Goal: Task Accomplishment & Management: Manage account settings

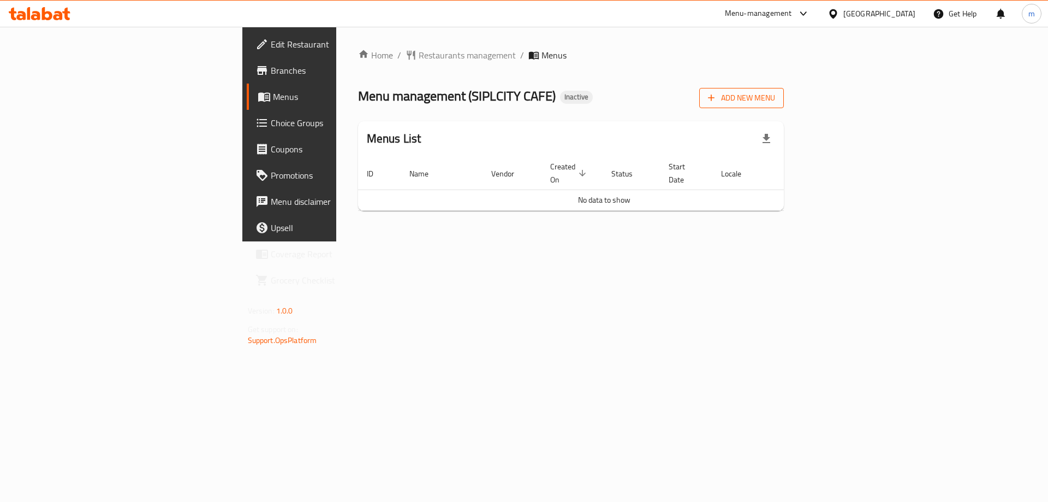
click at [775, 93] on span "Add New Menu" at bounding box center [741, 98] width 67 height 14
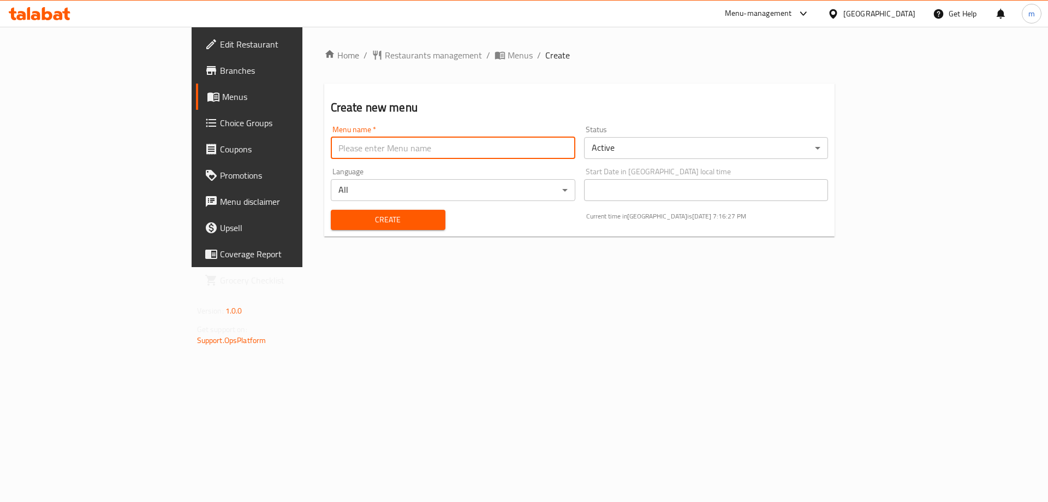
click at [528, 157] on input "text" at bounding box center [453, 148] width 244 height 22
type input "18/8"
click at [331, 210] on button "Create" at bounding box center [388, 220] width 115 height 20
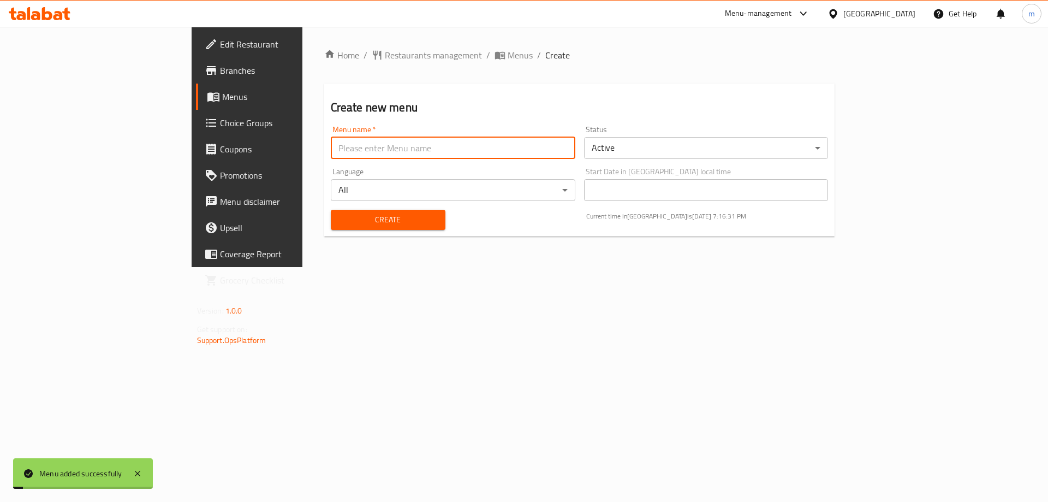
click at [196, 105] on link "Menus" at bounding box center [281, 96] width 171 height 26
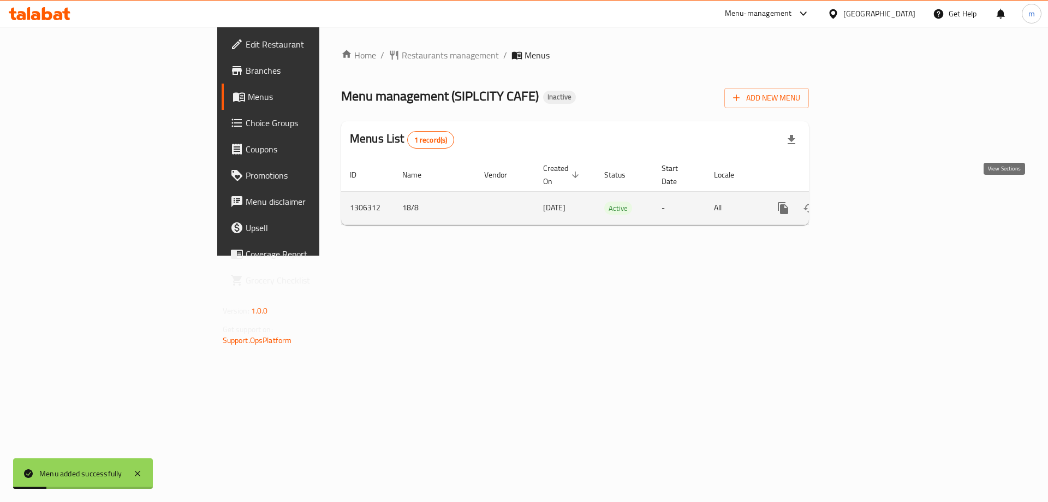
click at [875, 195] on link "enhanced table" at bounding box center [862, 208] width 26 height 26
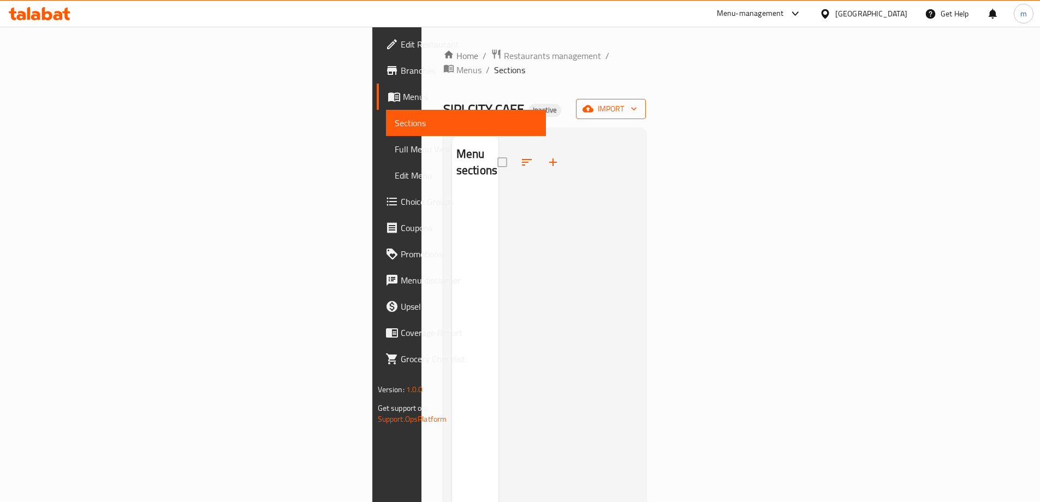
click at [593, 103] on icon "button" at bounding box center [587, 108] width 11 height 11
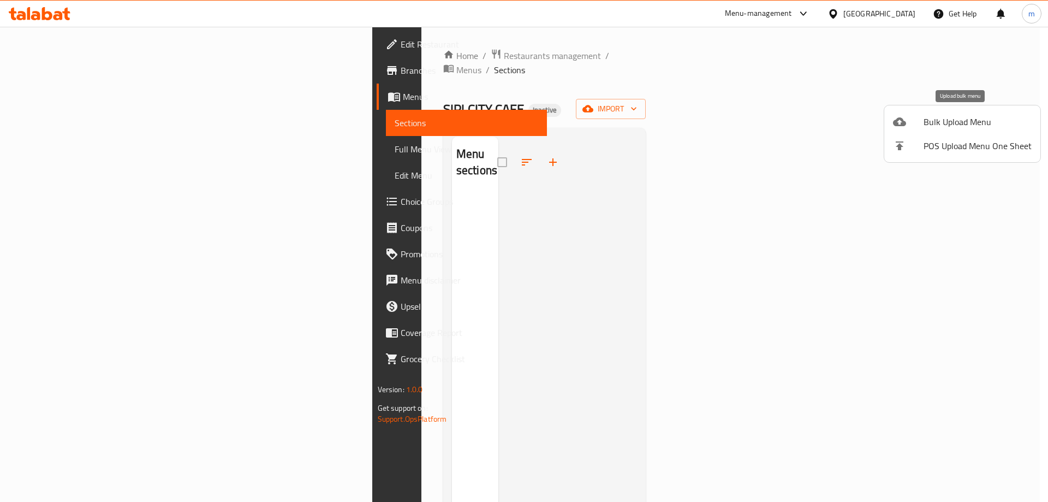
click at [931, 117] on span "Bulk Upload Menu" at bounding box center [977, 121] width 108 height 13
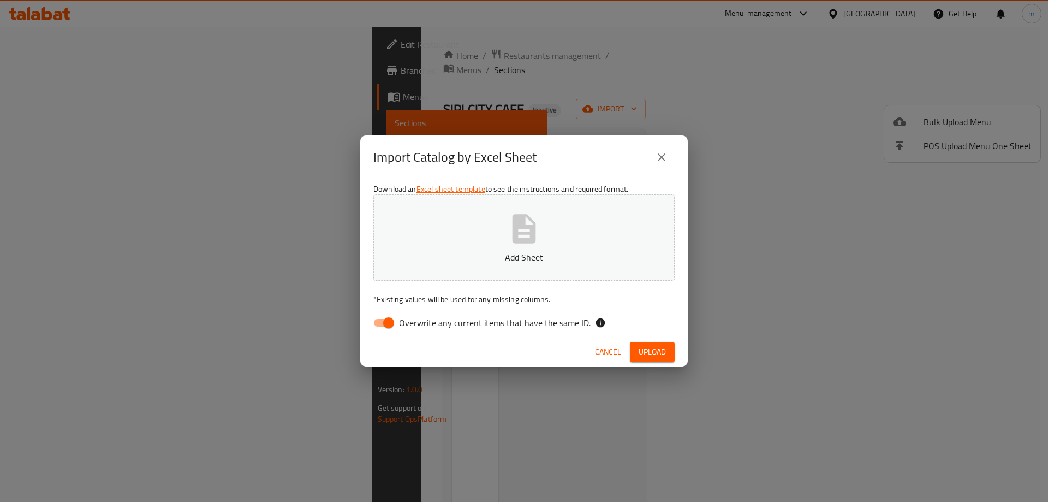
click at [382, 321] on input "Overwrite any current items that have the same ID." at bounding box center [388, 322] width 62 height 21
checkbox input "false"
click at [503, 185] on div "Download an Excel sheet template to see the instructions and required format. A…" at bounding box center [523, 258] width 327 height 158
click at [506, 217] on button "Add Sheet" at bounding box center [523, 237] width 301 height 86
click at [648, 343] on button "Upload" at bounding box center [652, 352] width 45 height 20
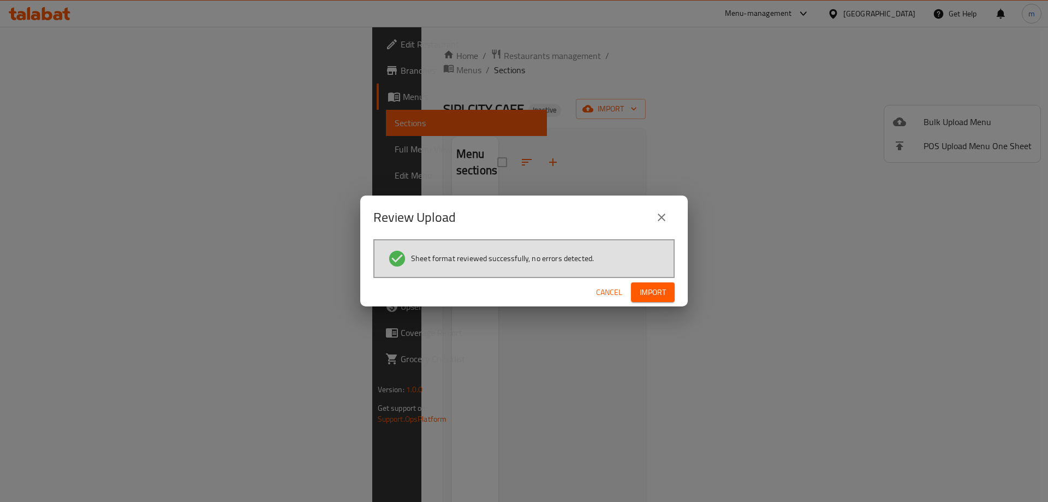
click at [662, 290] on span "Import" at bounding box center [653, 292] width 26 height 14
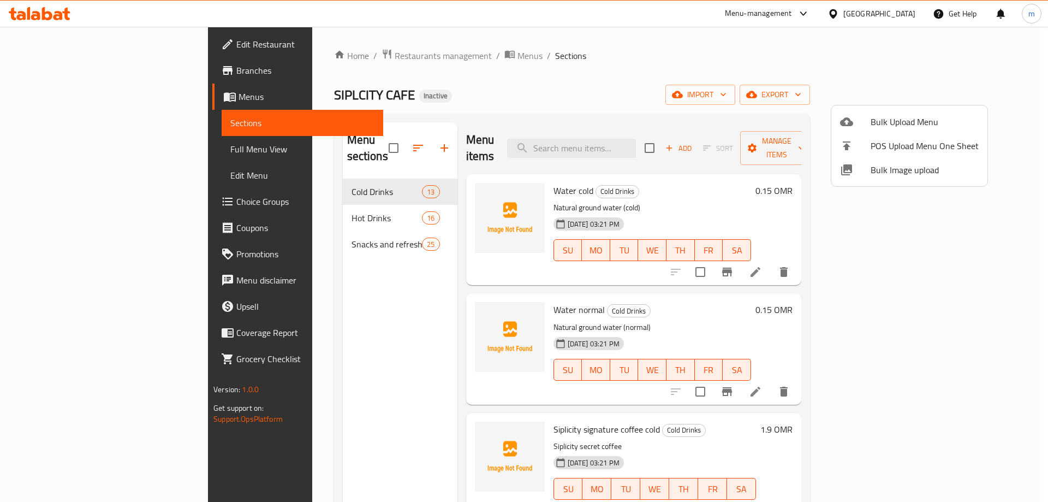
click at [109, 154] on div at bounding box center [524, 251] width 1048 height 502
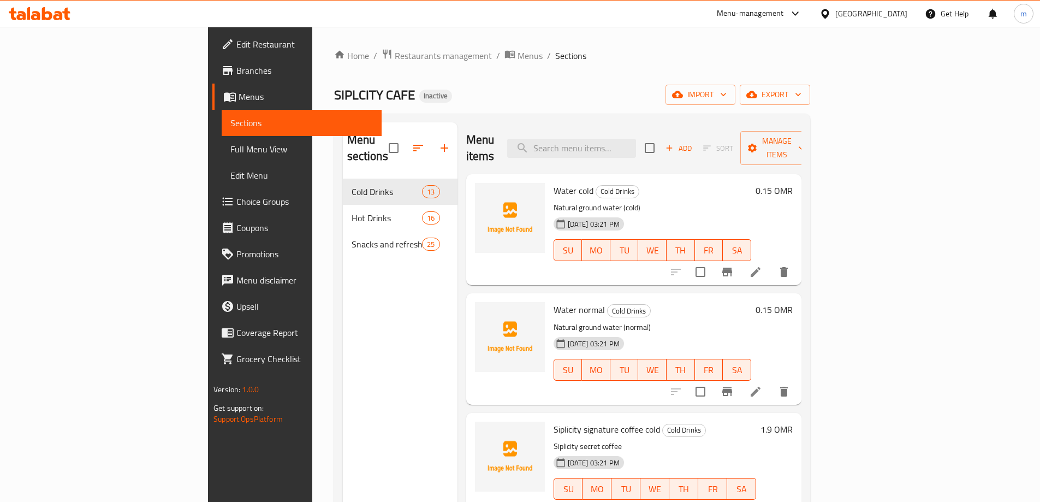
click at [230, 148] on span "Full Menu View" at bounding box center [301, 148] width 142 height 13
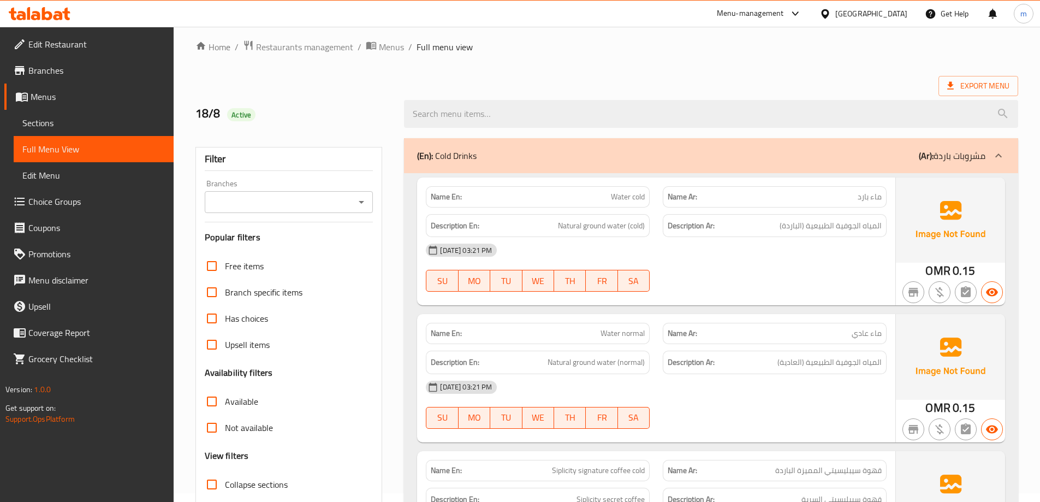
scroll to position [382, 0]
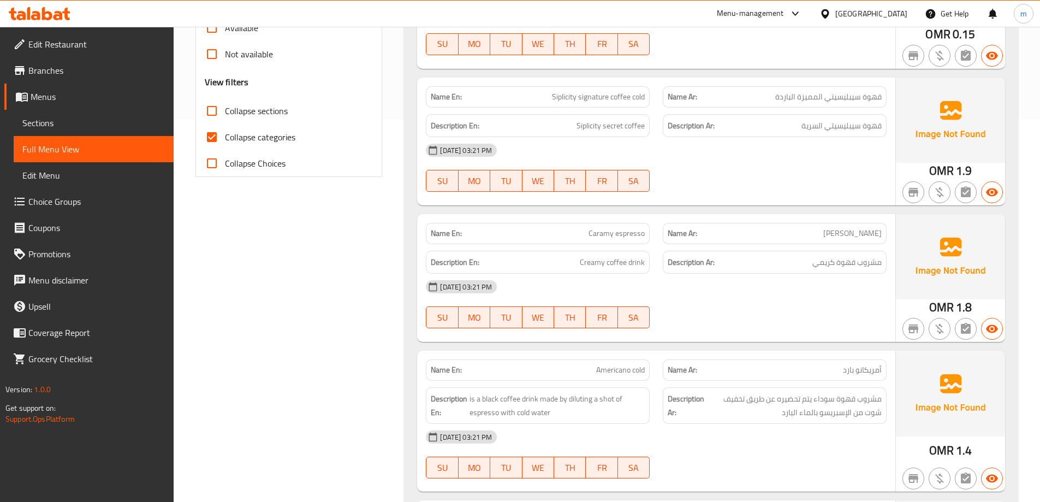
click at [213, 129] on input "Collapse categories" at bounding box center [212, 137] width 26 height 26
checkbox input "false"
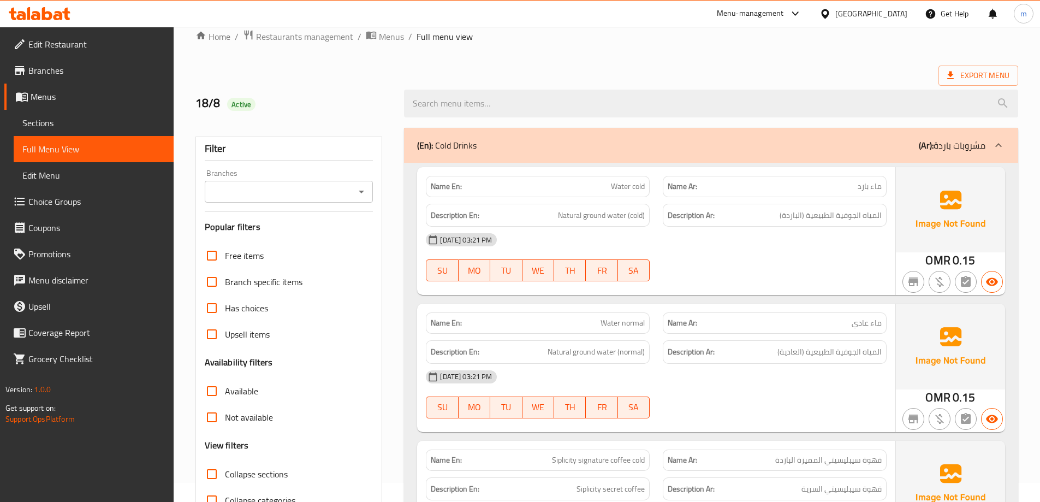
scroll to position [0, 0]
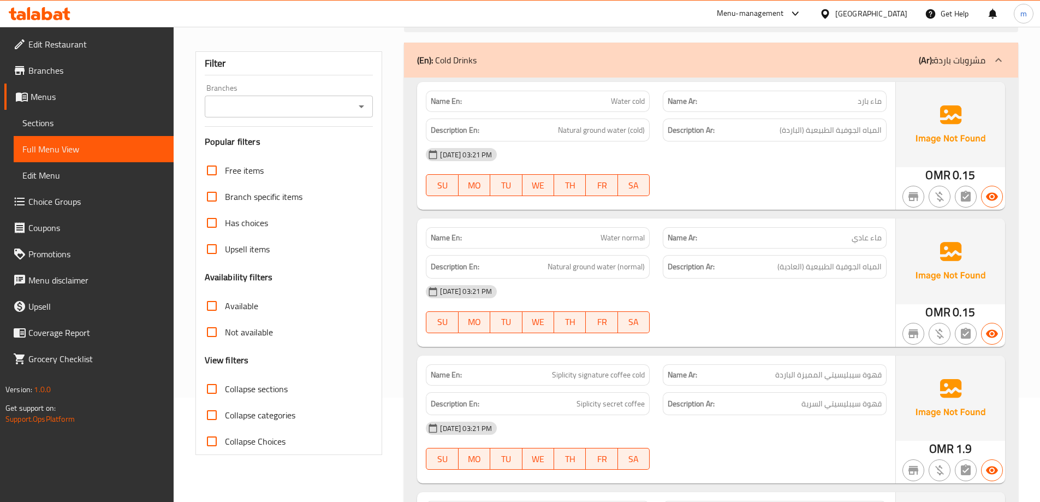
scroll to position [109, 0]
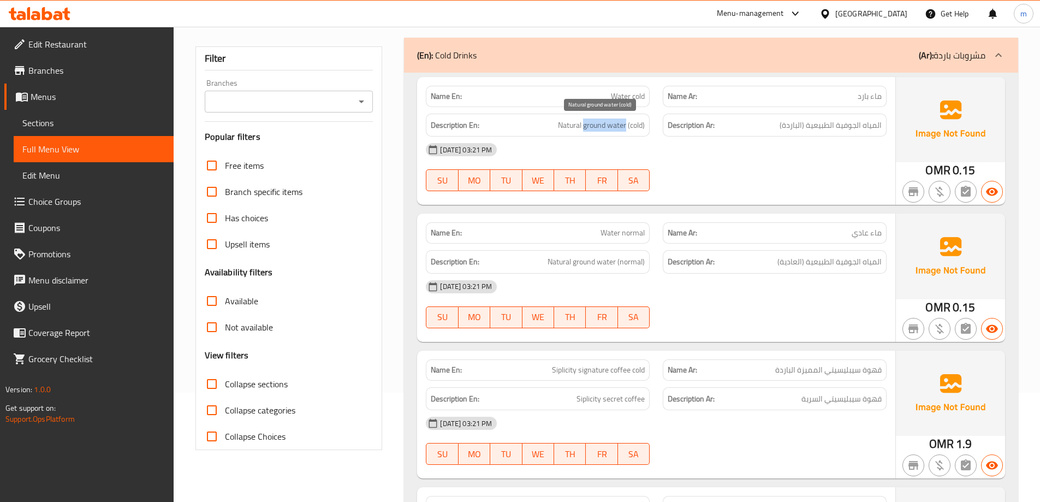
drag, startPoint x: 584, startPoint y: 127, endPoint x: 625, endPoint y: 130, distance: 41.6
click at [625, 130] on span "Natural ground water (cold)" at bounding box center [601, 125] width 87 height 14
copy span "ground water"
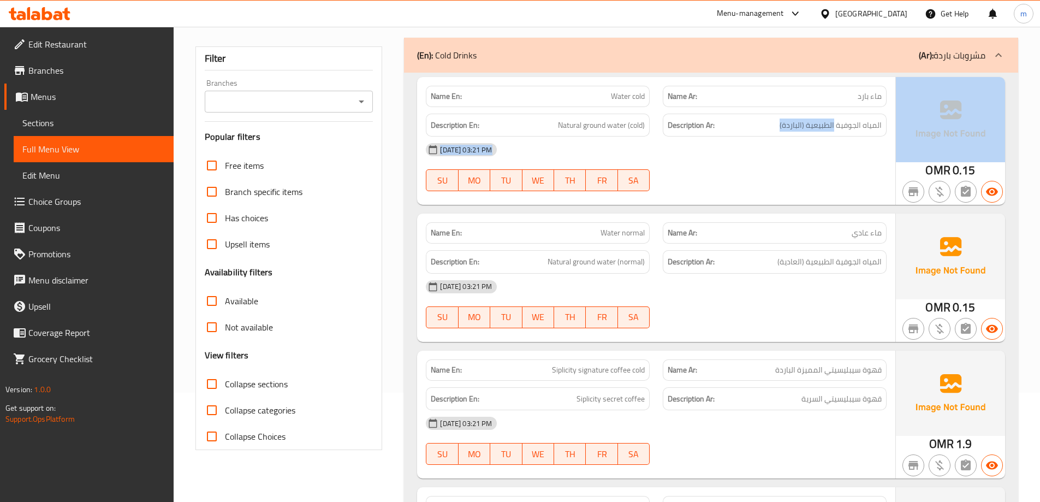
drag, startPoint x: 835, startPoint y: 127, endPoint x: 976, endPoint y: 150, distance: 142.7
click at [976, 150] on div "Name En: Water cold Name Ar: ماء بارد Description En: Natural ground water (col…" at bounding box center [711, 141] width 588 height 128
click at [976, 150] on img at bounding box center [950, 119] width 109 height 85
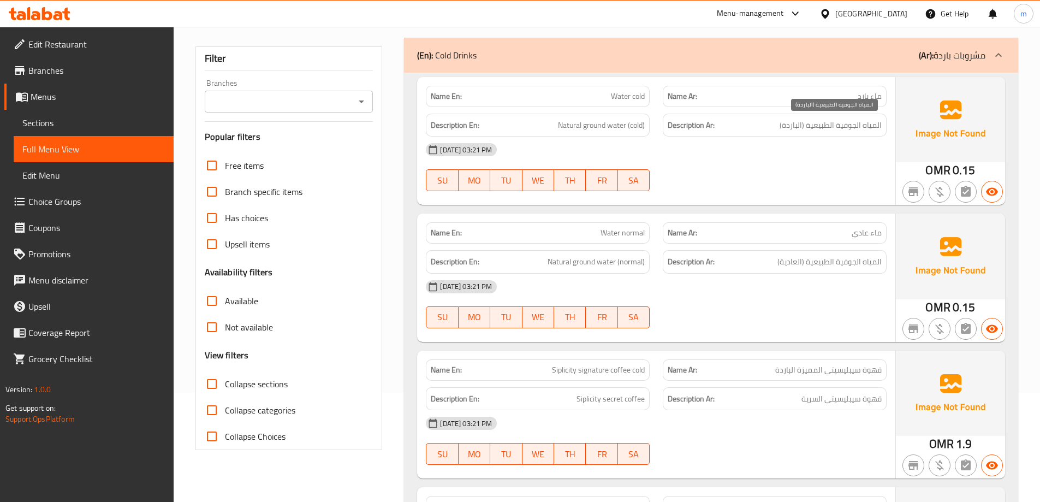
click at [852, 123] on span "المياه الجوفية الطبيعية (الباردة)" at bounding box center [830, 125] width 102 height 14
drag, startPoint x: 834, startPoint y: 128, endPoint x: 886, endPoint y: 133, distance: 51.5
click at [886, 133] on div "Description Ar: المياه الجوفية الطبيعية (الباردة)" at bounding box center [775, 125] width 224 height 23
copy span "المياه الجوفية"
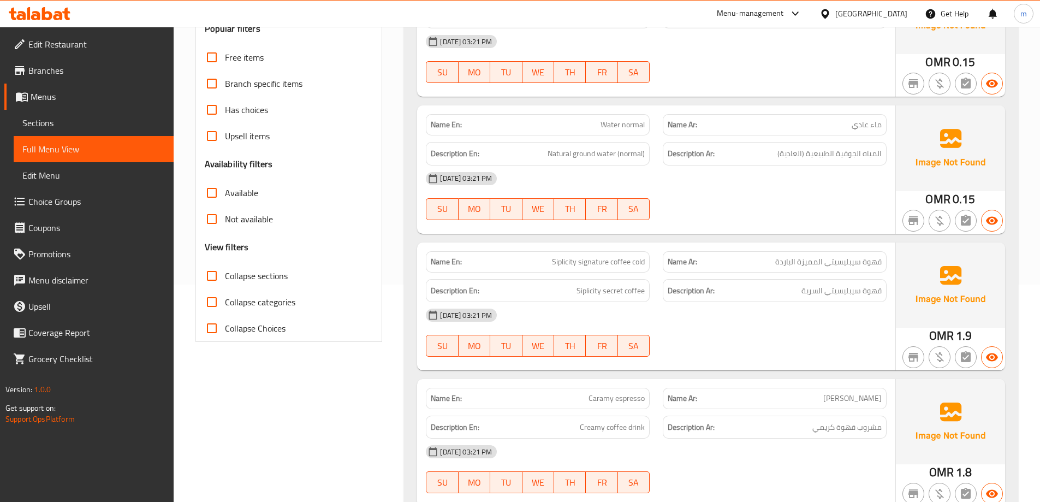
scroll to position [218, 0]
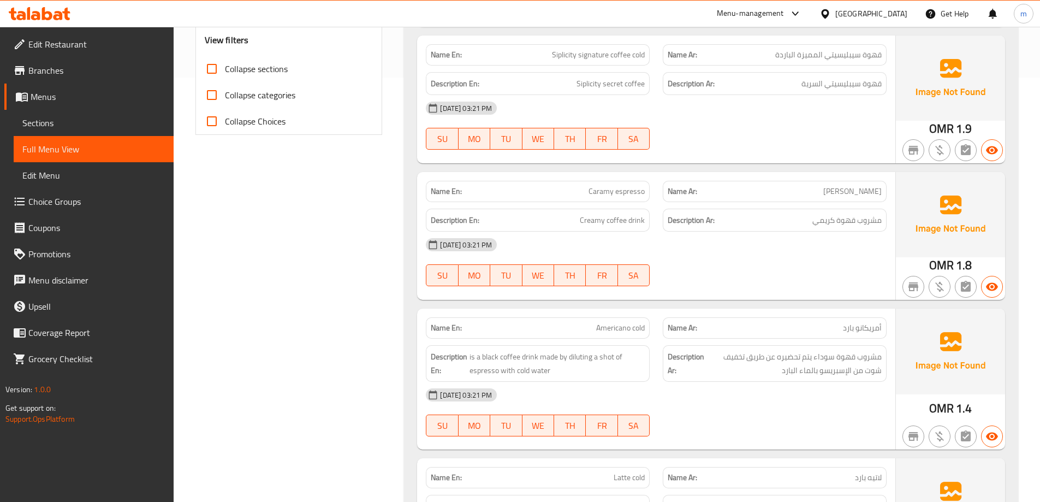
scroll to position [437, 0]
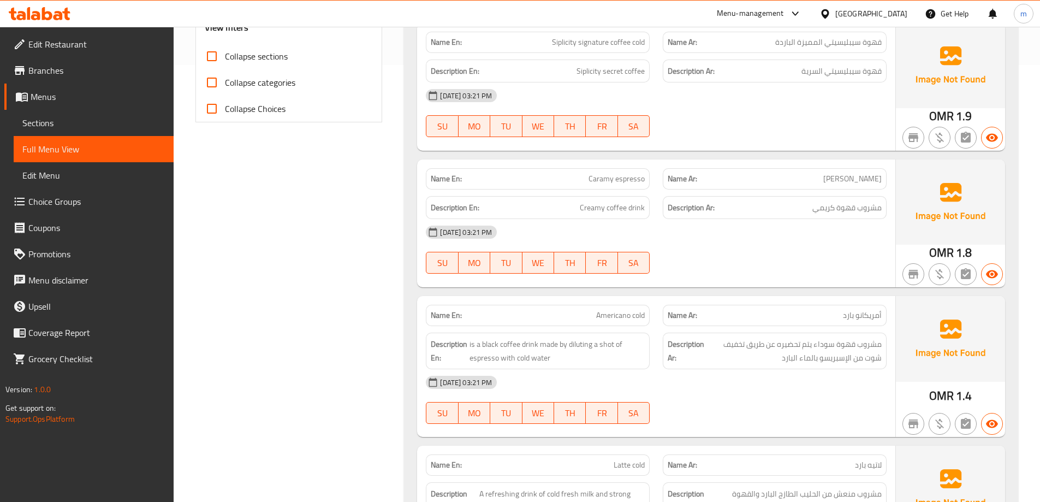
click at [627, 46] on span "Siplicity signature coffee cold" at bounding box center [598, 42] width 93 height 11
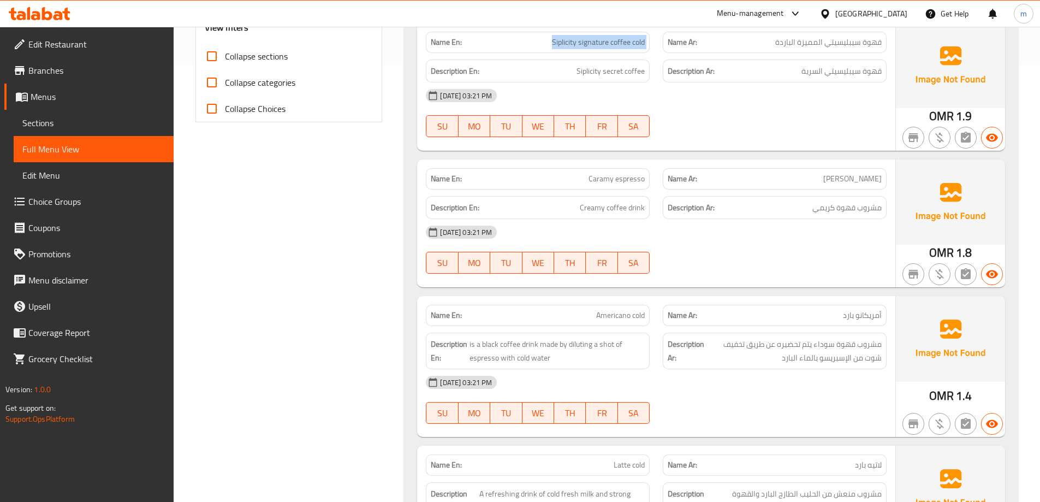
copy span "Siplicity signature coffee cold"
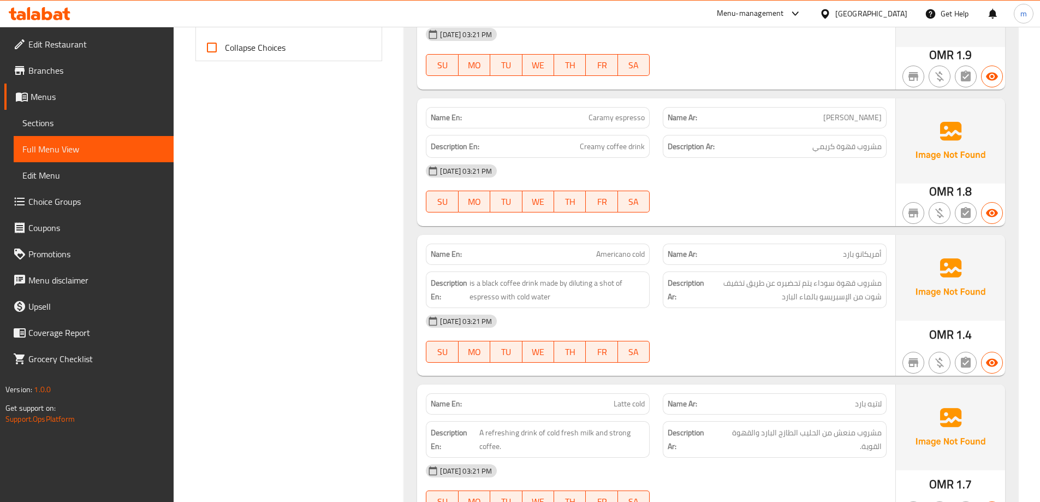
scroll to position [546, 0]
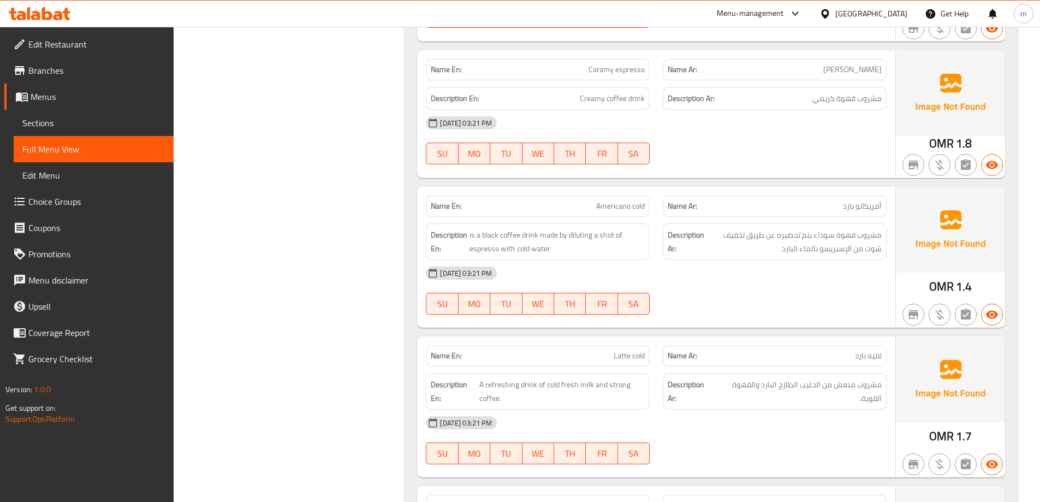
click at [615, 69] on span "Caramy espresso" at bounding box center [616, 69] width 56 height 11
click at [775, 144] on div "18-08-2025 03:21 PM SU MO TU WE TH FR SA" at bounding box center [656, 140] width 474 height 61
click at [590, 68] on span "Caramy espresso" at bounding box center [616, 69] width 56 height 11
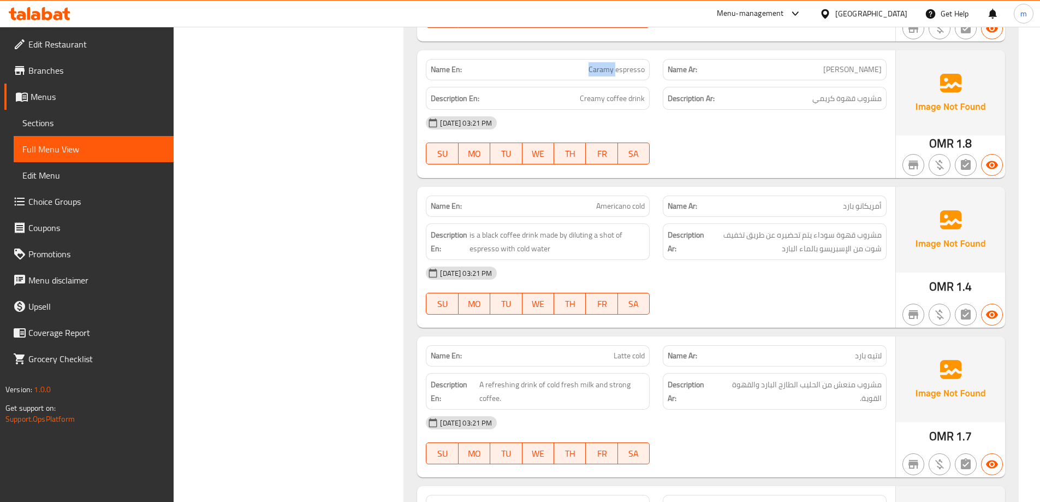
click at [590, 68] on span "Caramy espresso" at bounding box center [616, 69] width 56 height 11
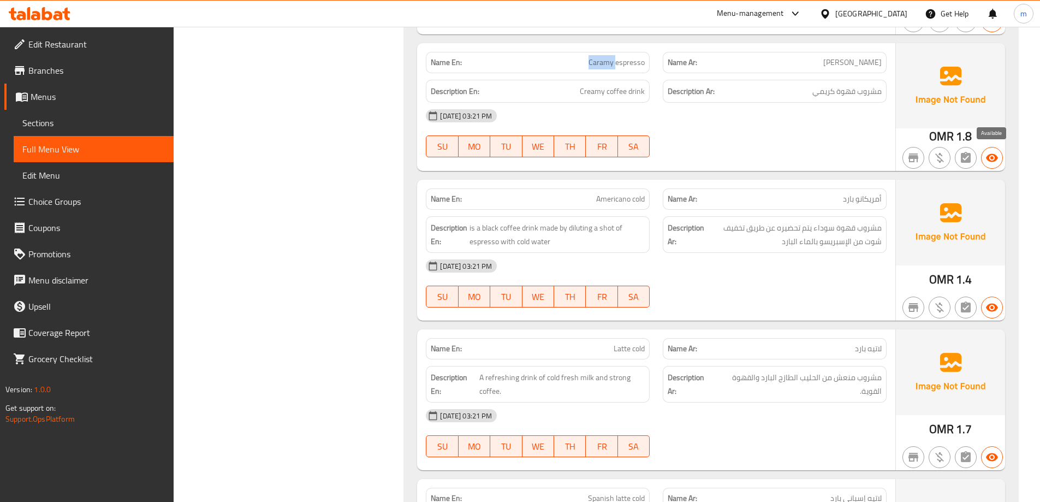
scroll to position [655, 0]
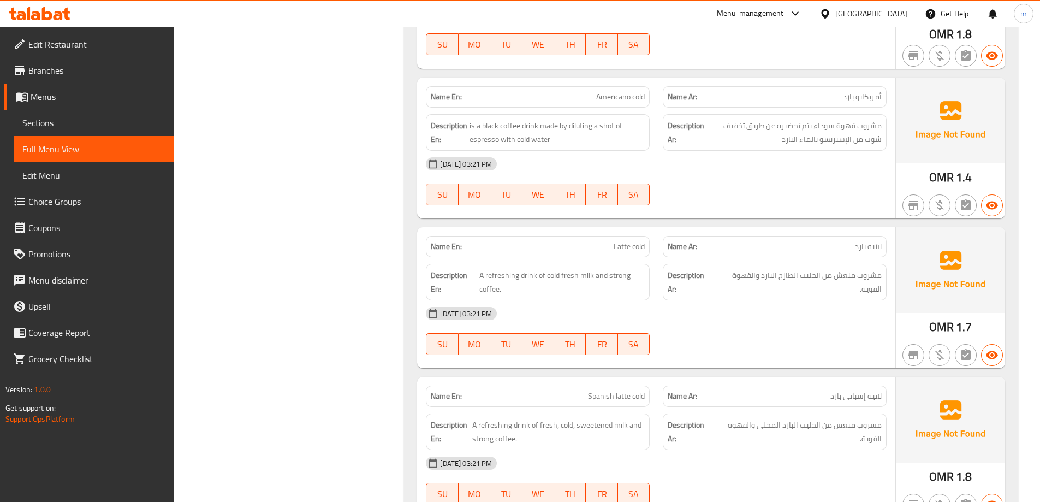
drag, startPoint x: 906, startPoint y: 10, endPoint x: 633, endPoint y: 116, distance: 293.5
click at [633, 116] on div "Description En: is a black coffee drink made by diluting a shot of espresso wit…" at bounding box center [538, 132] width 224 height 37
click at [627, 101] on span "Americano cold" at bounding box center [620, 96] width 49 height 11
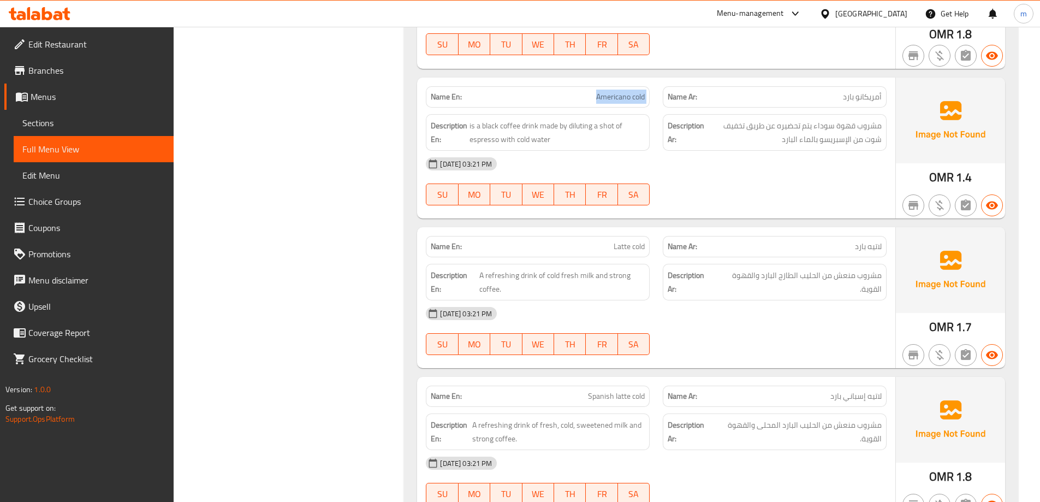
copy span "Americano cold"
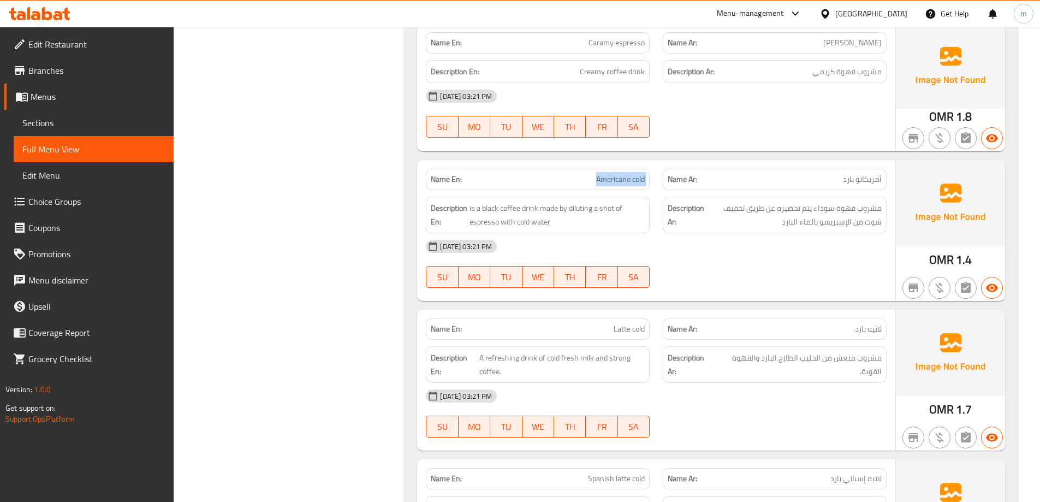
scroll to position [546, 0]
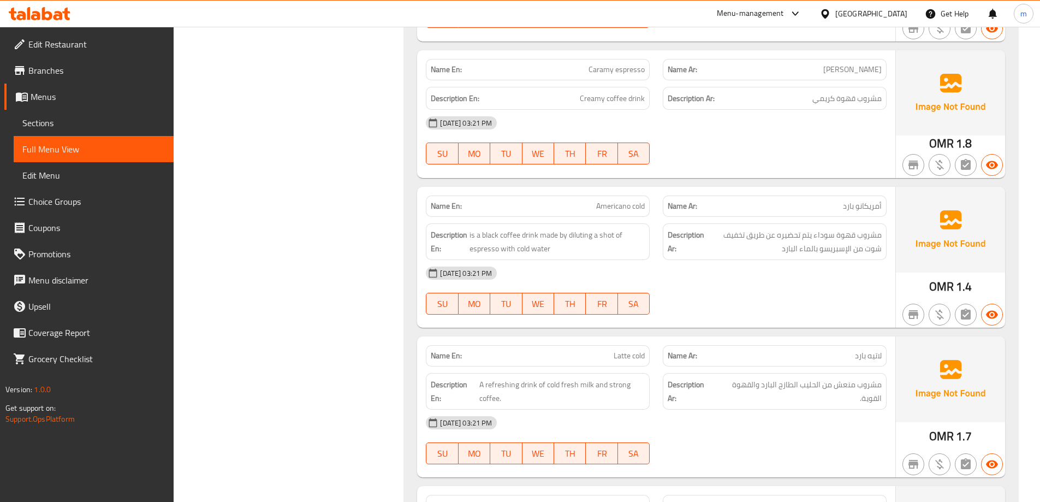
click at [621, 73] on span "Caramy espresso" at bounding box center [616, 69] width 56 height 11
click at [639, 69] on span "Caramy espresso" at bounding box center [616, 69] width 56 height 11
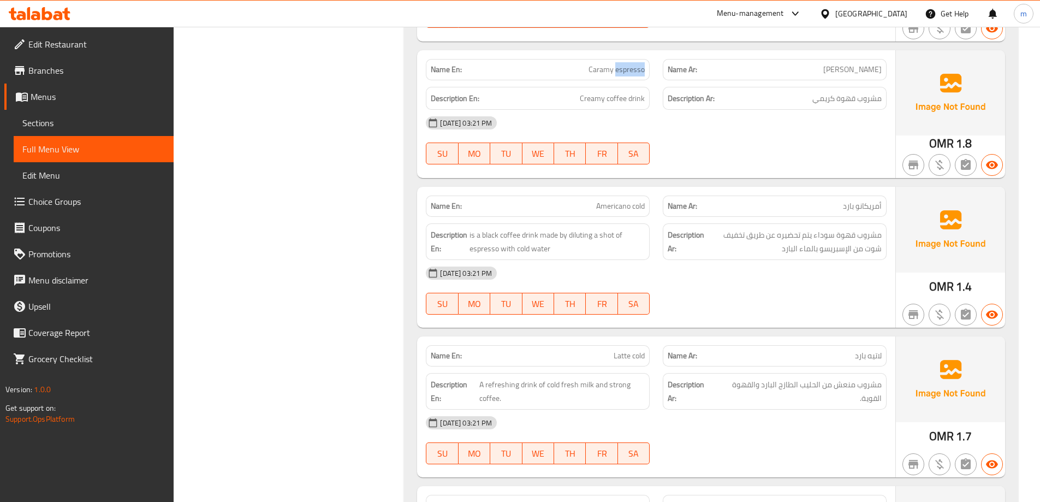
click at [639, 69] on span "Caramy espresso" at bounding box center [616, 69] width 56 height 11
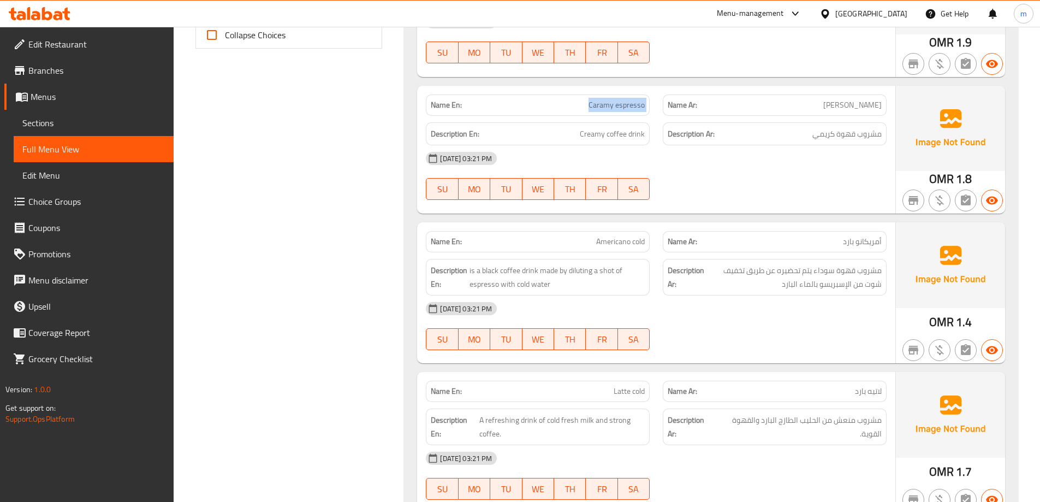
scroll to position [491, 0]
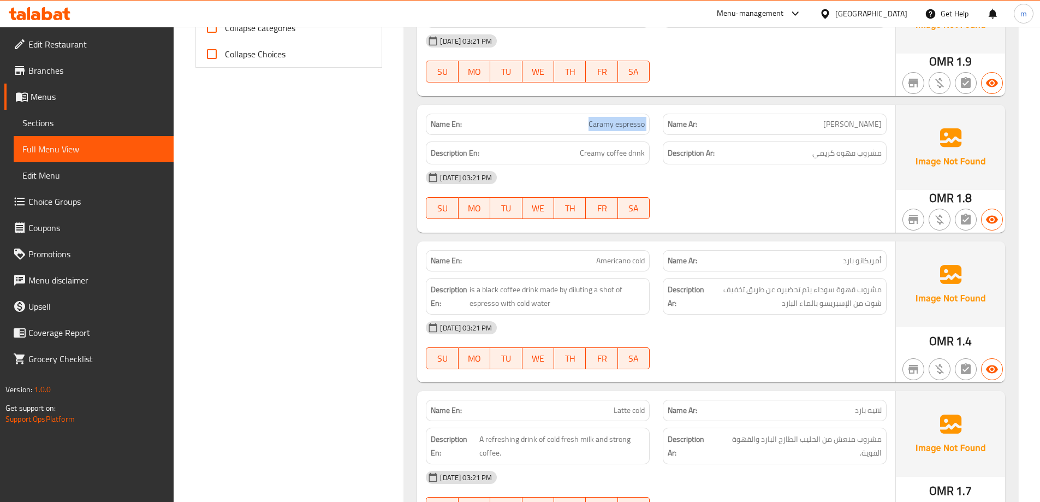
click at [629, 126] on span "Caramy espresso" at bounding box center [616, 123] width 56 height 11
click at [595, 130] on span "Caramy espresso" at bounding box center [616, 123] width 56 height 11
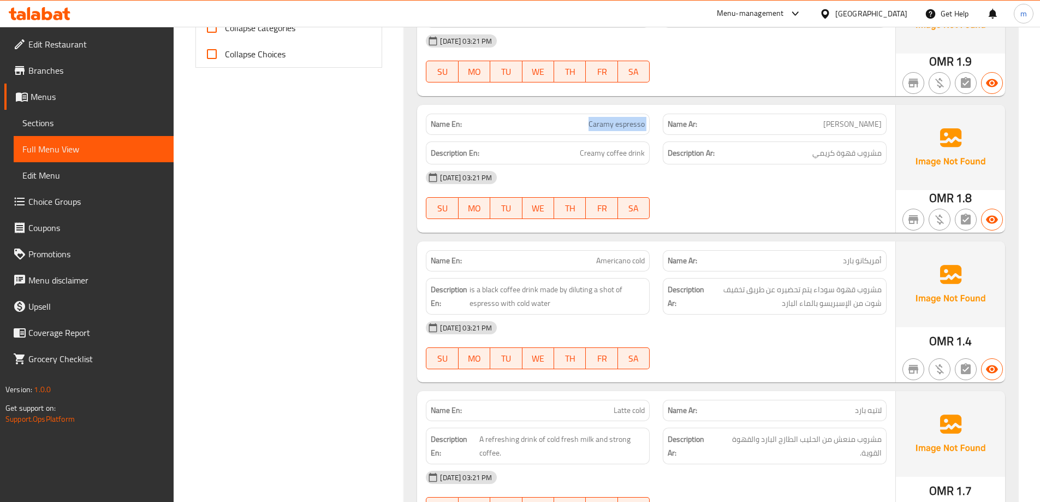
click at [595, 130] on span "Caramy espresso" at bounding box center [616, 123] width 56 height 11
click at [629, 122] on span "Caramy espresso" at bounding box center [616, 123] width 56 height 11
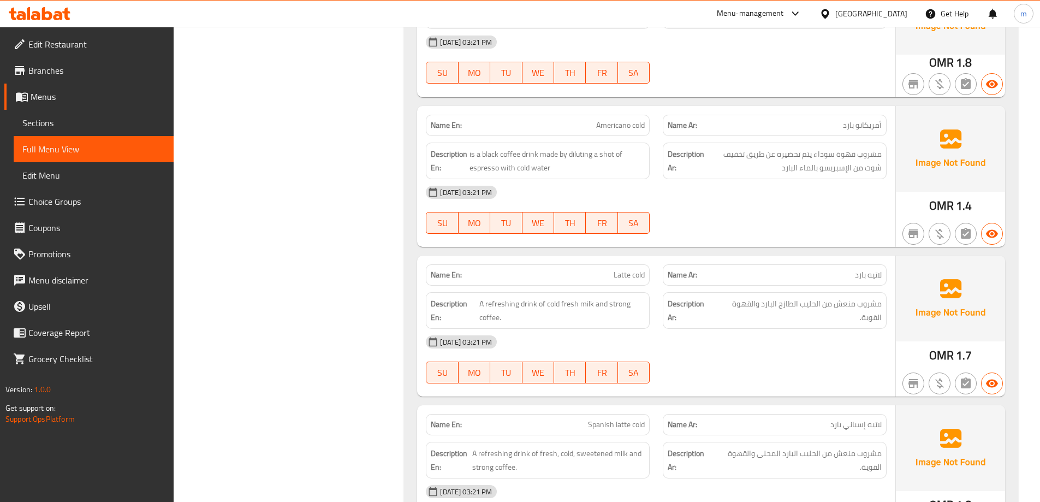
scroll to position [655, 0]
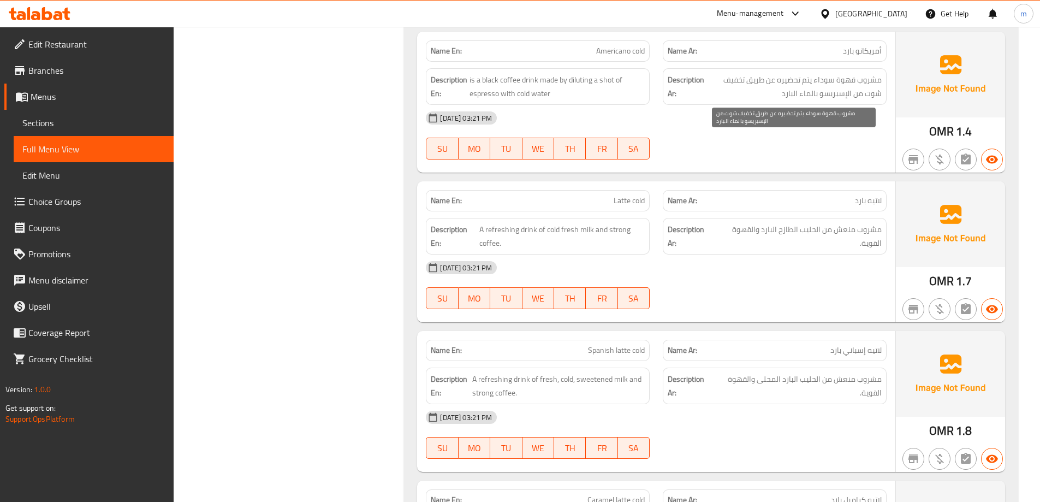
scroll to position [764, 0]
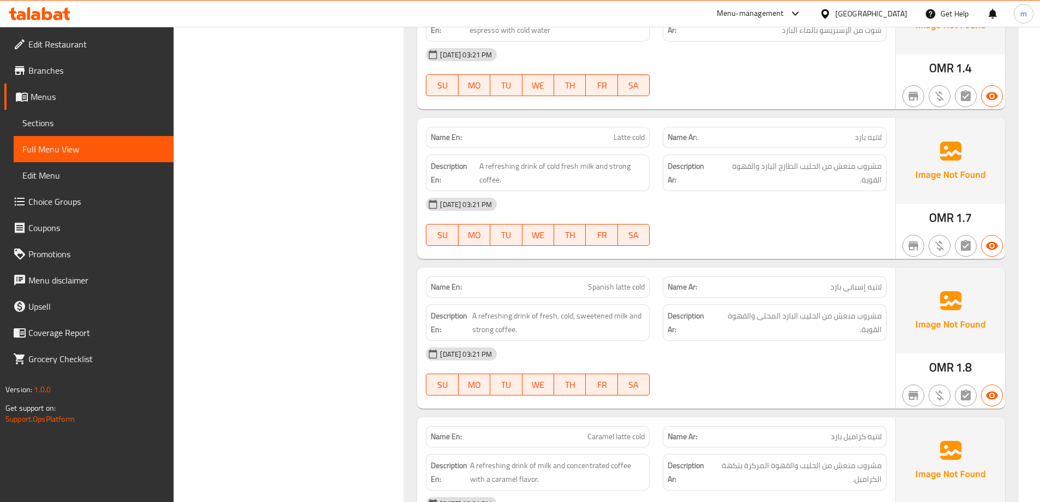
click at [617, 142] on span "Latte cold" at bounding box center [628, 137] width 31 height 11
copy span "Latte cold"
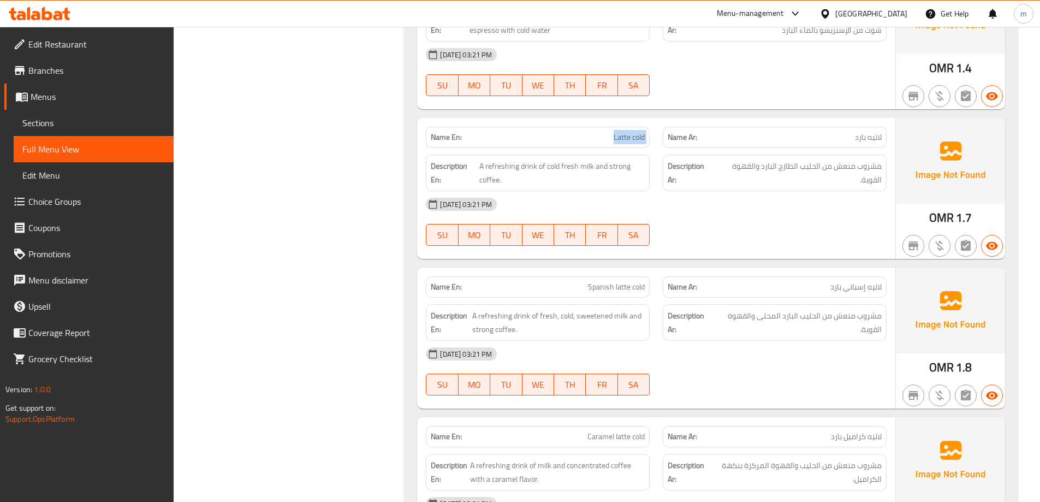
scroll to position [546, 0]
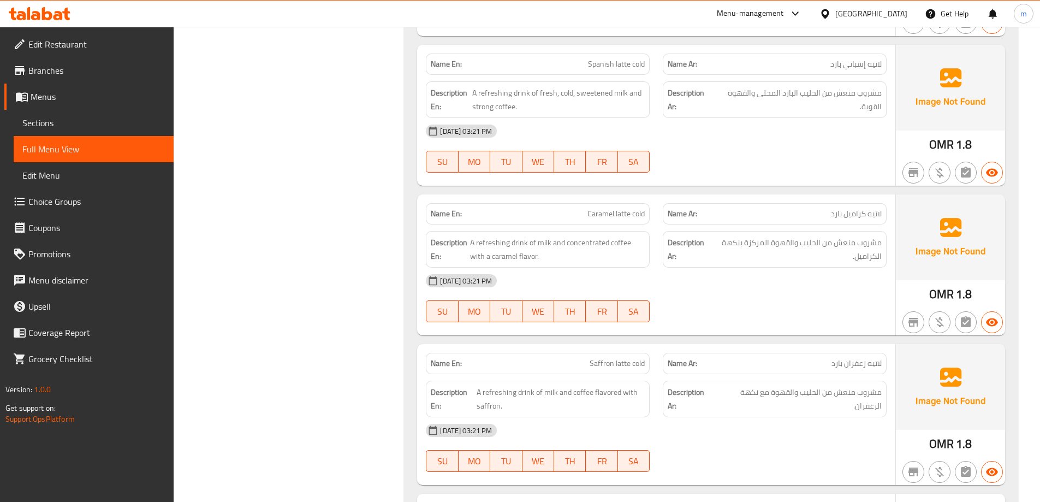
scroll to position [999, 0]
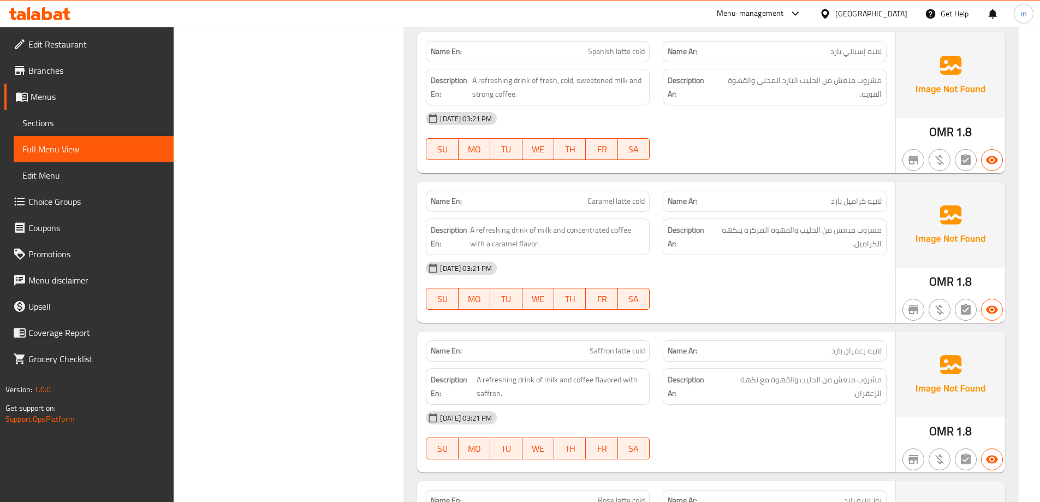
click at [598, 53] on span "Spanish latte cold" at bounding box center [616, 51] width 57 height 11
copy span "Spanish"
click at [597, 52] on span "Spanish latte cold" at bounding box center [616, 51] width 57 height 11
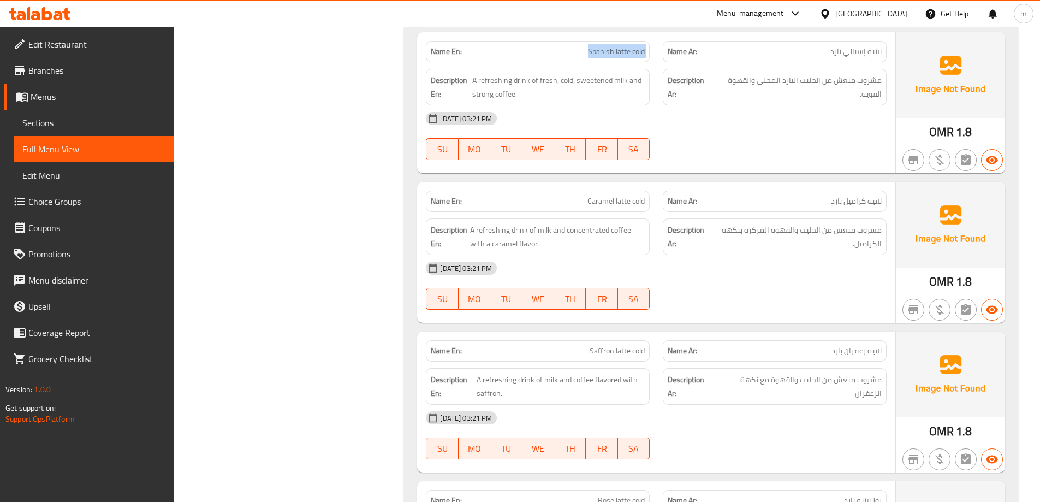
click at [597, 52] on span "Spanish latte cold" at bounding box center [616, 51] width 57 height 11
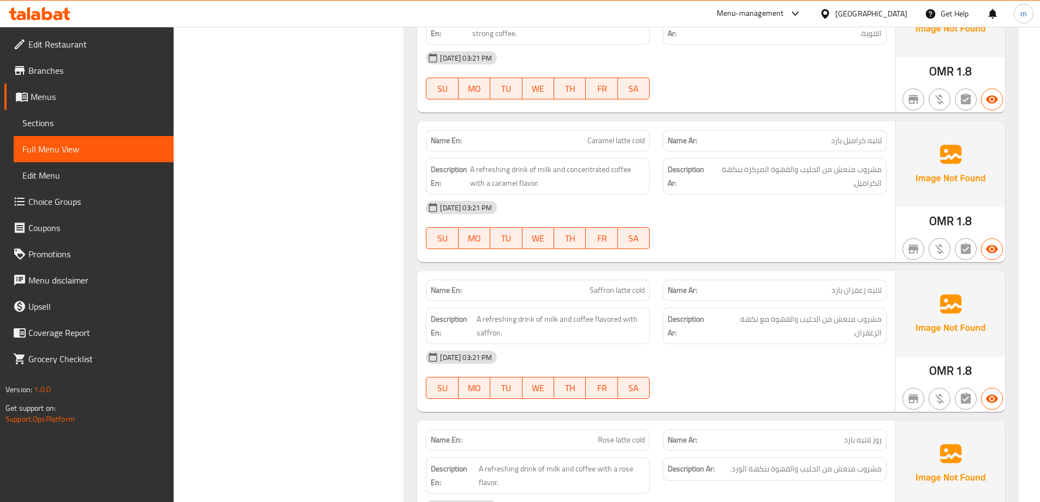
scroll to position [1163, 0]
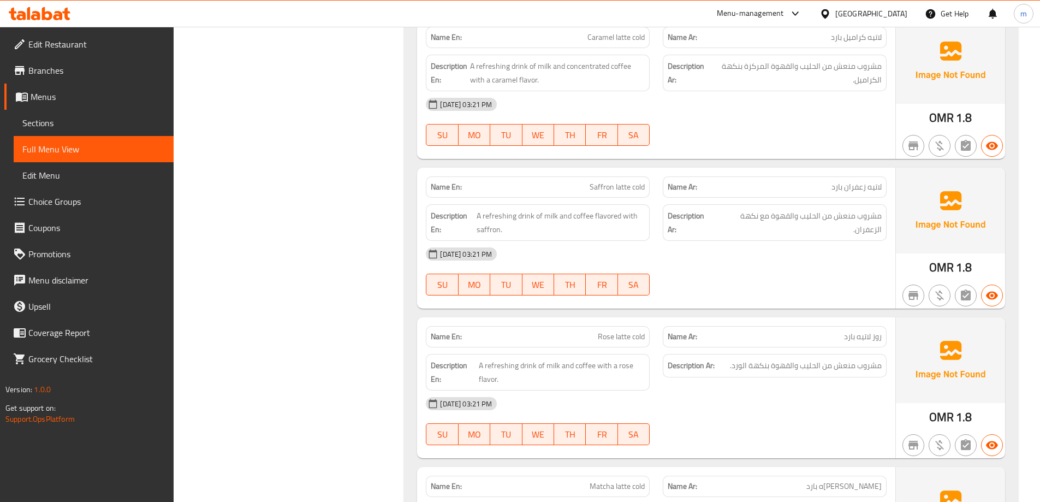
click at [630, 189] on span "Saffron latte cold" at bounding box center [616, 186] width 55 height 11
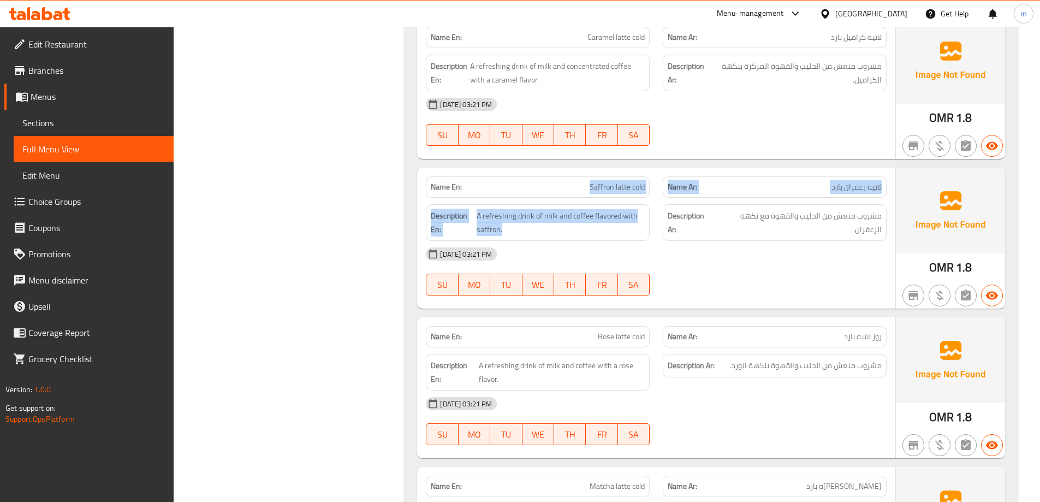
drag, startPoint x: 630, startPoint y: 189, endPoint x: 628, endPoint y: 200, distance: 10.6
click at [628, 200] on div "Name En: Saffron latte cold Name Ar: لاتيه زعفران بارد Description En: A refres…" at bounding box center [656, 238] width 478 height 141
copy div "Saffron latte cold Name Ar: لاتيه زعفران بارد Description En: A refreshing drin…"
click at [620, 188] on span "Saffron latte cold" at bounding box center [616, 186] width 55 height 11
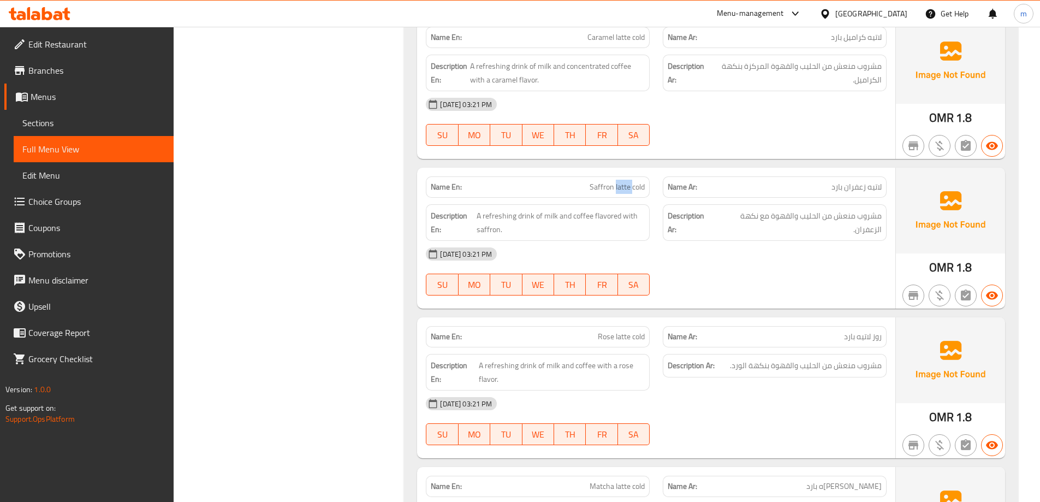
click at [620, 188] on span "Saffron latte cold" at bounding box center [616, 186] width 55 height 11
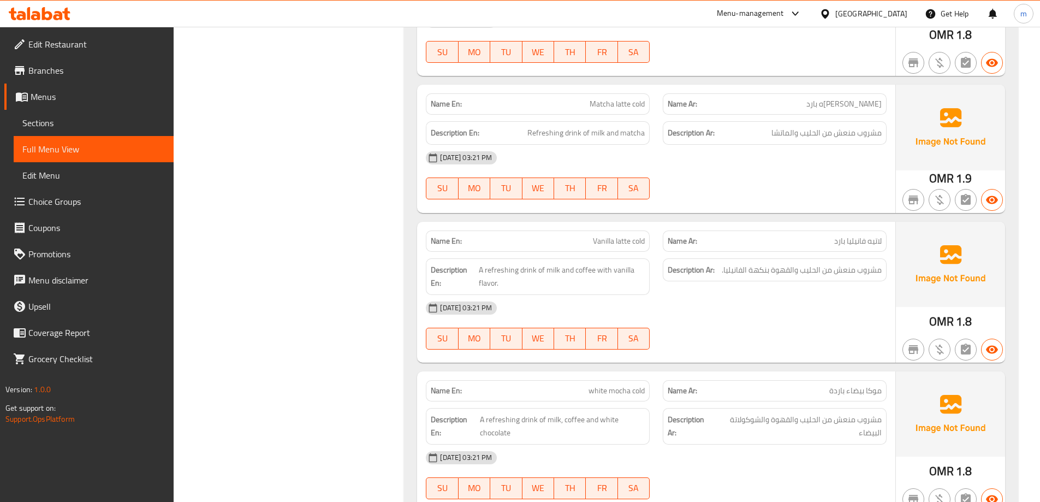
scroll to position [1600, 0]
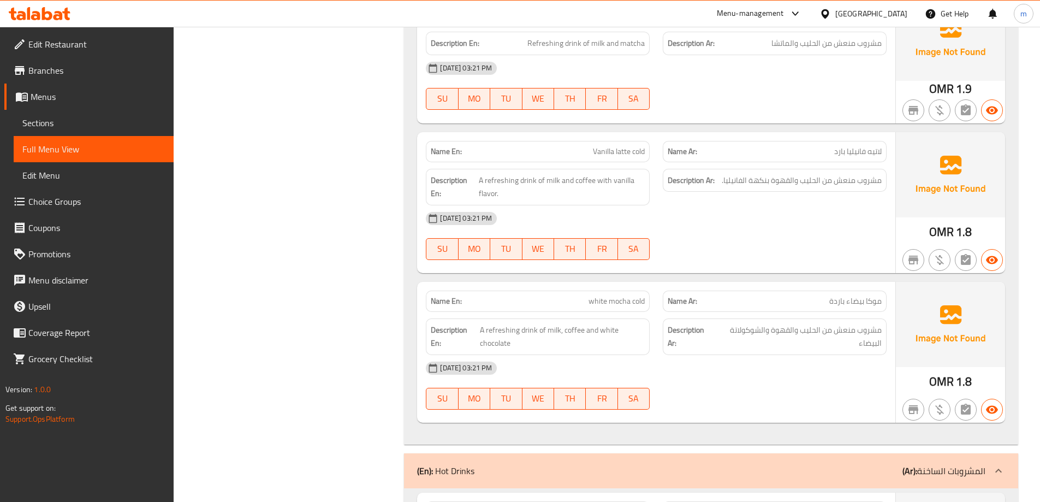
scroll to position [1654, 0]
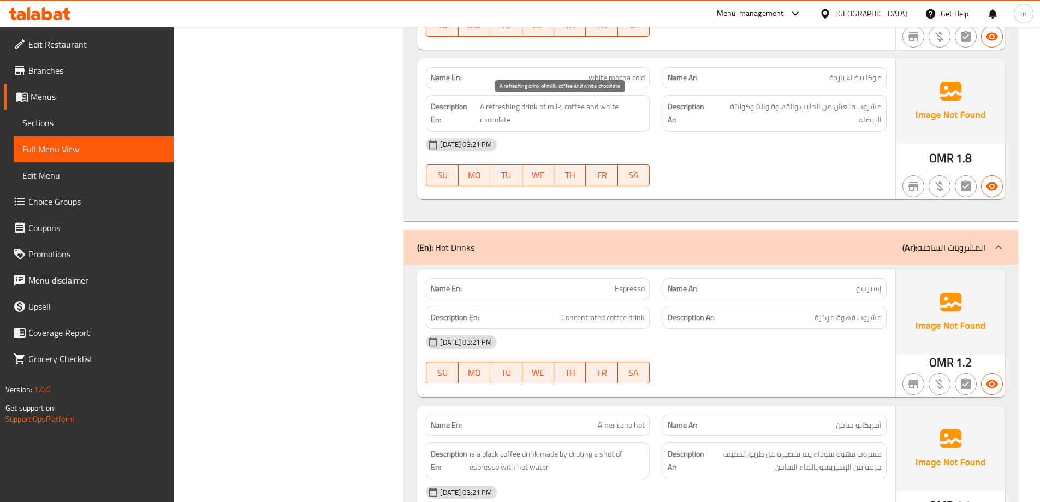
scroll to position [1872, 0]
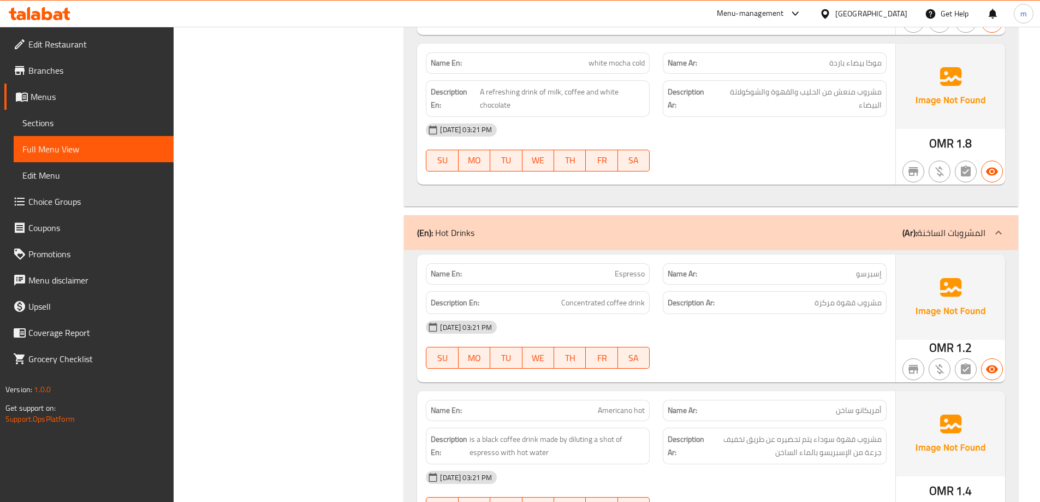
click at [597, 67] on span "white mocha cold" at bounding box center [616, 62] width 56 height 11
copy span "white"
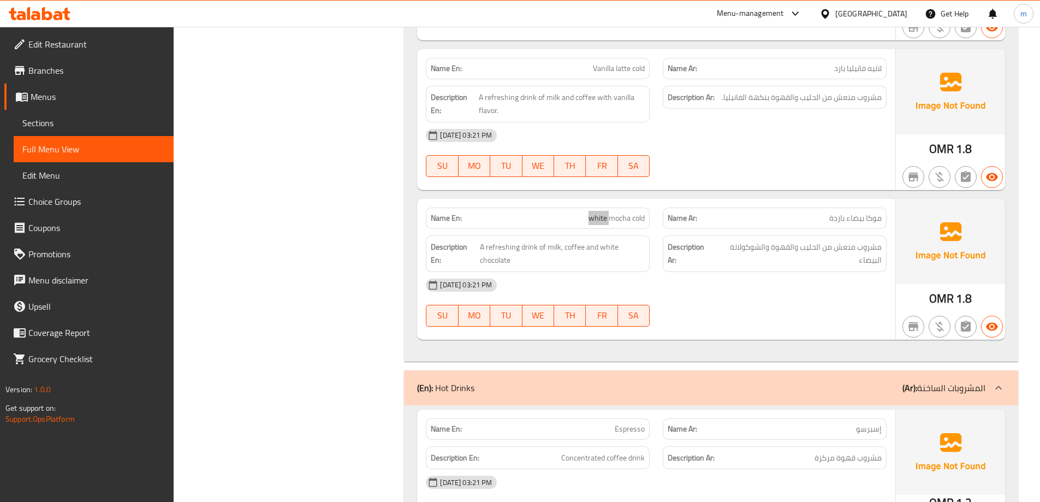
scroll to position [1654, 0]
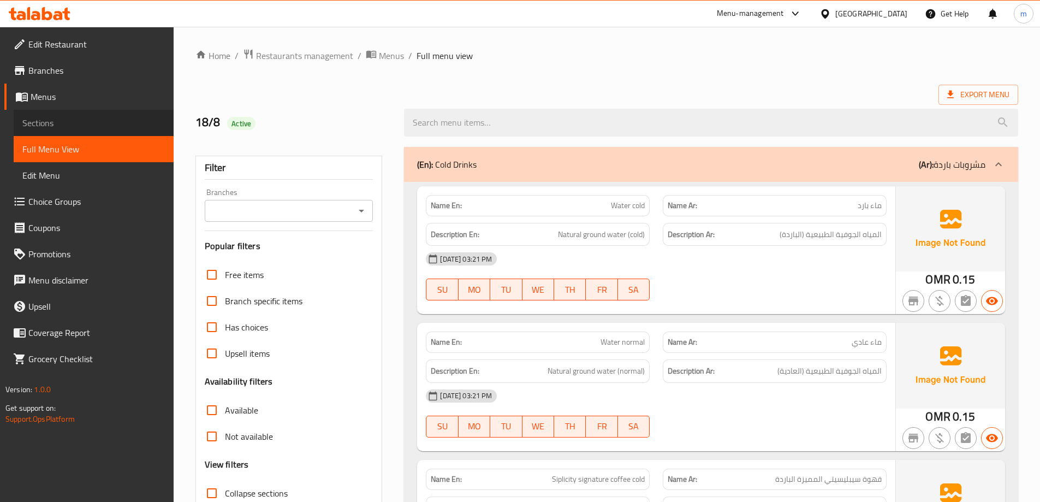
click at [35, 124] on span "Sections" at bounding box center [93, 122] width 142 height 13
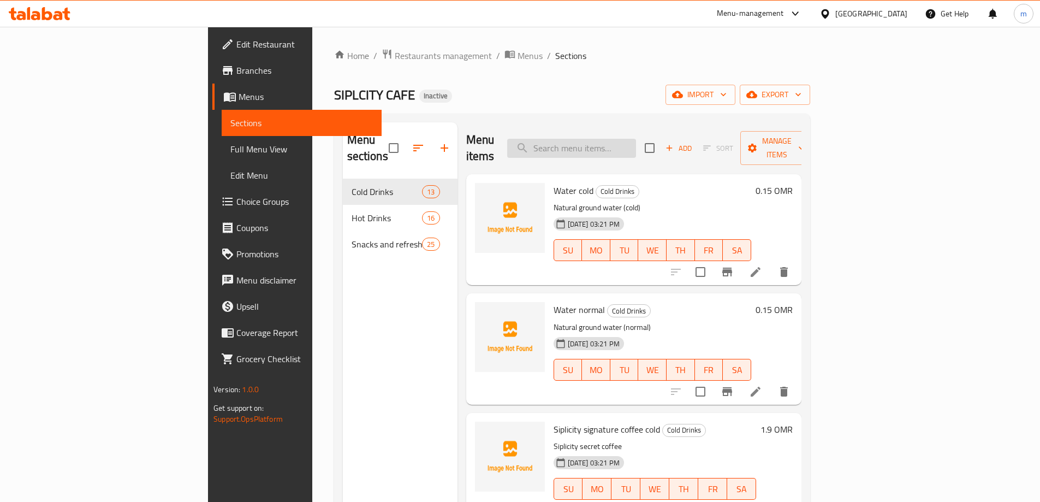
click at [636, 146] on input "search" at bounding box center [571, 148] width 129 height 19
paste input "Siplicity signature coffee cold"
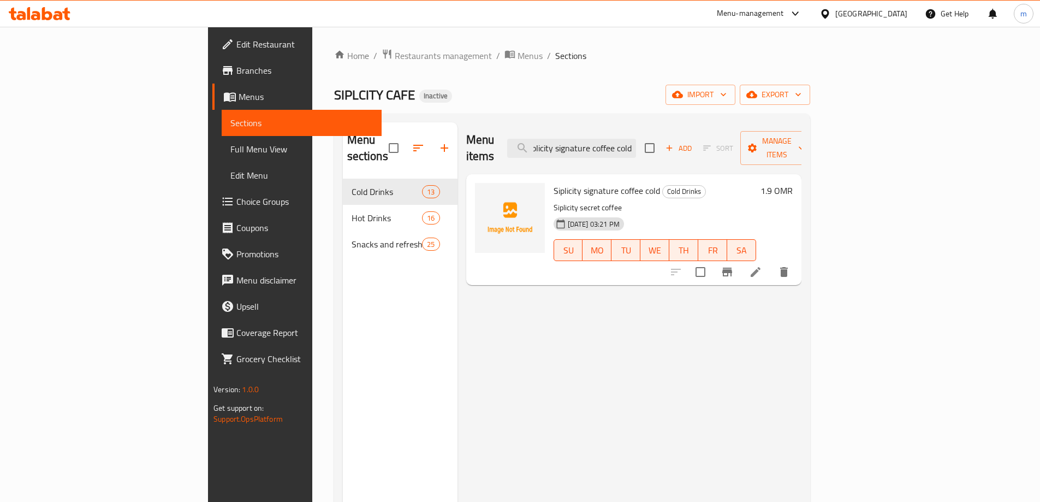
type input "Siplicity signature coffee cold"
click at [771, 262] on li at bounding box center [755, 272] width 31 height 20
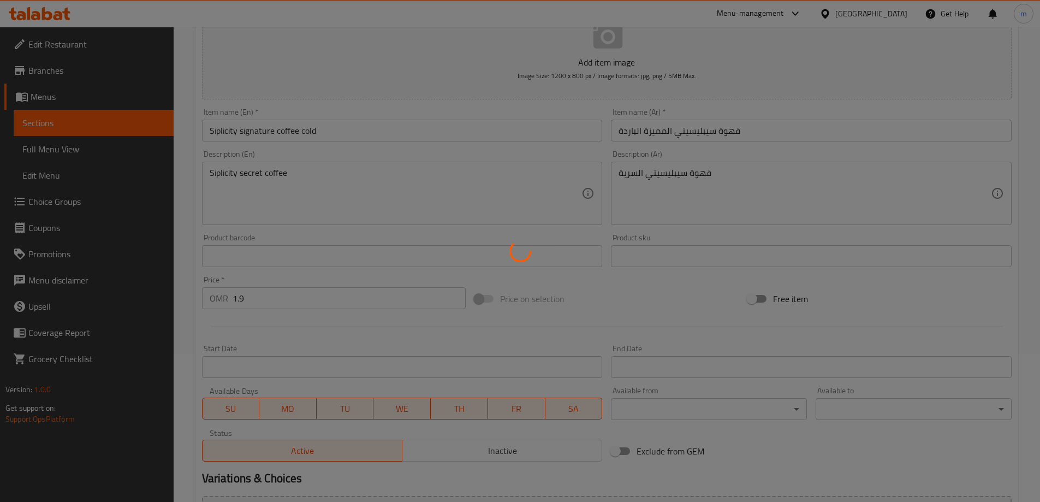
scroll to position [164, 0]
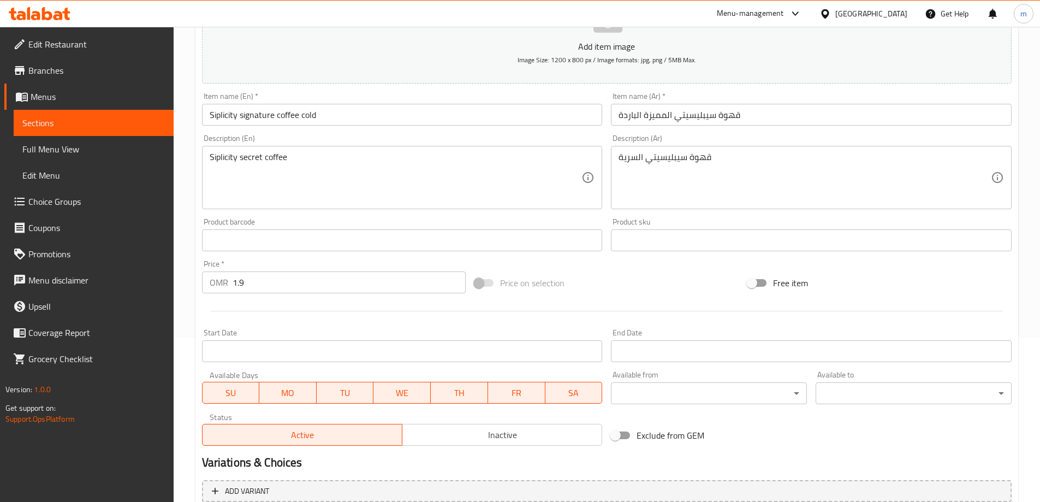
click at [750, 121] on input "قهوة سيبليسيتي المميزة الباردة" at bounding box center [811, 115] width 401 height 22
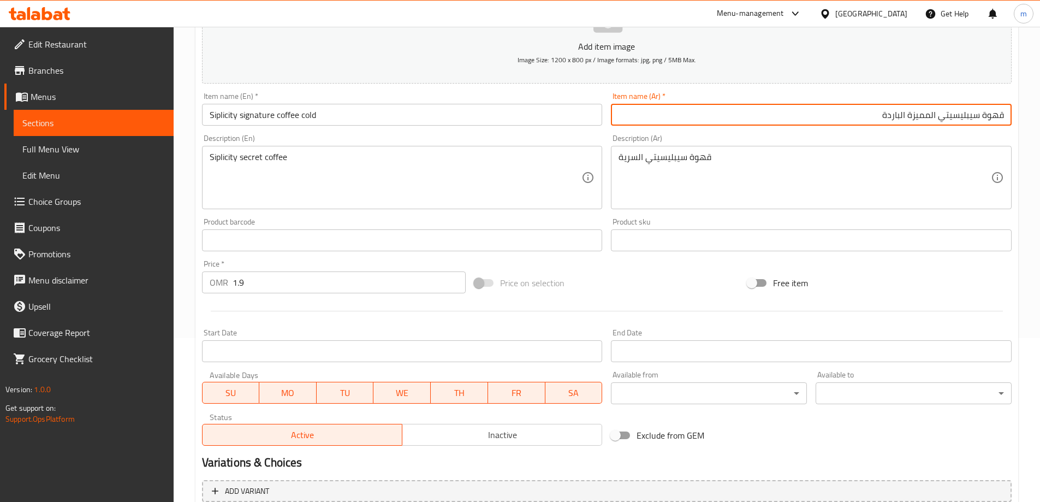
click at [890, 114] on input "قهوة سيبليسيتي المميزة الباردة" at bounding box center [811, 115] width 401 height 22
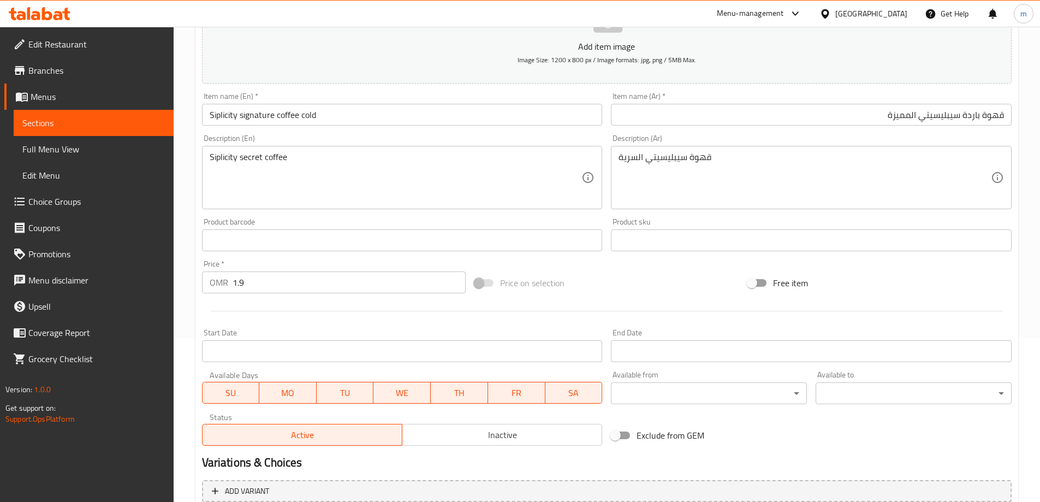
click at [941, 114] on input "قهوة باردة سيبليسيتي المميزة" at bounding box center [811, 115] width 401 height 22
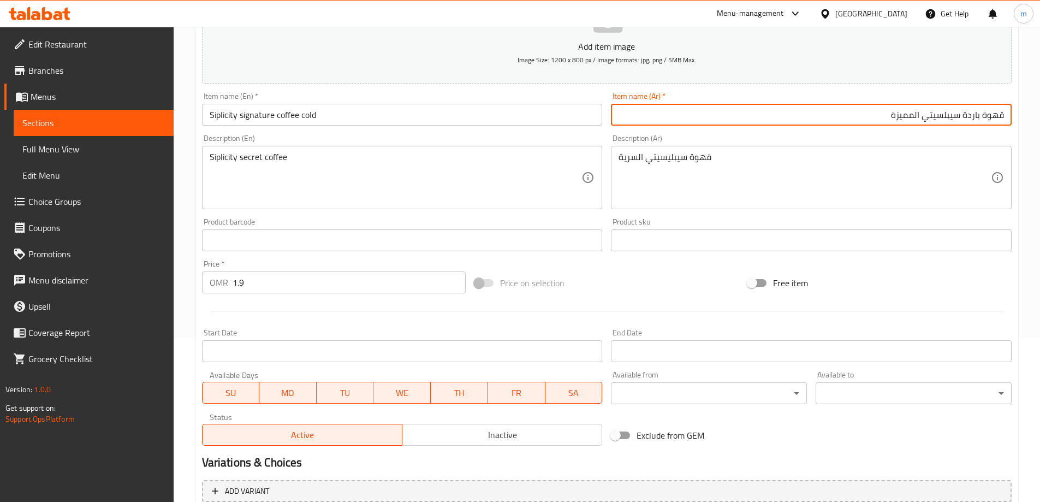
click at [898, 121] on input "قهوة باردة سيبلسيتي المميزة" at bounding box center [811, 115] width 401 height 22
type input "قهوة باردة سيبلسيتي سيجنتشر"
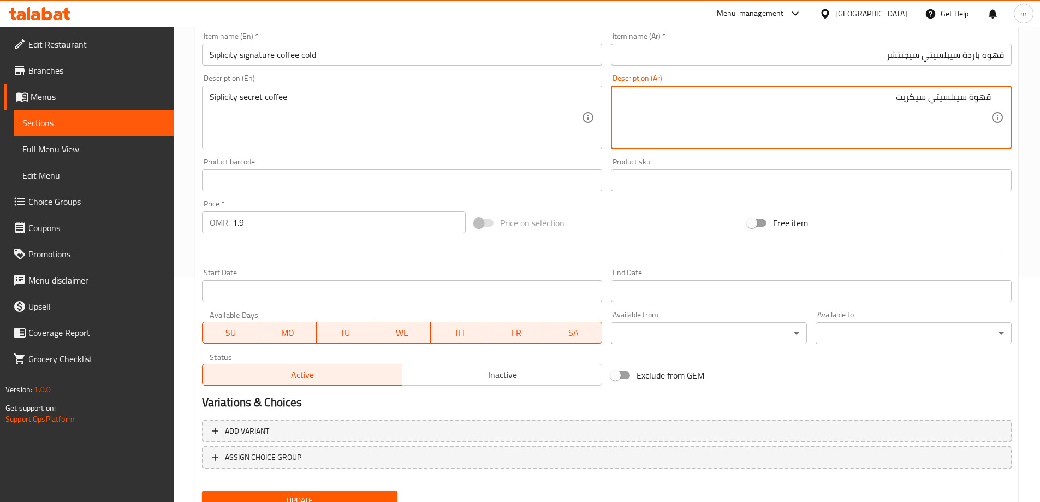
scroll to position [270, 0]
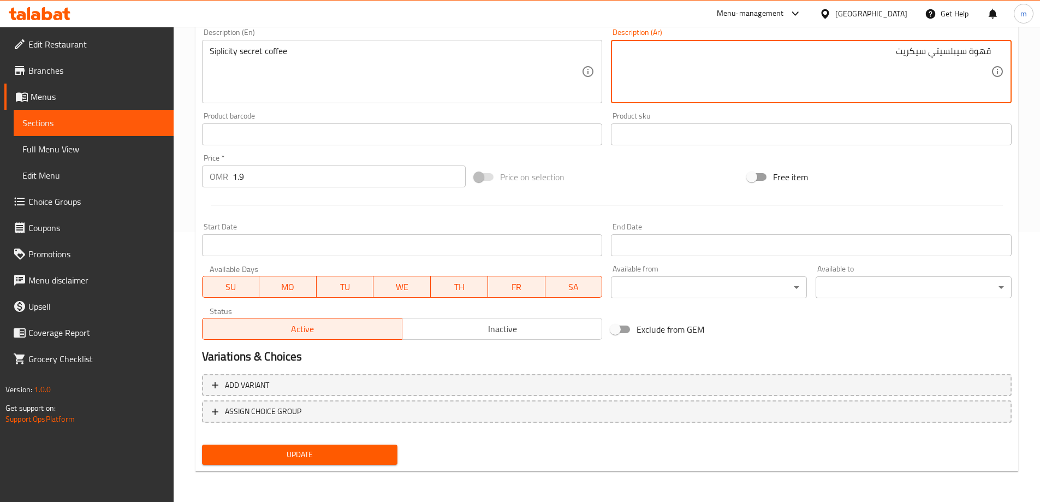
type textarea "قهوة سيبلسيتي سيكريت"
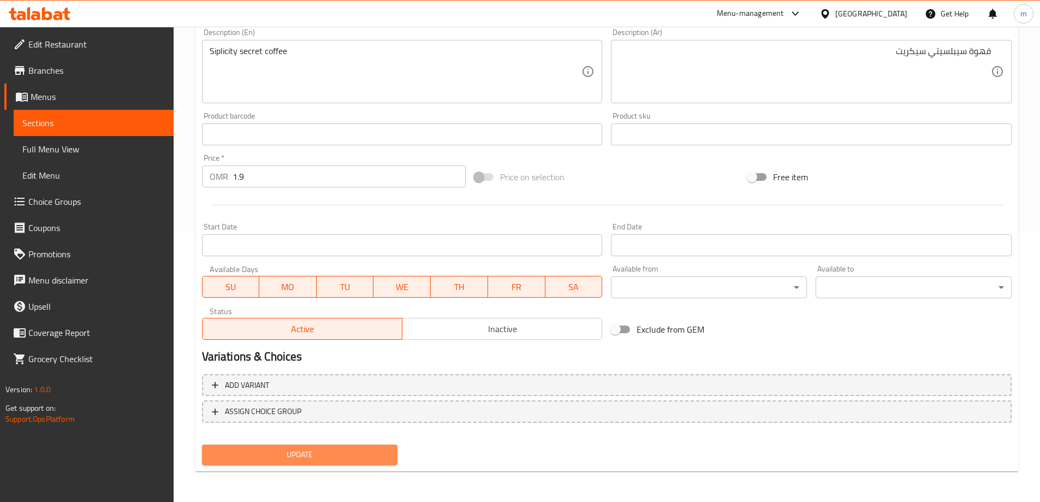
click at [372, 458] on span "Update" at bounding box center [300, 455] width 178 height 14
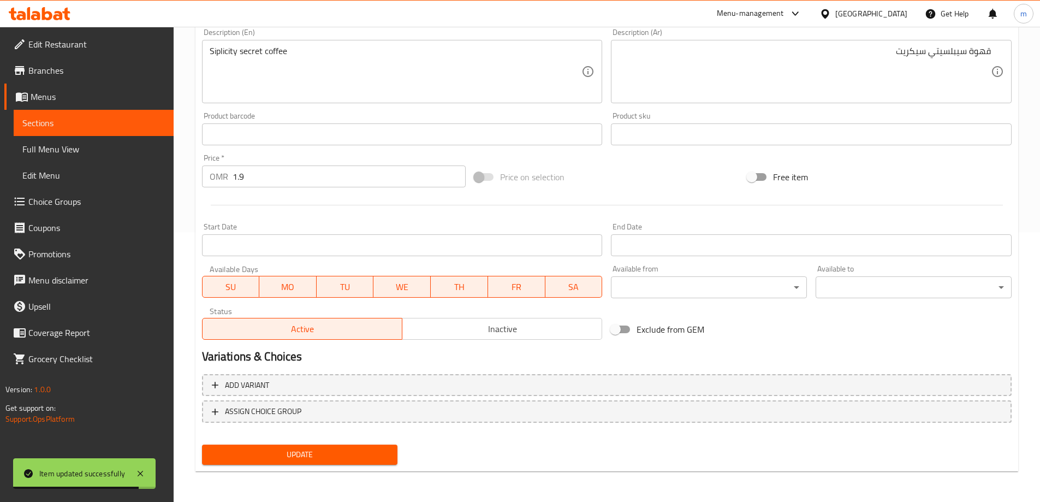
click at [140, 130] on link "Sections" at bounding box center [94, 123] width 160 height 26
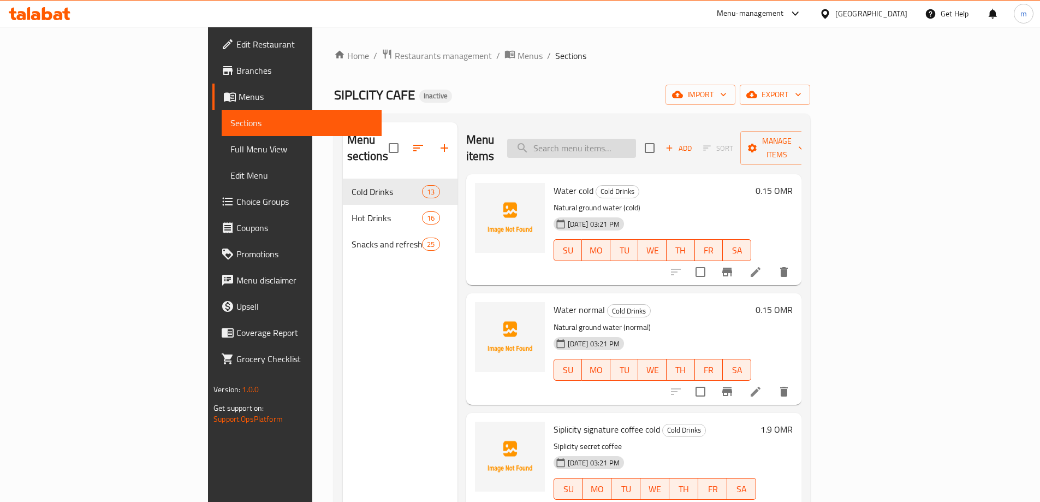
click at [636, 139] on input "search" at bounding box center [571, 148] width 129 height 19
paste input "Americano cold"
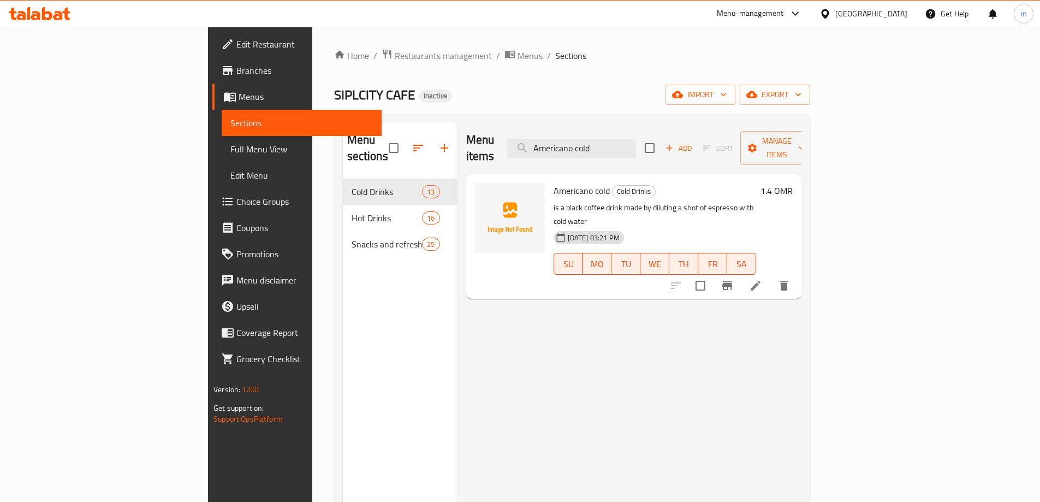
type input "Americano cold"
click at [760, 281] on icon at bounding box center [755, 286] width 10 height 10
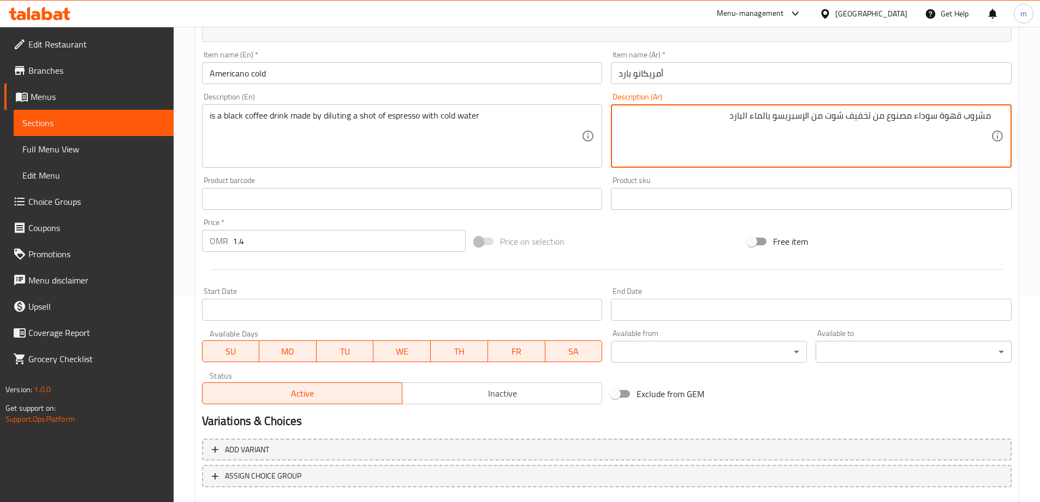
scroll to position [270, 0]
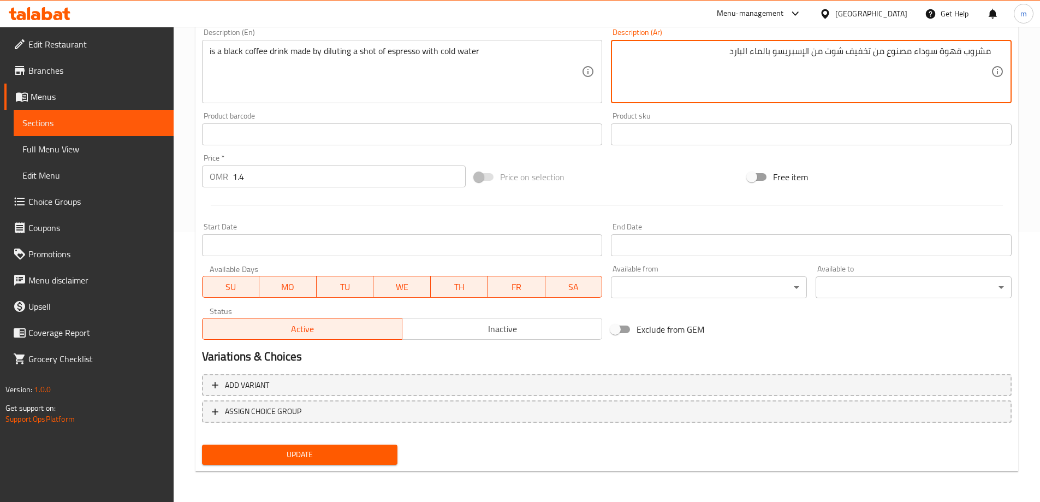
type textarea "مشروب قهوة سوداء مصنوع من تخفيف شوت من الإسبريسو بالماء البارد"
click at [363, 453] on span "Update" at bounding box center [300, 455] width 178 height 14
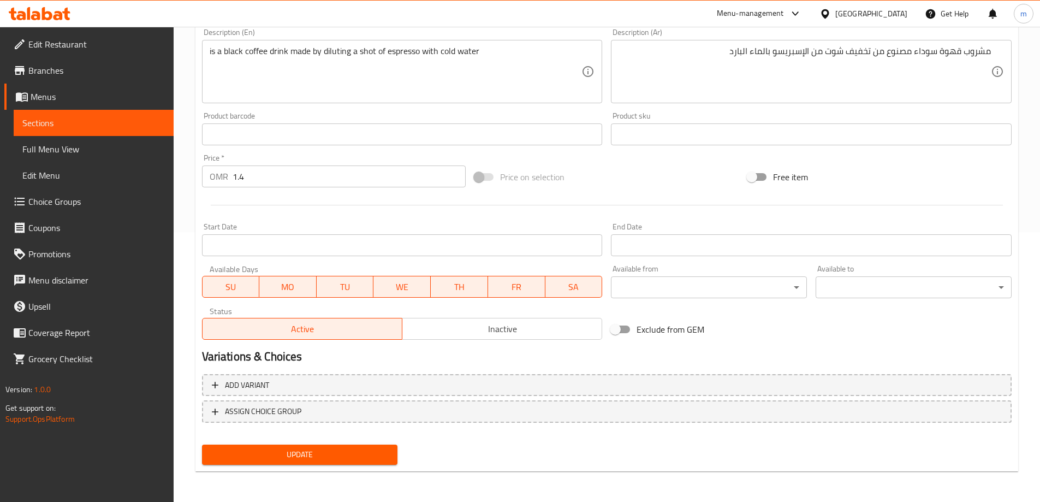
click at [367, 459] on span "Update" at bounding box center [300, 455] width 178 height 14
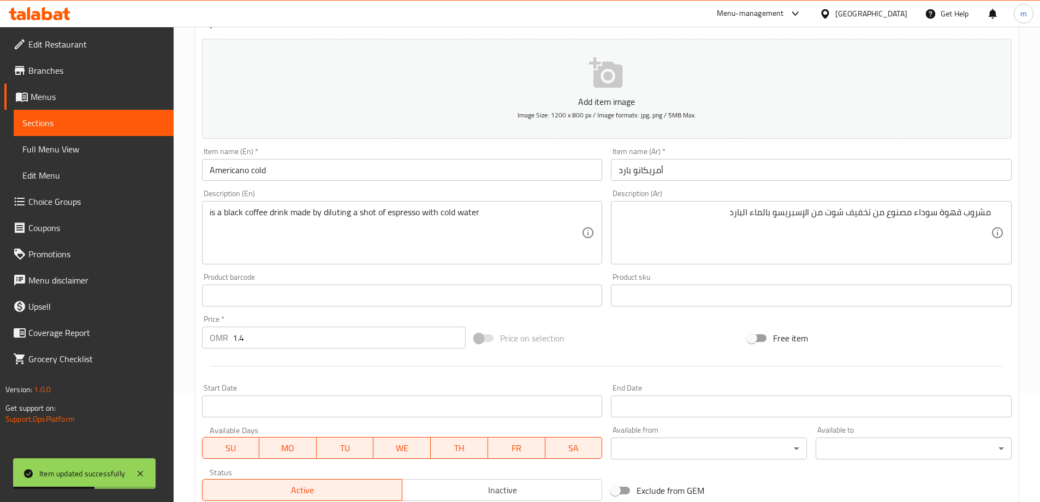
scroll to position [0, 0]
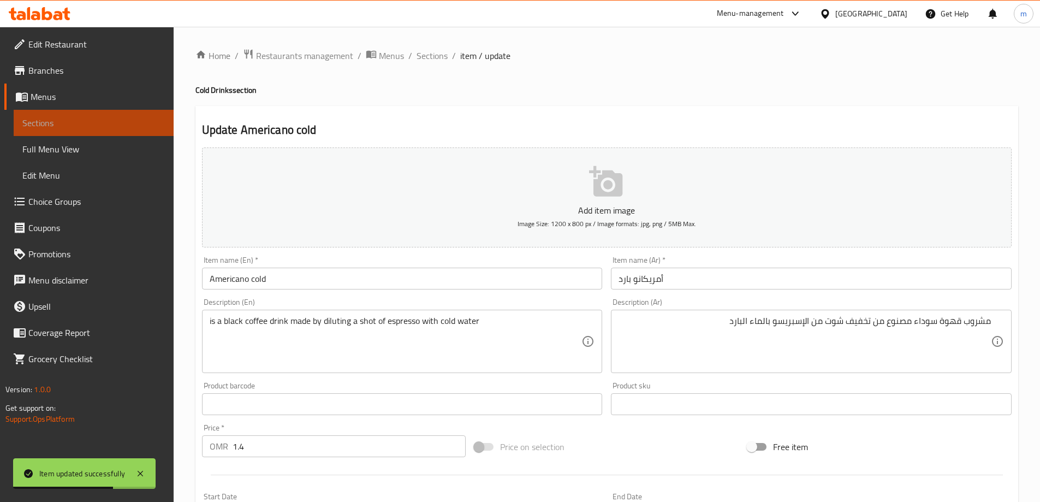
click at [88, 120] on span "Sections" at bounding box center [93, 122] width 142 height 13
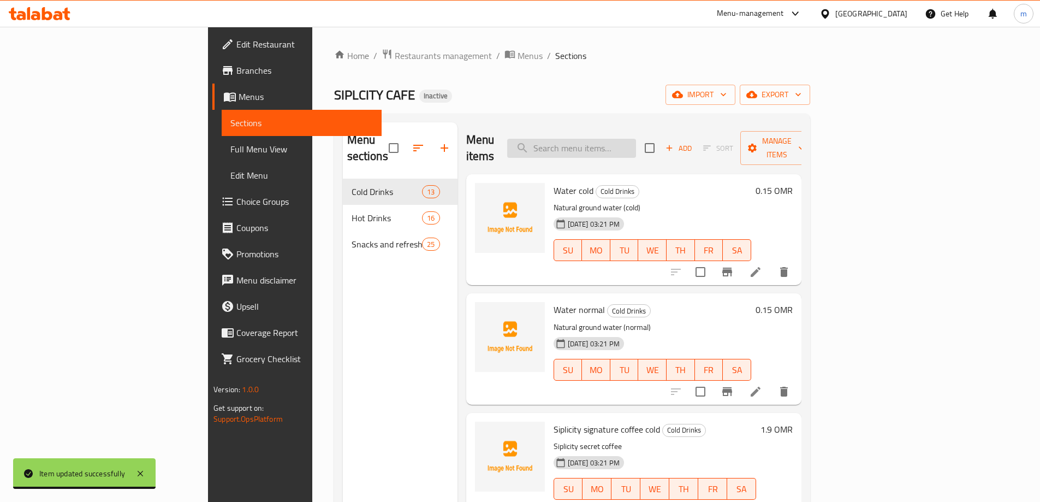
click at [636, 141] on input "search" at bounding box center [571, 148] width 129 height 19
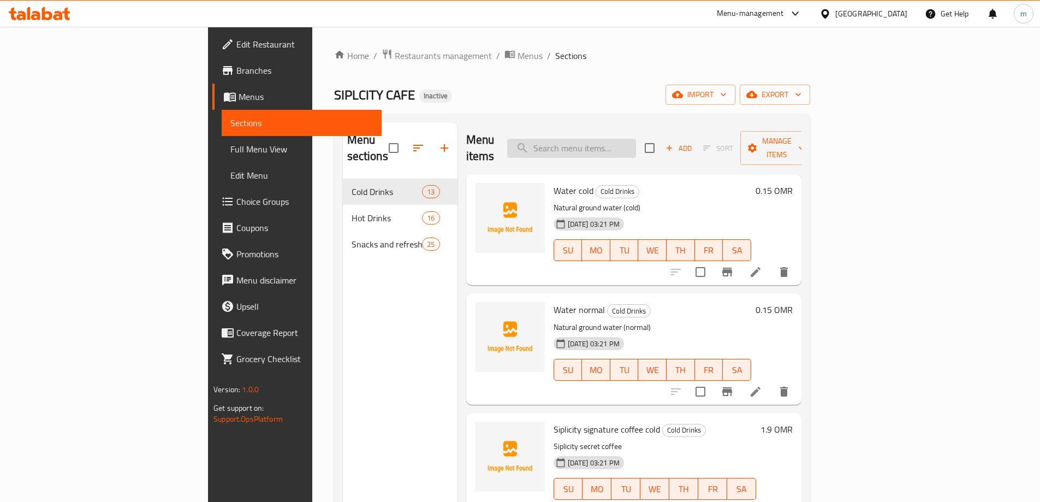
paste input "Caramy espresso"
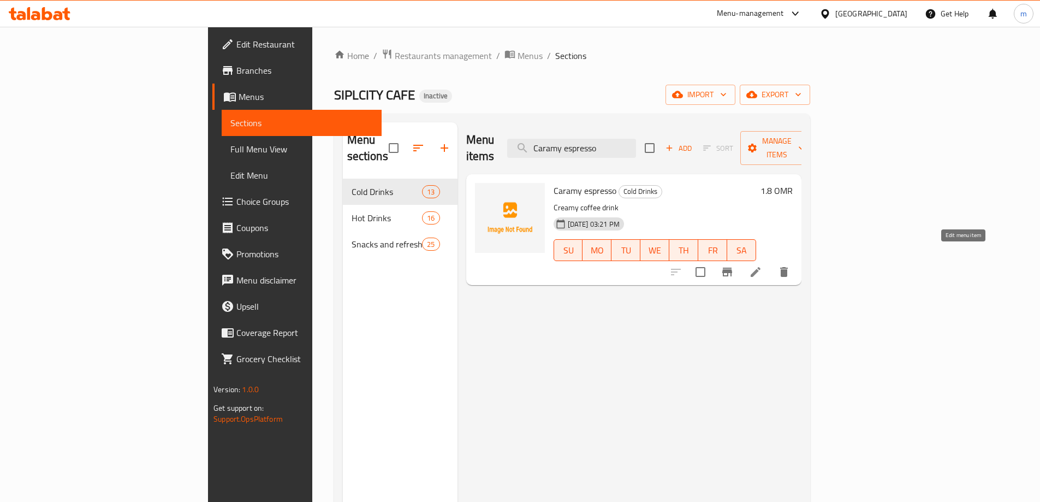
type input "Caramy espresso"
click at [762, 265] on icon at bounding box center [755, 271] width 13 height 13
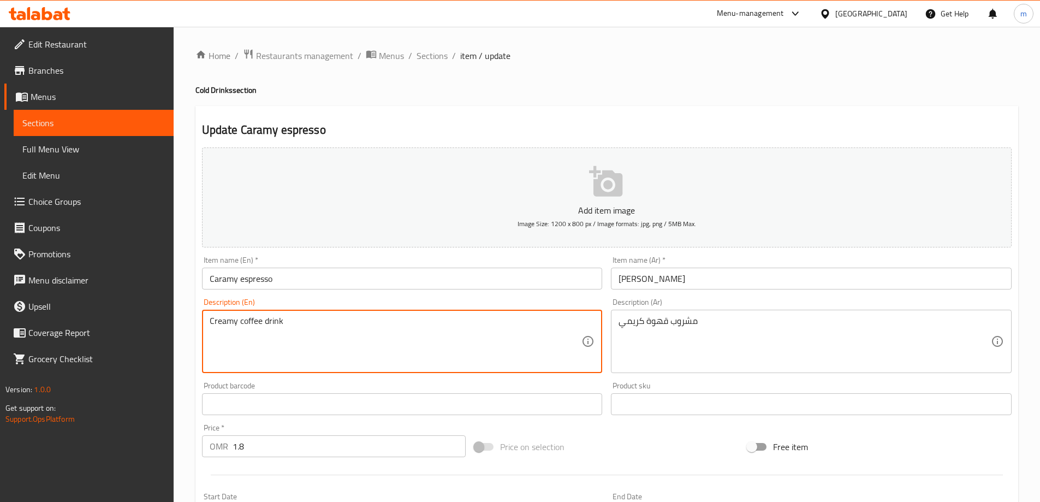
click at [229, 323] on textarea "Creamy coffee drink" at bounding box center [396, 341] width 372 height 52
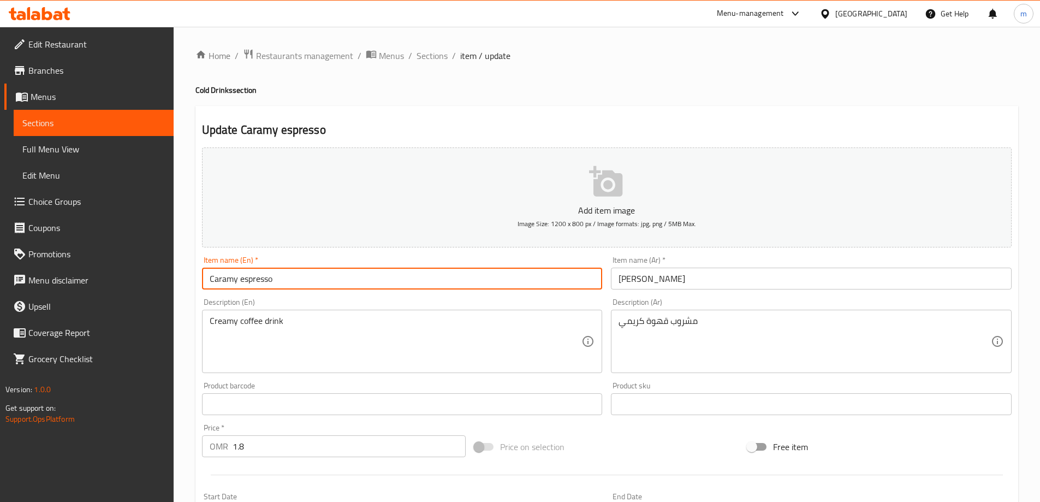
click at [220, 282] on input "Caramy espresso" at bounding box center [402, 278] width 401 height 22
paste input "re"
type input "Creamy espresso"
click at [267, 287] on input "Creamy espresso" at bounding box center [402, 278] width 401 height 22
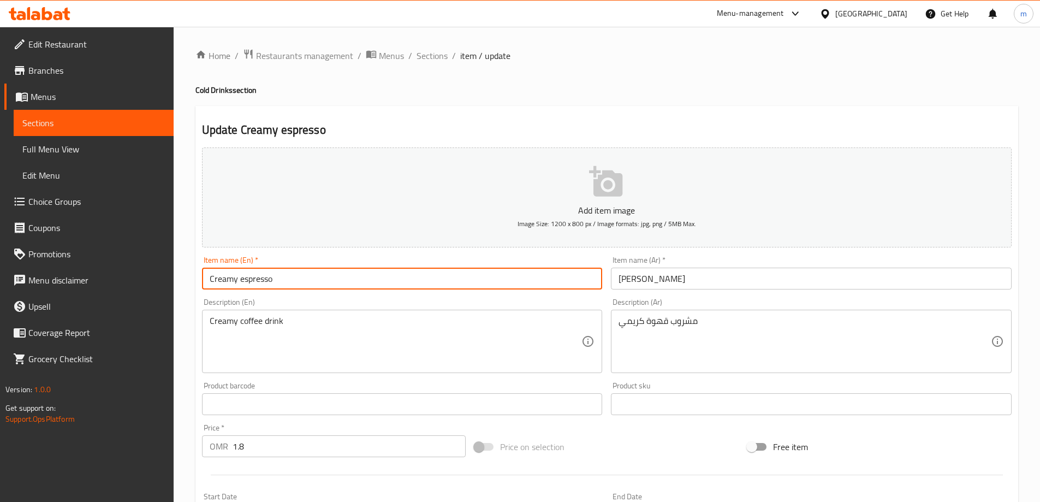
click at [267, 287] on input "Creamy espresso" at bounding box center [402, 278] width 401 height 22
click at [389, 278] on input "Creamy espresso" at bounding box center [402, 278] width 401 height 22
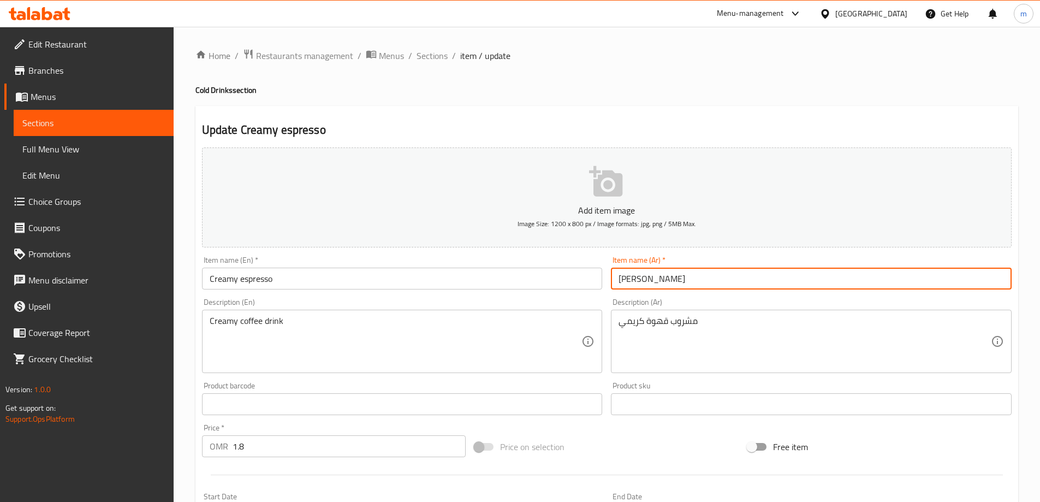
click at [739, 282] on input "[PERSON_NAME]" at bounding box center [811, 278] width 401 height 22
click at [631, 279] on input "[PERSON_NAME]" at bounding box center [811, 278] width 401 height 22
type input "[PERSON_NAME]"
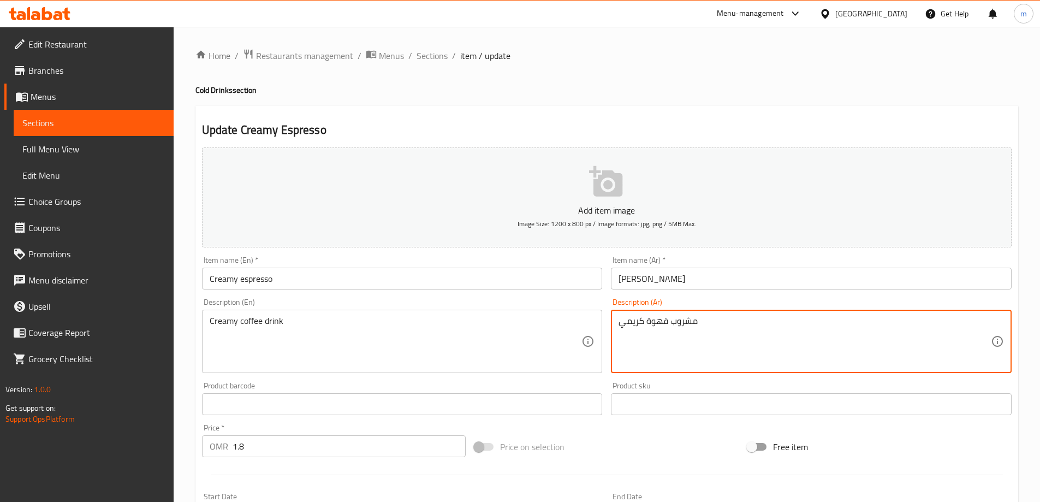
drag, startPoint x: 629, startPoint y: 330, endPoint x: 628, endPoint y: 344, distance: 13.7
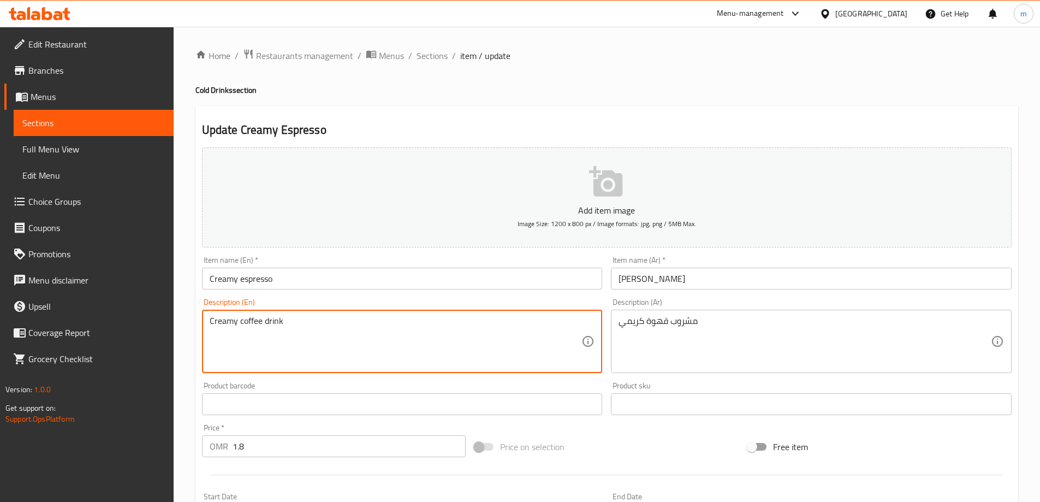
click at [252, 324] on textarea "Creamy coffee drink" at bounding box center [396, 341] width 372 height 52
click at [261, 320] on textarea "Creamy coffee drink" at bounding box center [396, 341] width 372 height 52
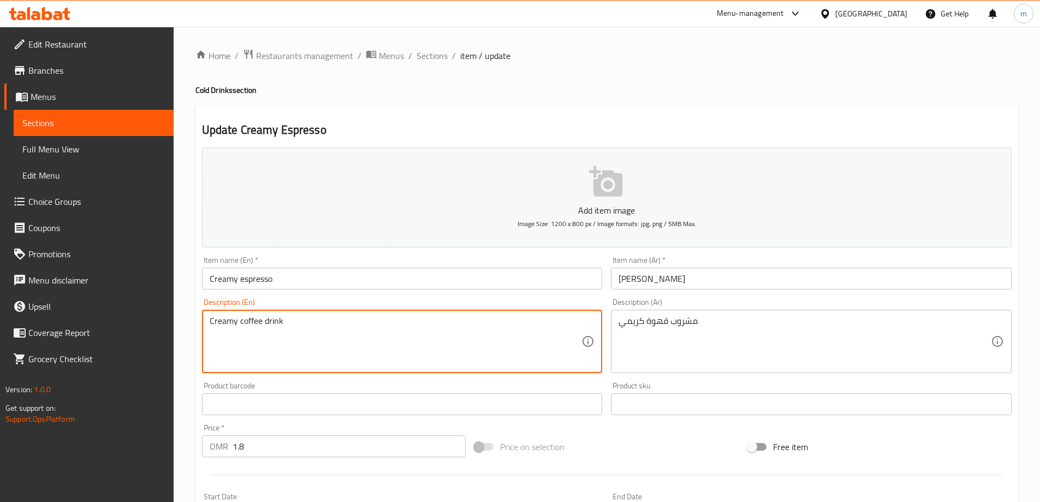
click at [261, 320] on textarea "Creamy coffee drink" at bounding box center [396, 341] width 372 height 52
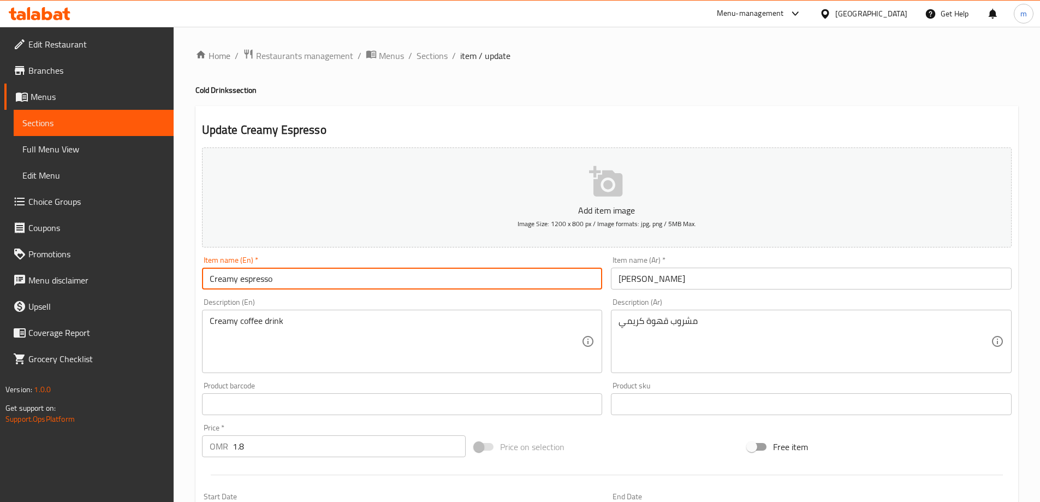
click at [232, 278] on input "Creamy espresso" at bounding box center [402, 278] width 401 height 22
click at [216, 285] on input "Creamy espresso" at bounding box center [402, 278] width 401 height 22
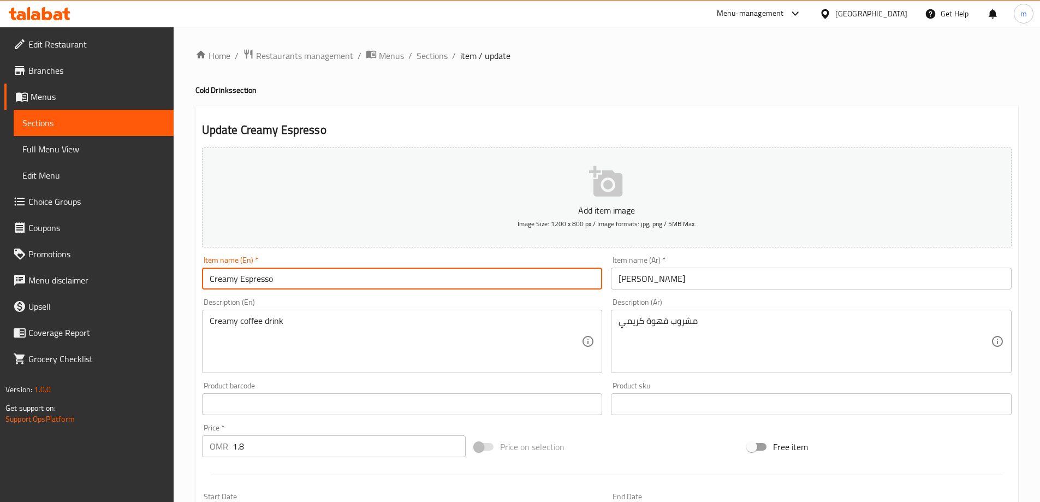
paste input "aramy espresso"
click at [295, 284] on input "Caramy espressoEspresso" at bounding box center [402, 278] width 401 height 22
click at [276, 278] on input "Caramy espressoEspresso" at bounding box center [402, 278] width 401 height 22
drag, startPoint x: 275, startPoint y: 279, endPoint x: 398, endPoint y: 278, distance: 123.9
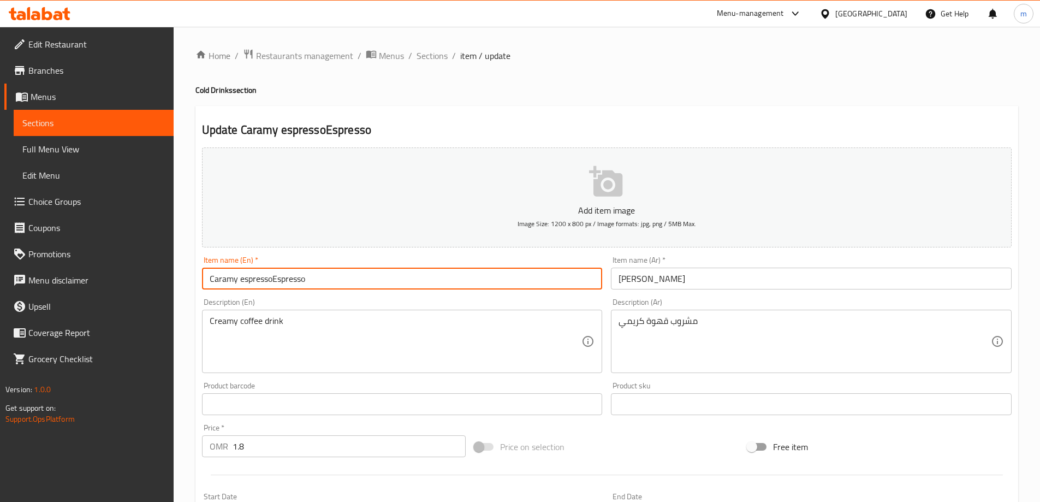
click at [398, 278] on input "Caramy espressoEspresso" at bounding box center [402, 278] width 401 height 22
click at [254, 278] on input "Caramy espresso" at bounding box center [402, 278] width 401 height 22
type input "Caramy Espresso"
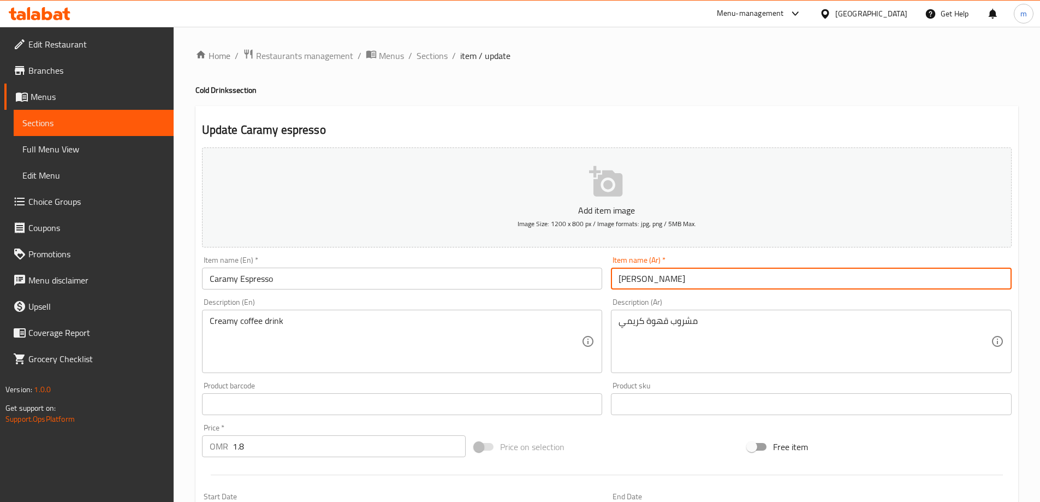
click at [635, 282] on input "[PERSON_NAME]" at bounding box center [811, 278] width 401 height 22
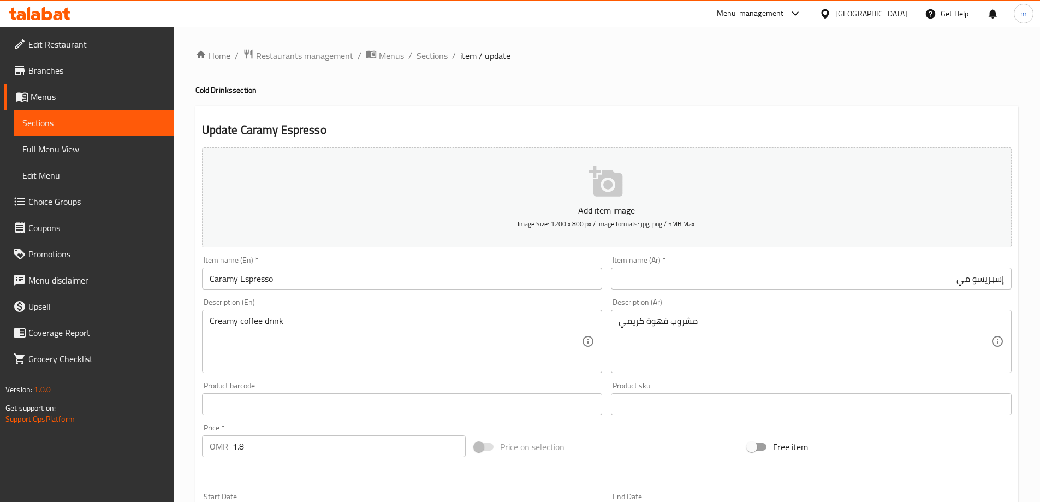
click at [965, 276] on input "إسبريسو مي" at bounding box center [811, 278] width 401 height 22
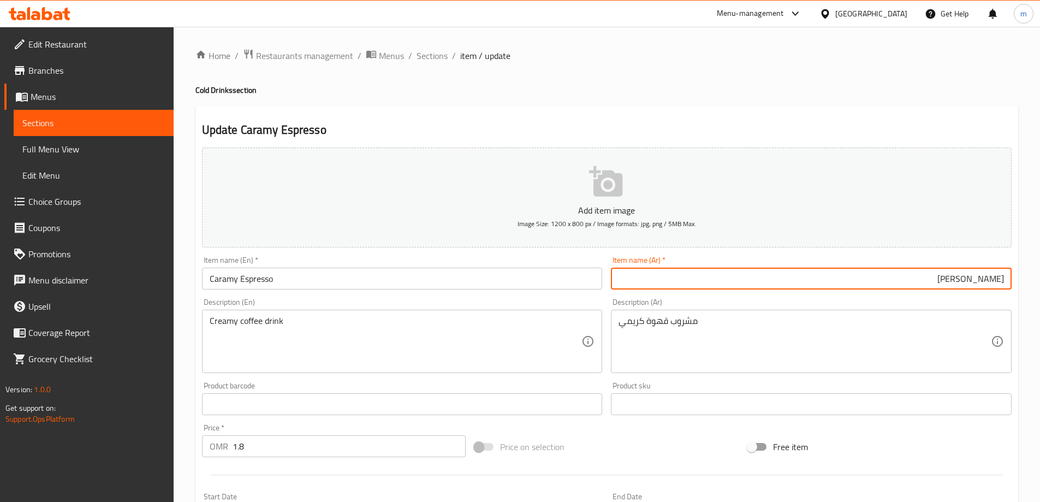
type input "[PERSON_NAME]"
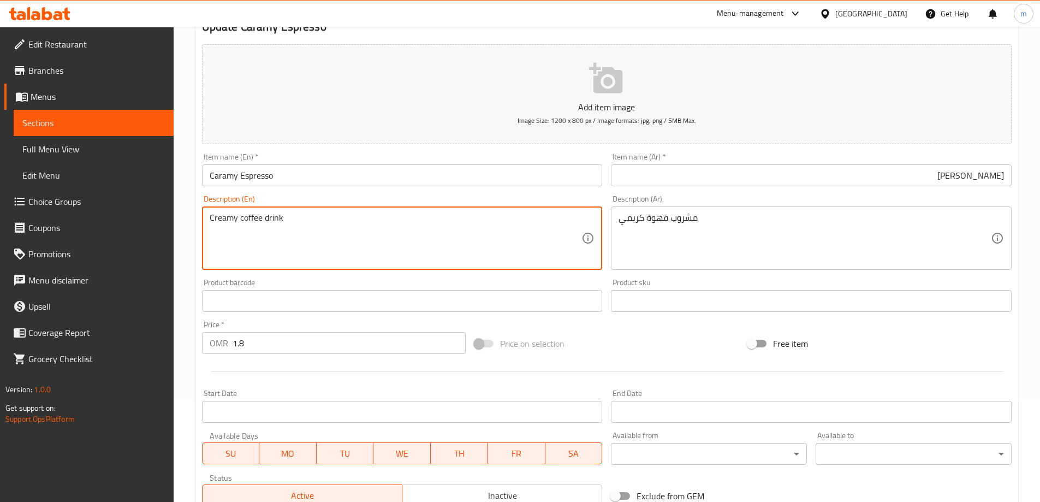
scroll to position [270, 0]
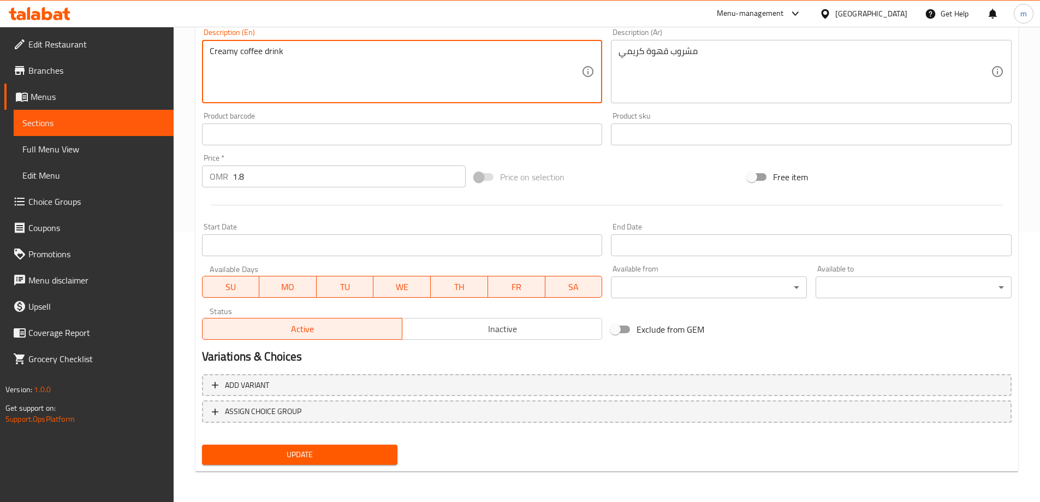
click at [297, 468] on div "Update" at bounding box center [300, 454] width 205 height 29
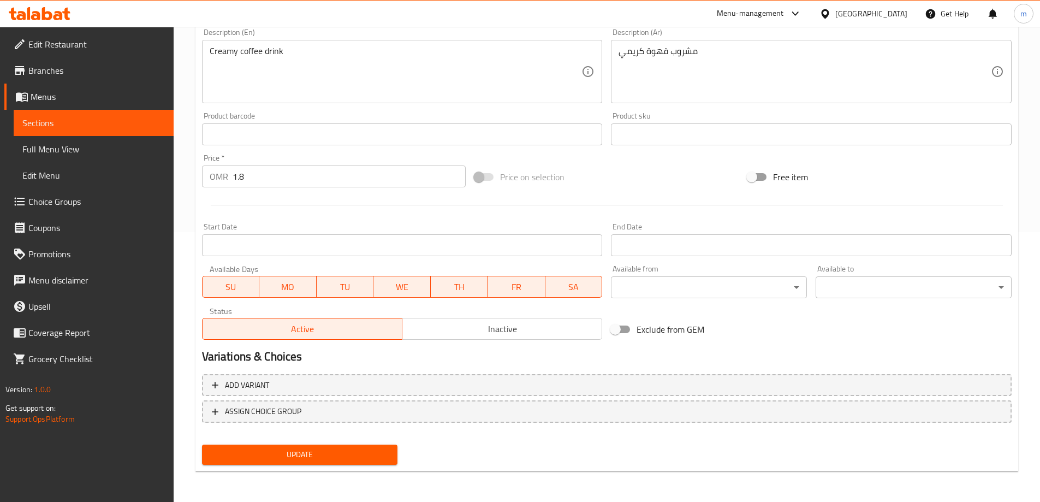
click at [299, 461] on span "Update" at bounding box center [300, 455] width 178 height 14
click at [127, 130] on link "Sections" at bounding box center [94, 123] width 160 height 26
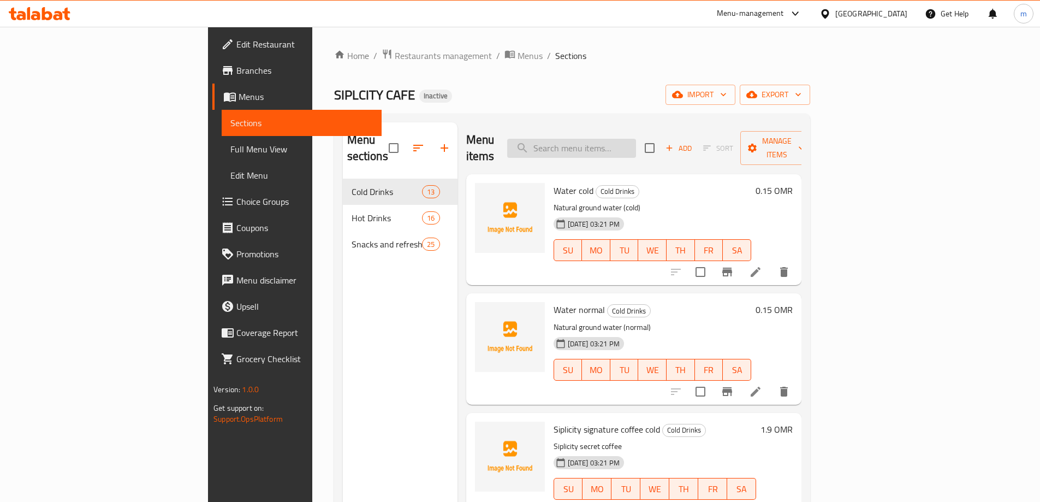
click at [636, 147] on input "search" at bounding box center [571, 148] width 129 height 19
paste input "Latte cold"
type input "Latte cold"
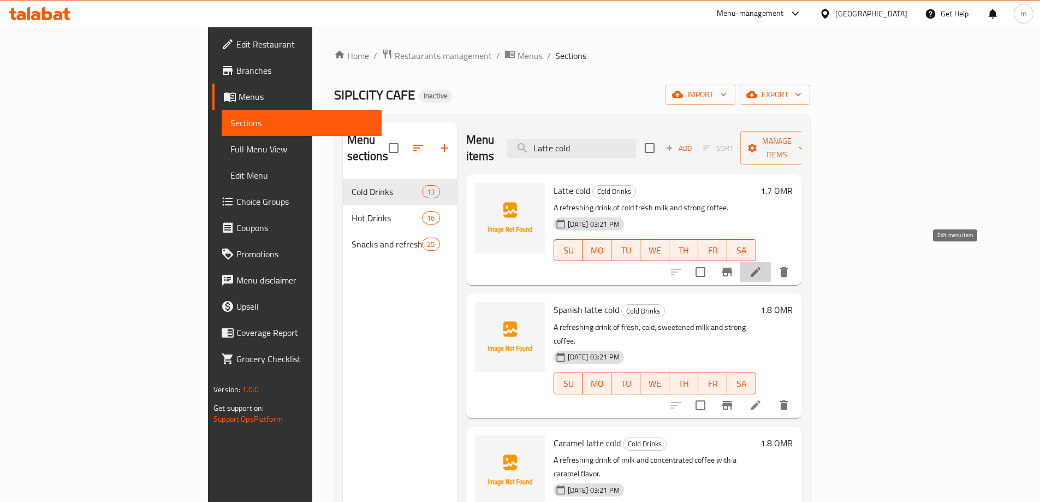
click at [760, 267] on icon at bounding box center [755, 272] width 10 height 10
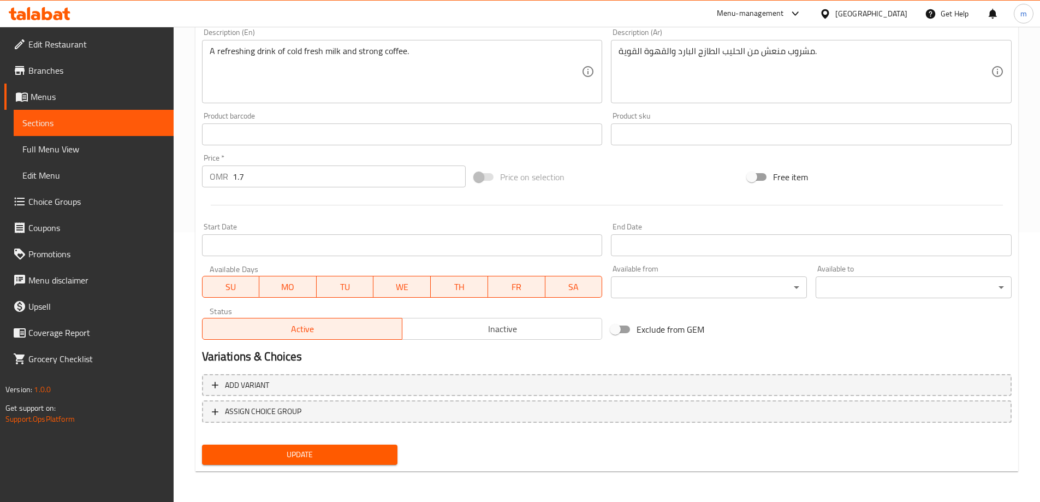
click at [139, 132] on link "Sections" at bounding box center [94, 123] width 160 height 26
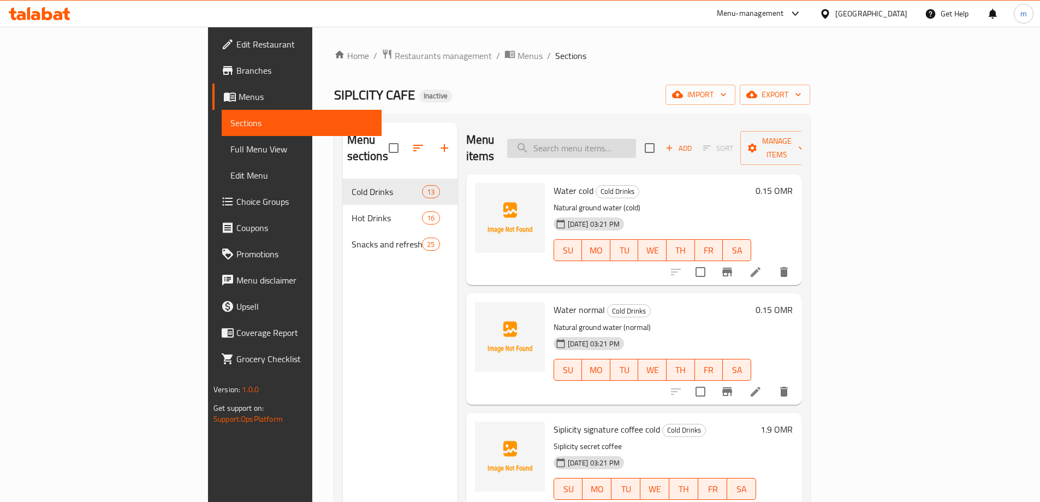
click at [636, 139] on input "search" at bounding box center [571, 148] width 129 height 19
paste input "Spanish latte cold"
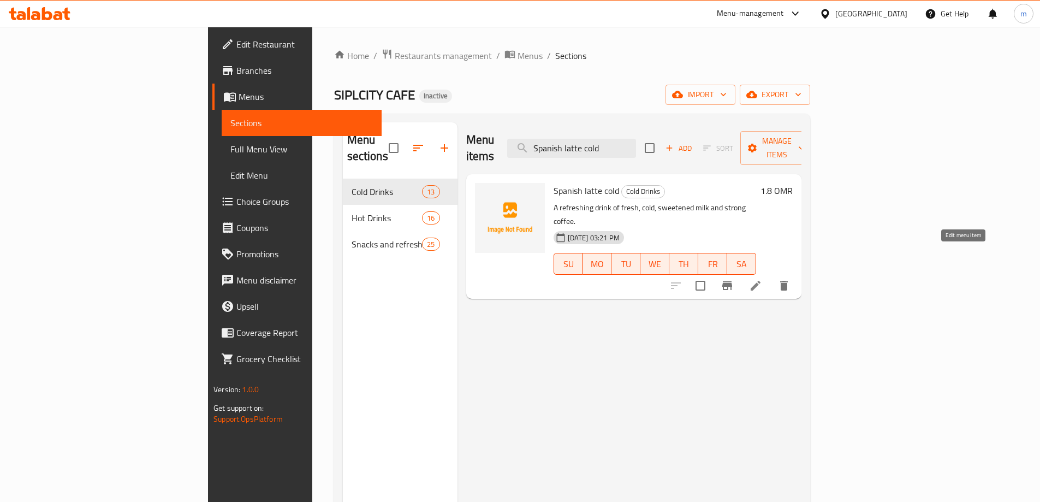
type input "Spanish latte cold"
click at [760, 281] on icon at bounding box center [755, 286] width 10 height 10
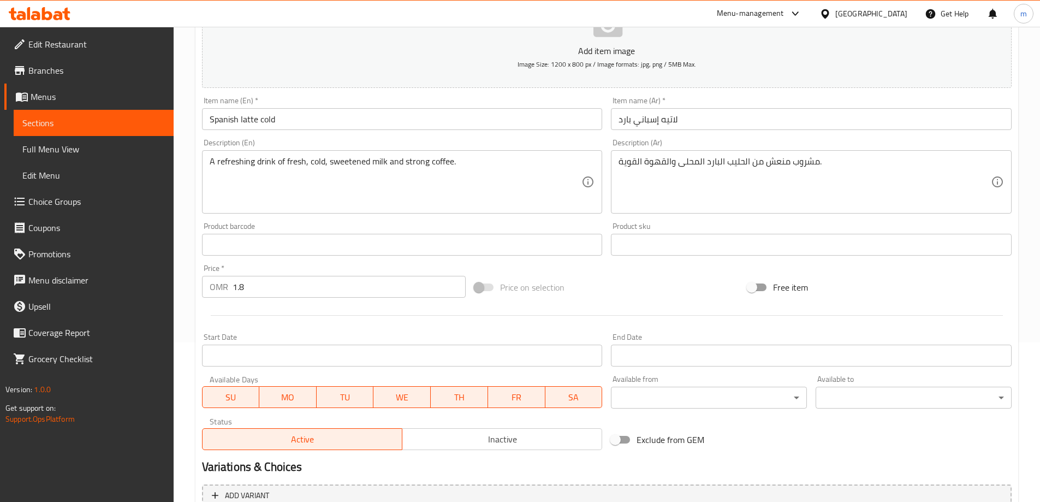
scroll to position [164, 0]
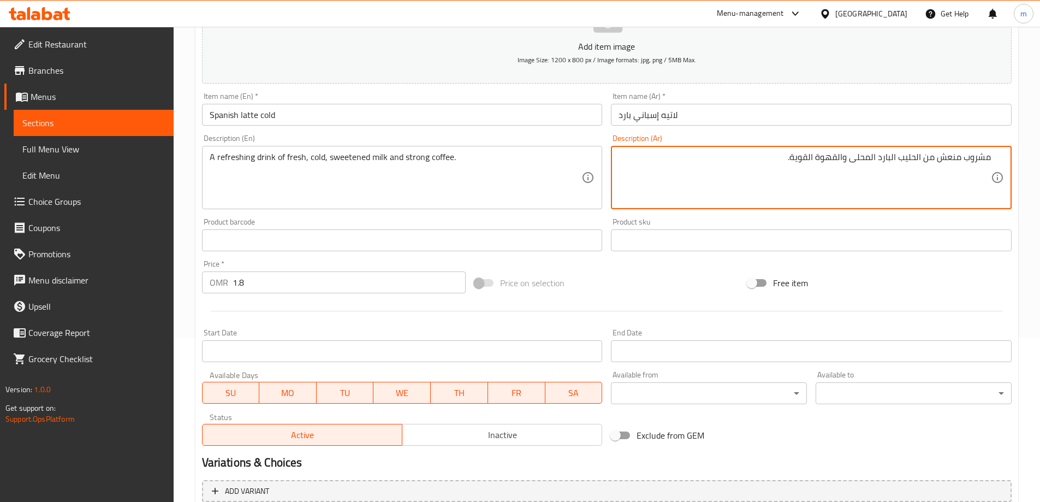
click at [850, 163] on textarea "مشروب منعش من الحليب البارد المحلى والقهوة القوية." at bounding box center [804, 178] width 372 height 52
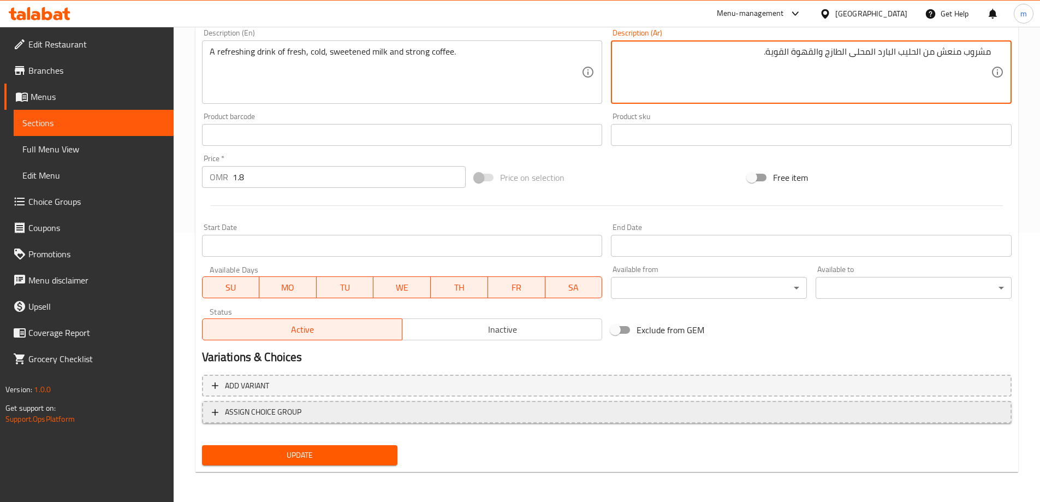
scroll to position [270, 0]
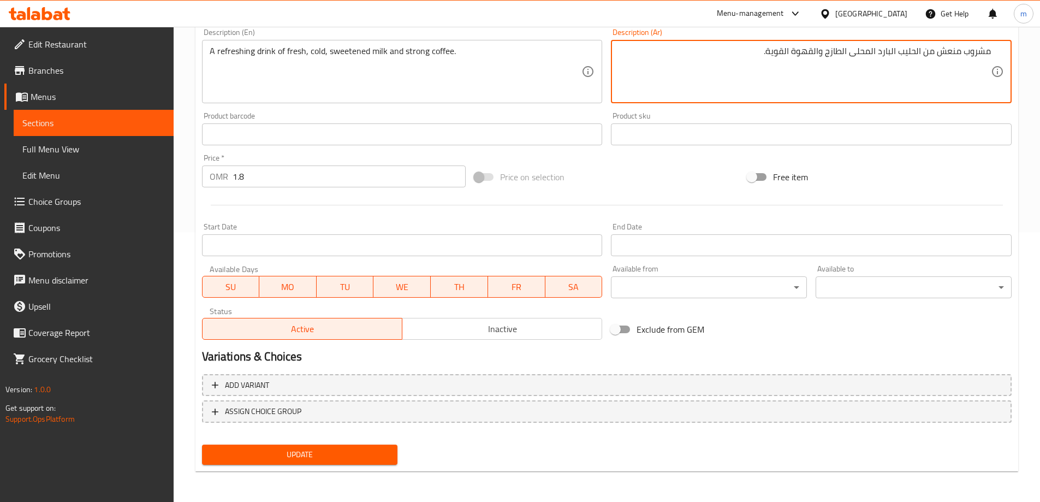
type textarea "مشروب منعش من الحليب البارد المحلى الطازج والقهوة القوية."
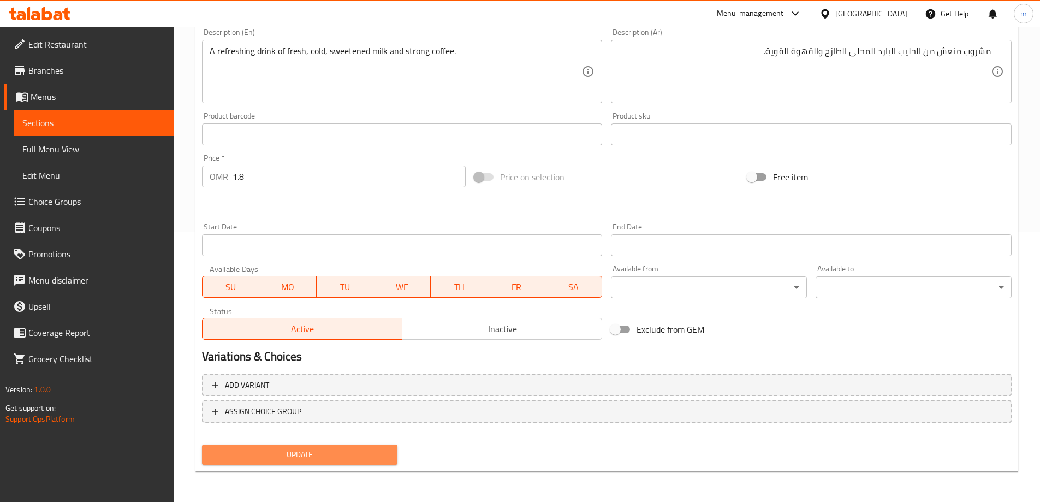
click at [371, 458] on span "Update" at bounding box center [300, 455] width 178 height 14
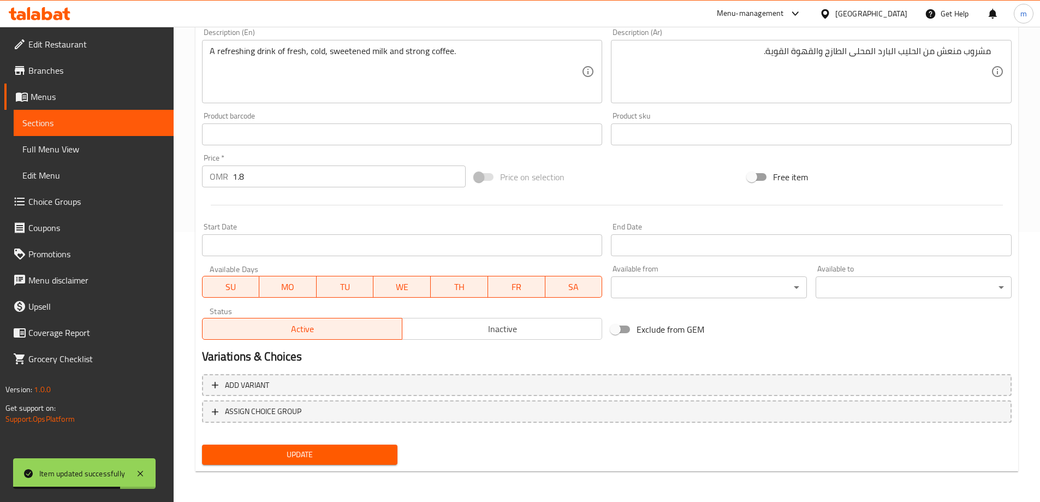
scroll to position [0, 0]
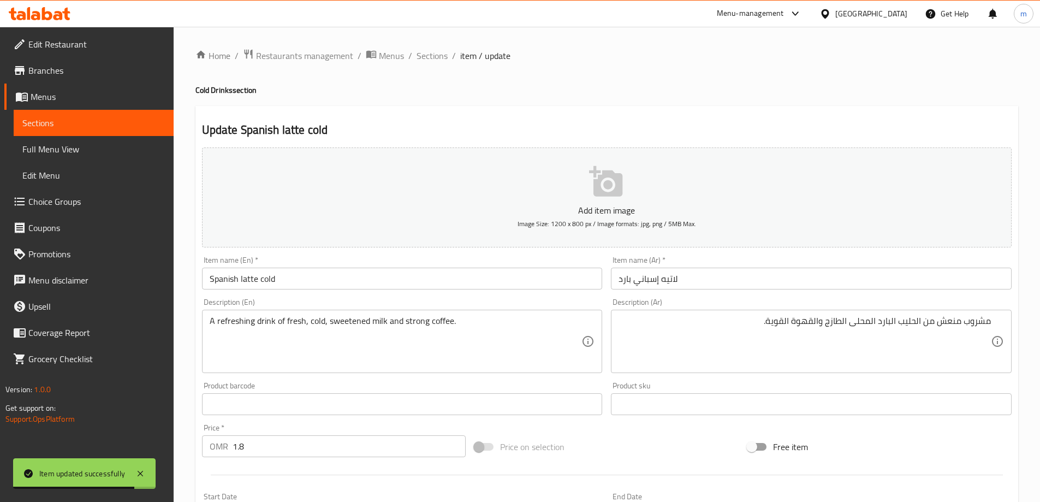
click at [110, 125] on span "Sections" at bounding box center [93, 122] width 142 height 13
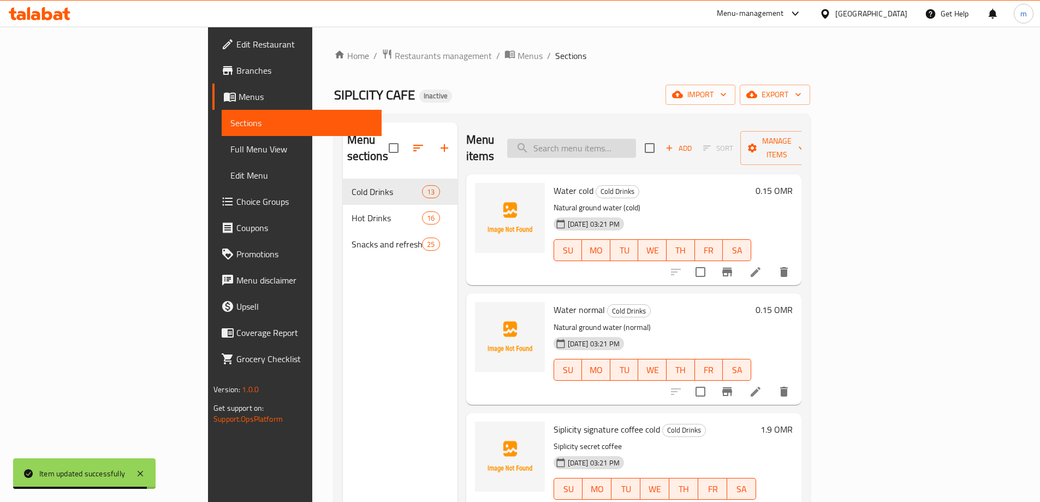
click at [636, 143] on input "search" at bounding box center [571, 148] width 129 height 19
paste input "Saffron latte cold"
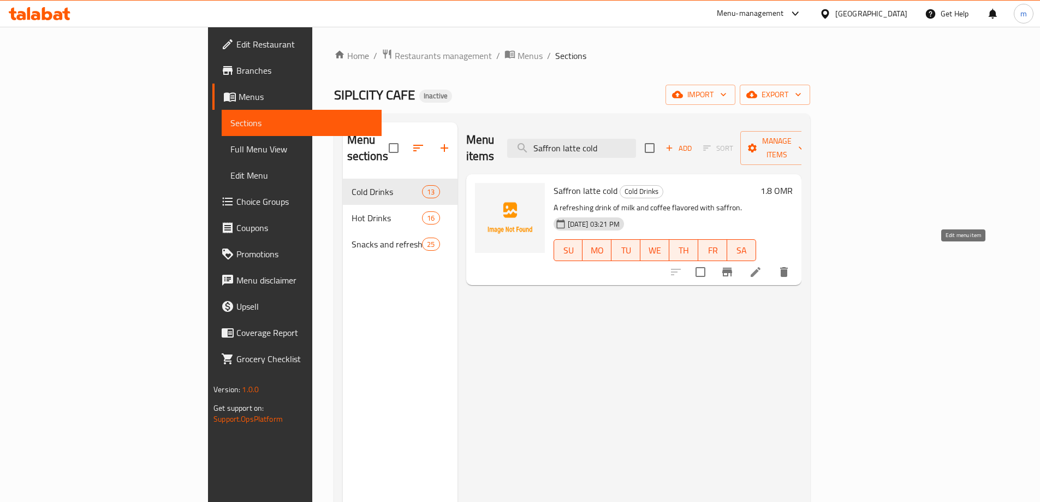
type input "Saffron latte cold"
click at [762, 265] on icon at bounding box center [755, 271] width 13 height 13
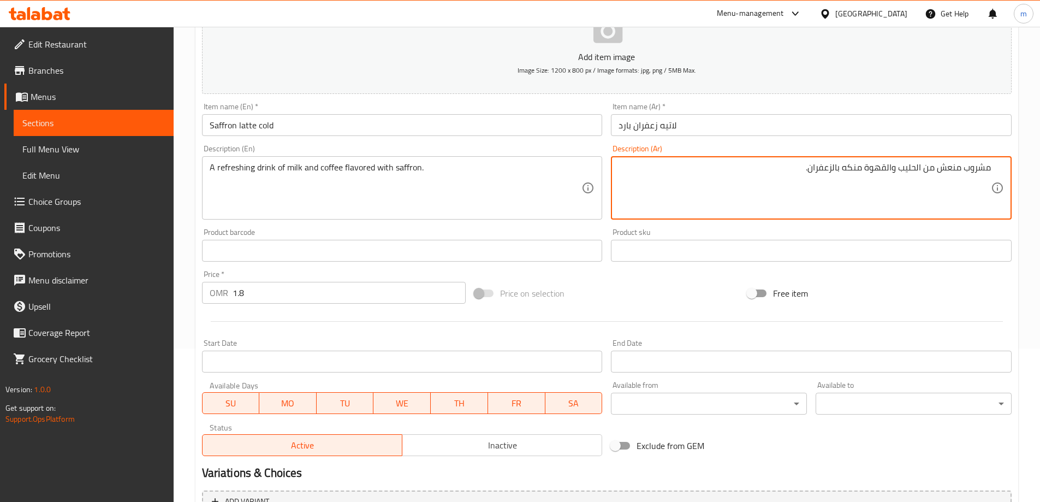
scroll to position [270, 0]
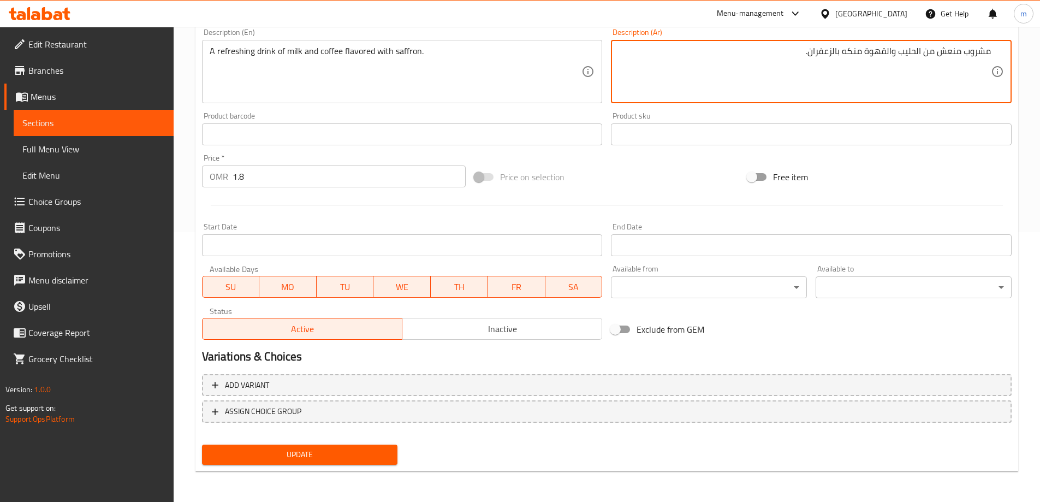
type textarea "مشروب منعش من الحليب والقهوة منكه بالزعفران."
click at [350, 464] on button "Update" at bounding box center [300, 454] width 196 height 20
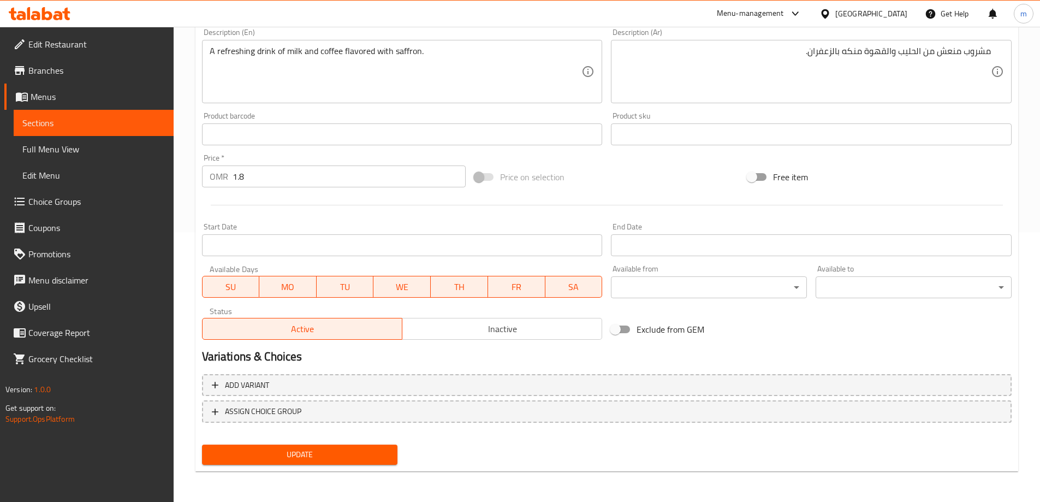
click at [62, 121] on span "Sections" at bounding box center [93, 122] width 142 height 13
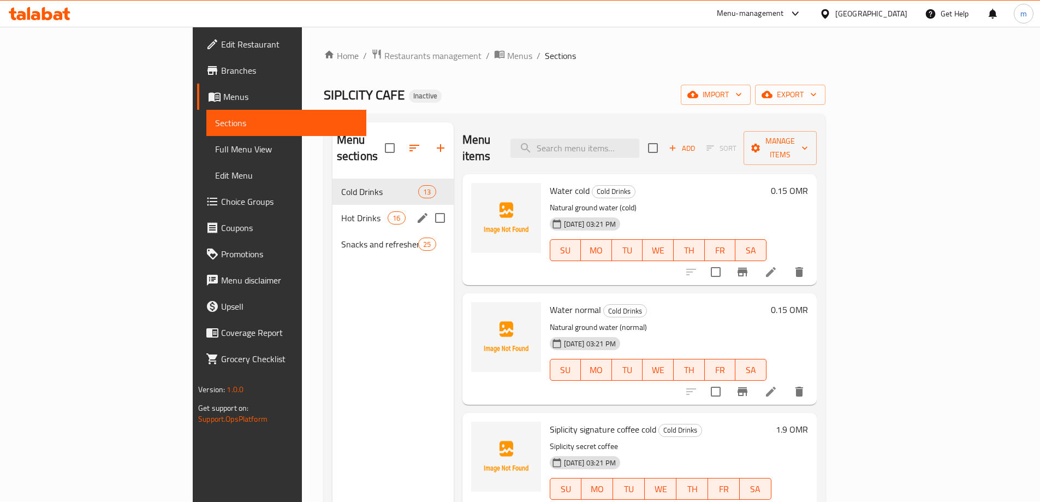
click at [428, 206] on input "Menu sections" at bounding box center [439, 217] width 23 height 23
checkbox input "true"
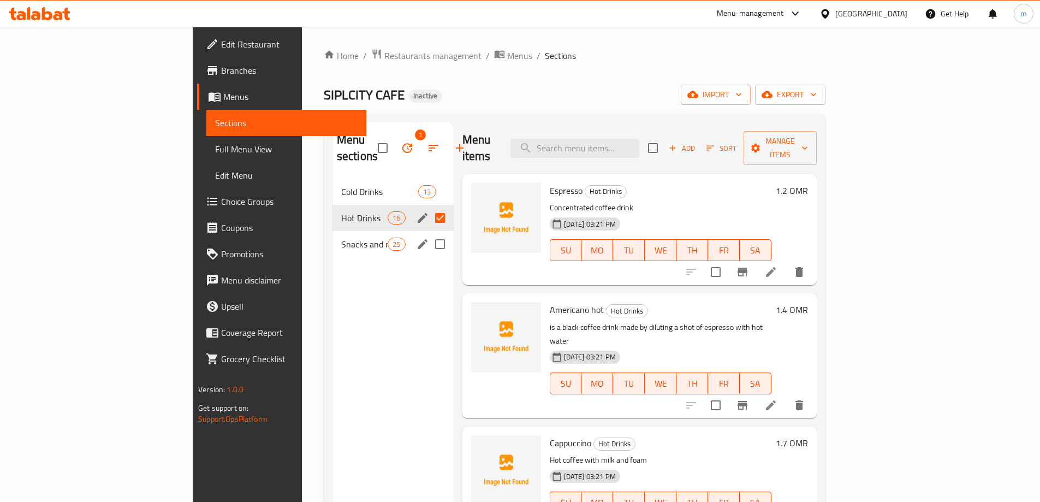
click at [428, 232] on input "Menu sections" at bounding box center [439, 243] width 23 height 23
checkbox input "true"
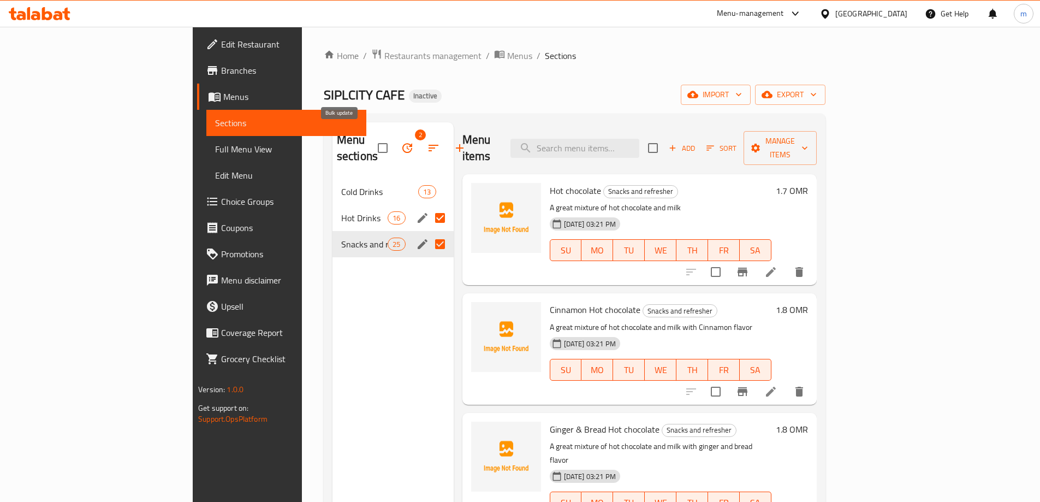
click at [401, 141] on icon "button" at bounding box center [407, 147] width 13 height 13
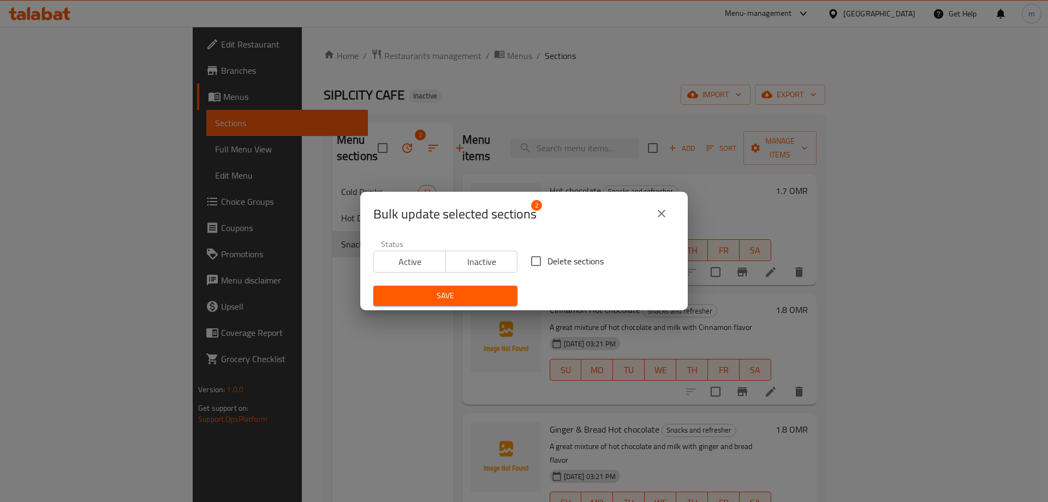
click at [550, 257] on span "Delete sections" at bounding box center [575, 260] width 56 height 13
click at [547, 257] on input "Delete sections" at bounding box center [535, 260] width 23 height 23
checkbox input "true"
click at [461, 305] on button "Save" at bounding box center [445, 295] width 144 height 20
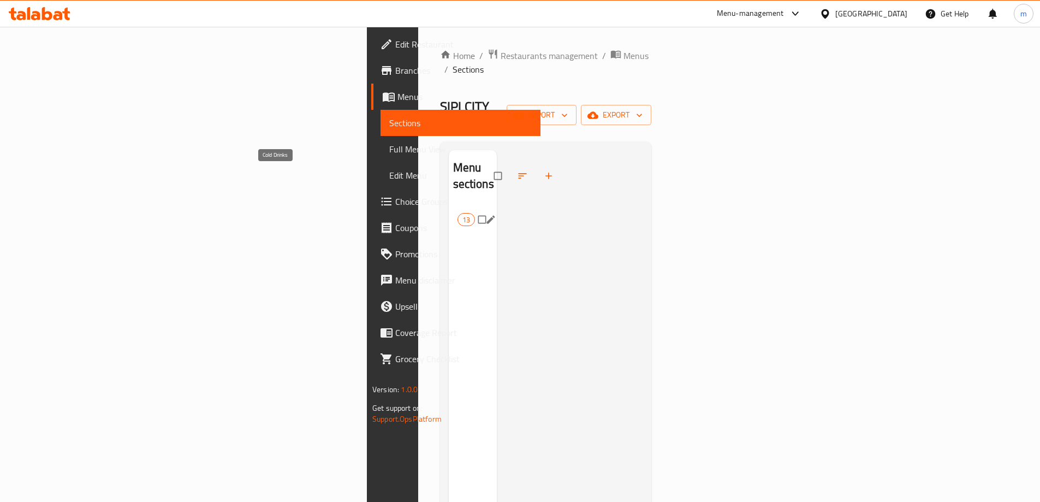
click at [457, 213] on span "Cold Drinks" at bounding box center [457, 219] width 0 height 13
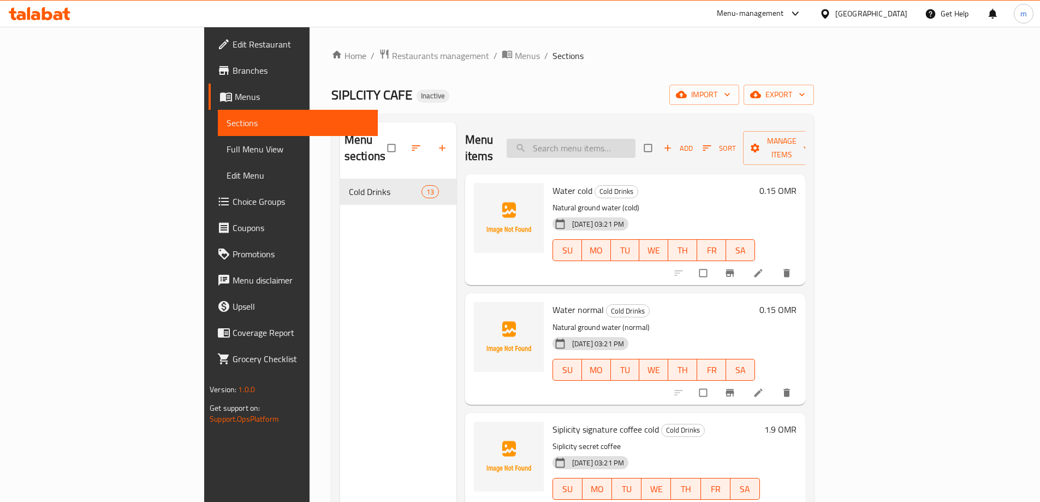
click at [635, 140] on input "search" at bounding box center [570, 148] width 129 height 19
paste input "Rose latte cold"
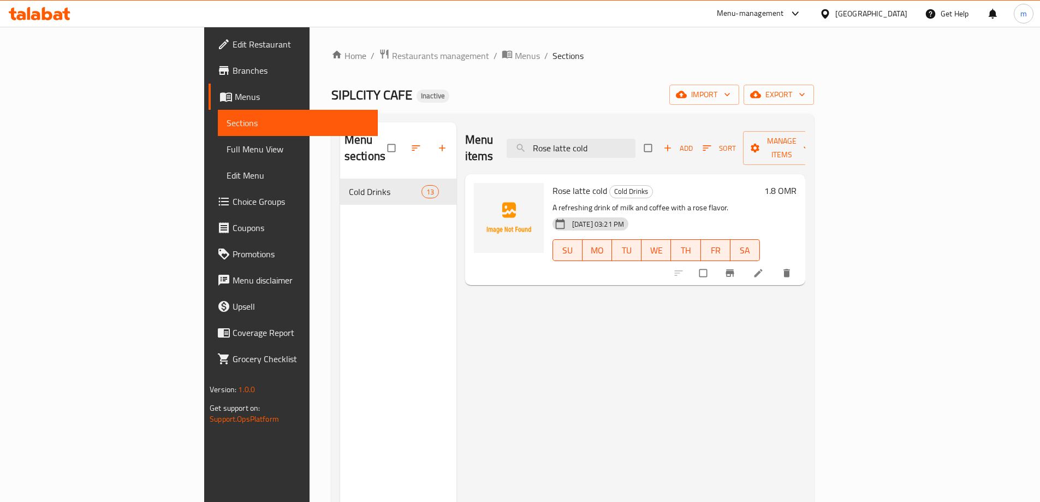
type input "Rose latte cold"
click at [774, 264] on li at bounding box center [759, 272] width 31 height 17
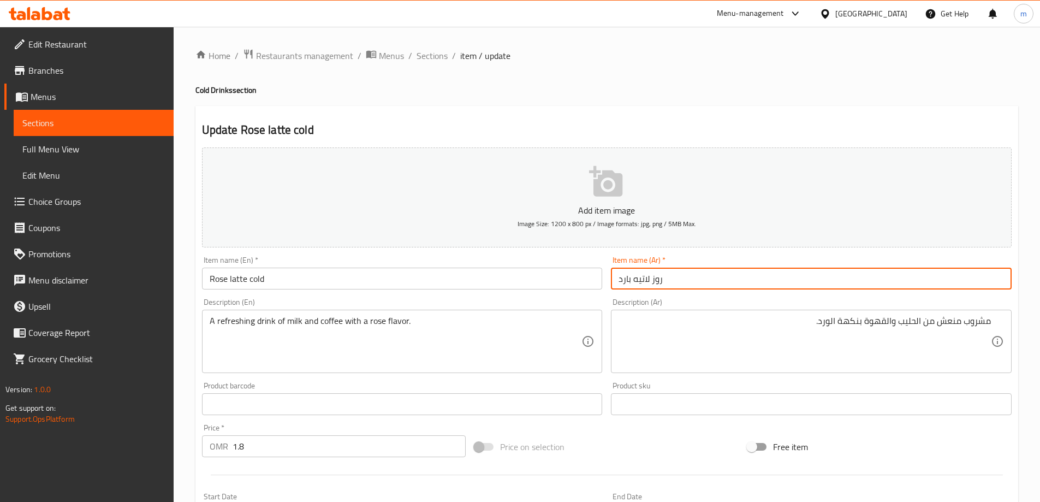
click at [757, 281] on input "روز لاتيه بارد" at bounding box center [811, 278] width 401 height 22
paste input "روز"
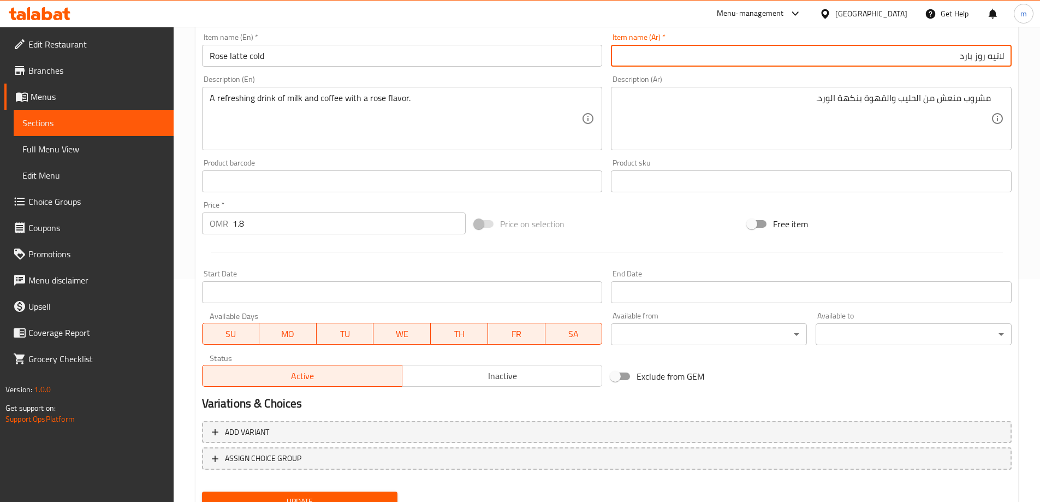
scroll to position [160, 0]
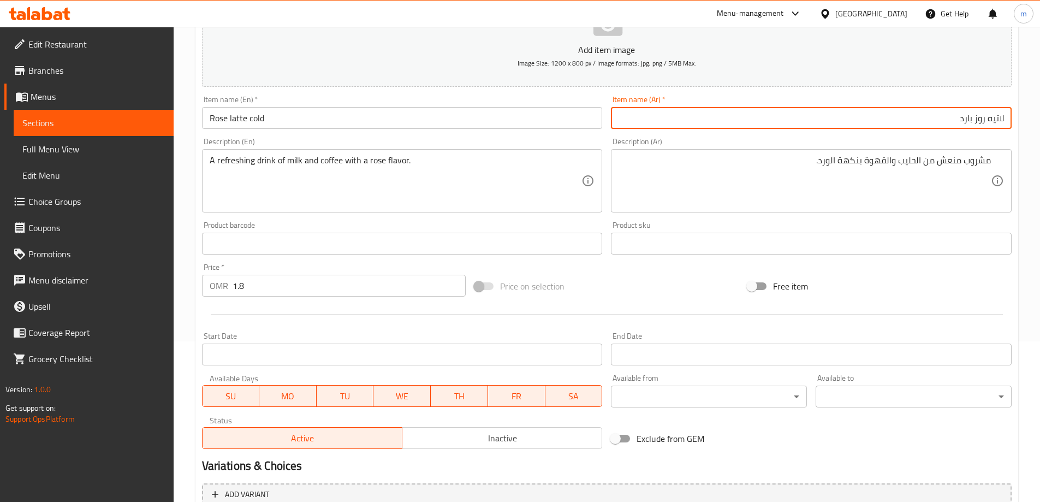
type input "لاتيه روز بارد"
click at [213, 116] on input "Rose latte cold" at bounding box center [402, 118] width 401 height 22
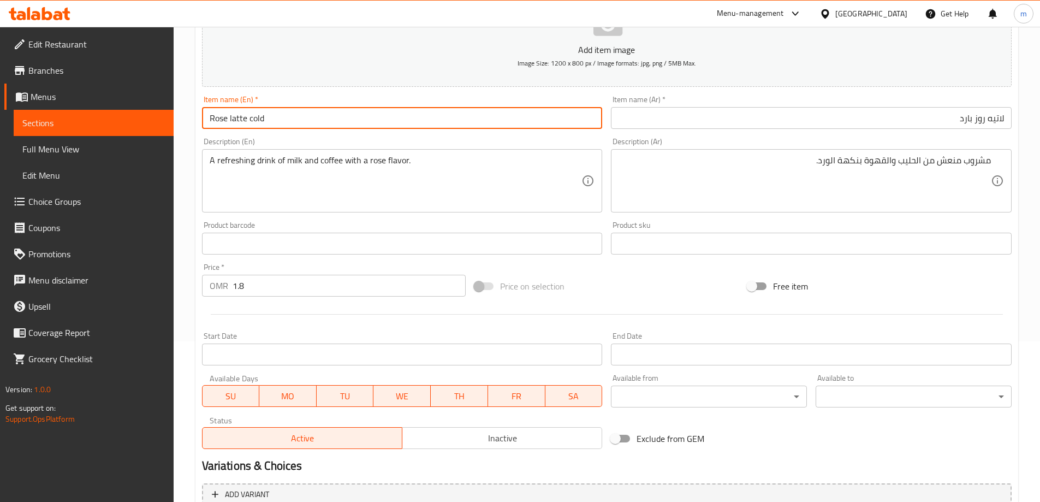
click at [213, 116] on input "Rose latte cold" at bounding box center [402, 118] width 401 height 22
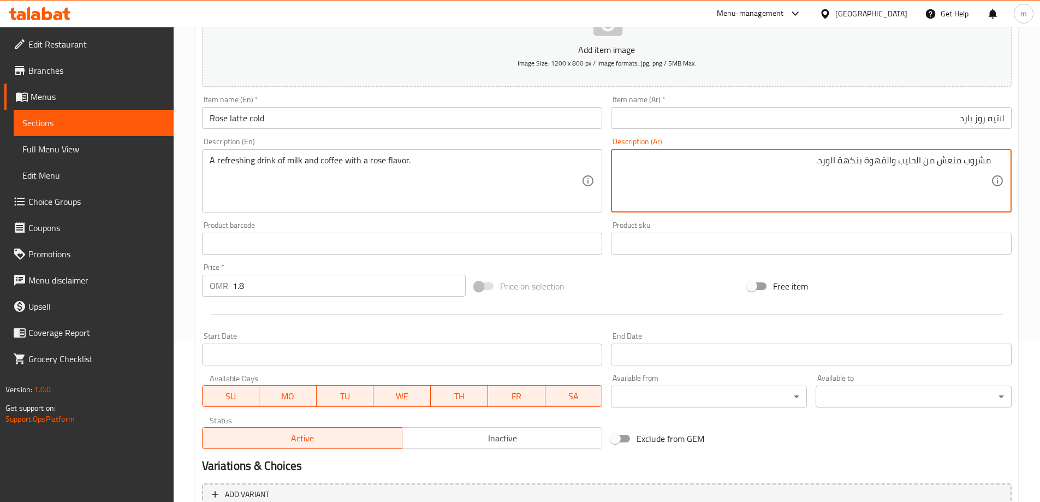
click at [832, 161] on textarea "مشروب منعش من الحليب والقهوة بنكهة الورد." at bounding box center [804, 181] width 372 height 52
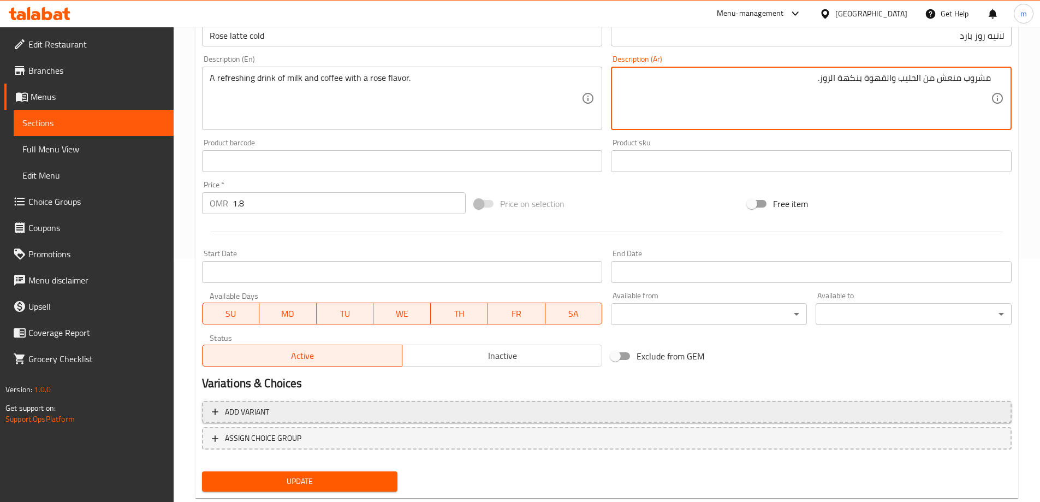
scroll to position [270, 0]
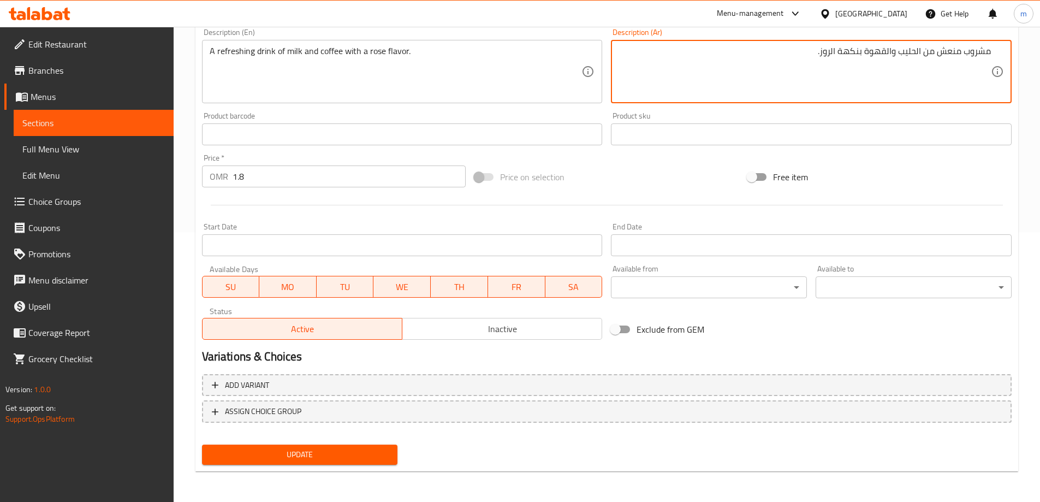
type textarea "مشروب منعش من الحليب والقهوة بنكهة الروز."
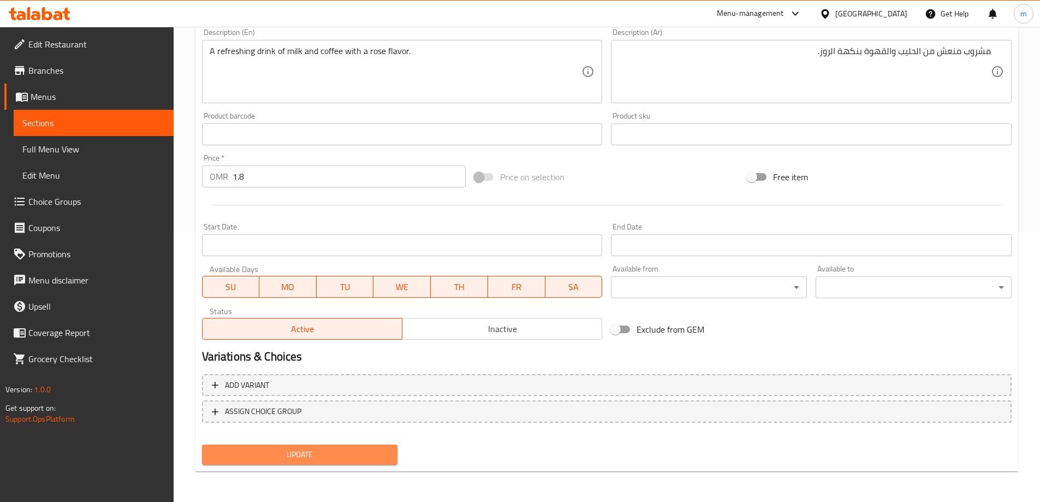
click at [311, 452] on span "Update" at bounding box center [300, 455] width 178 height 14
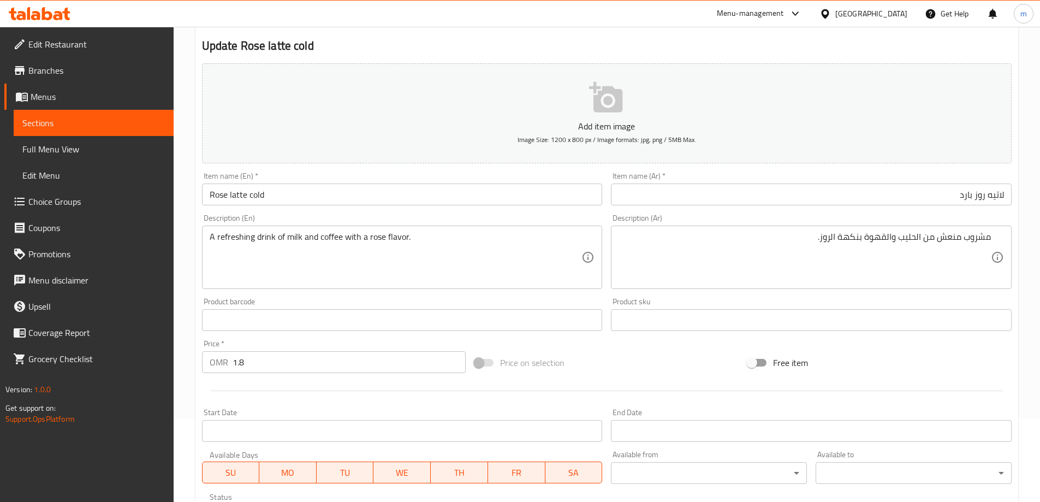
scroll to position [0, 0]
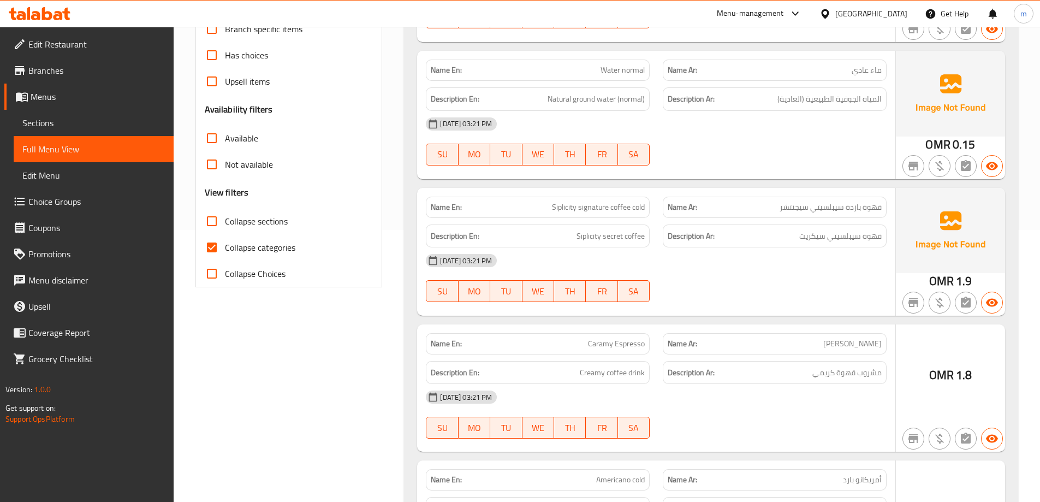
scroll to position [327, 0]
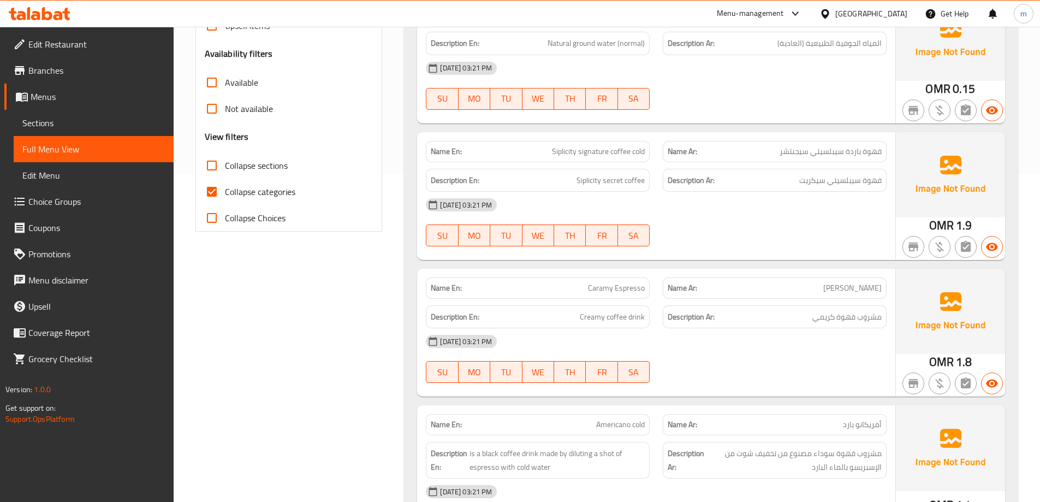
click at [208, 195] on input "Collapse categories" at bounding box center [212, 191] width 26 height 26
checkbox input "false"
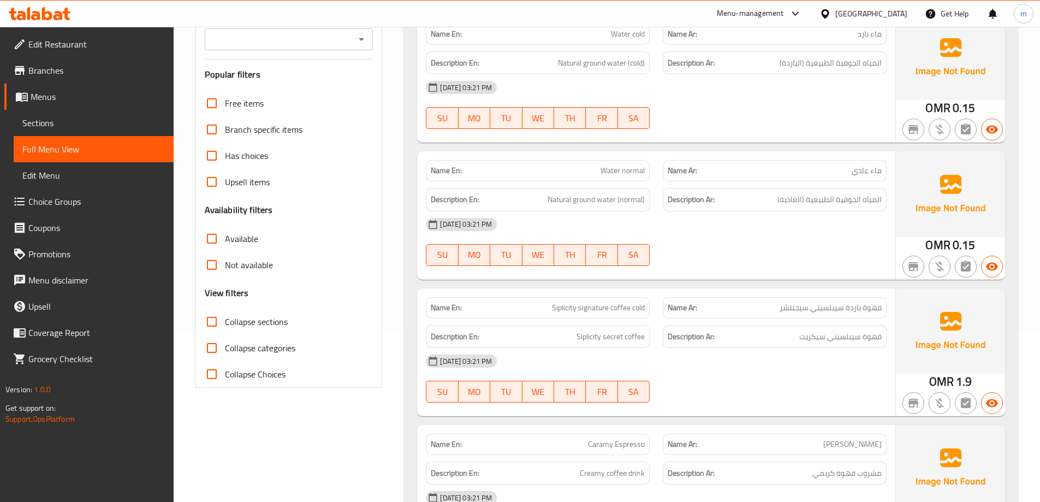
scroll to position [0, 0]
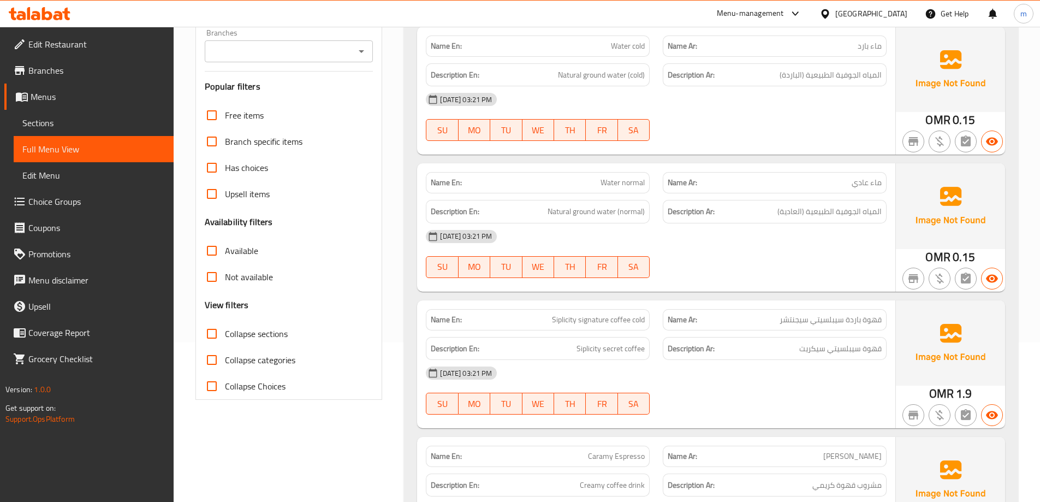
scroll to position [164, 0]
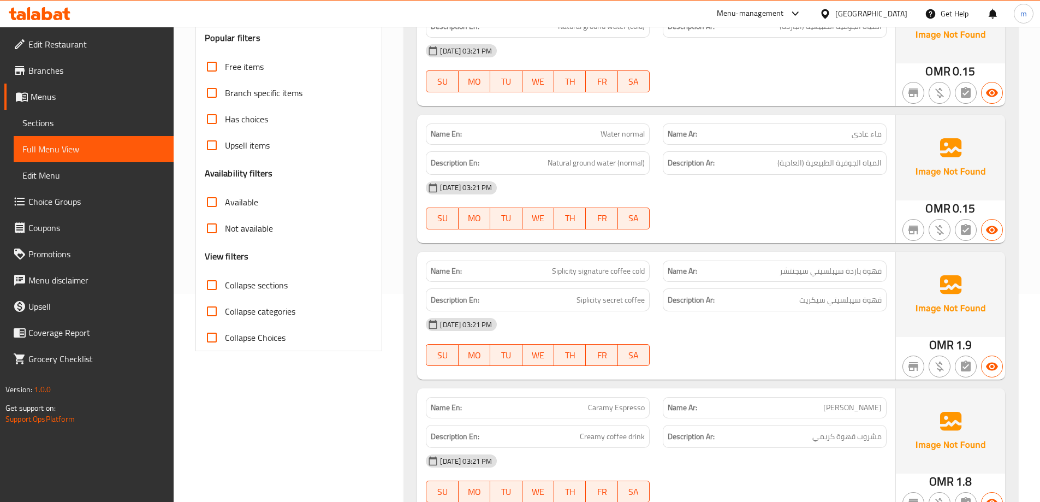
scroll to position [273, 0]
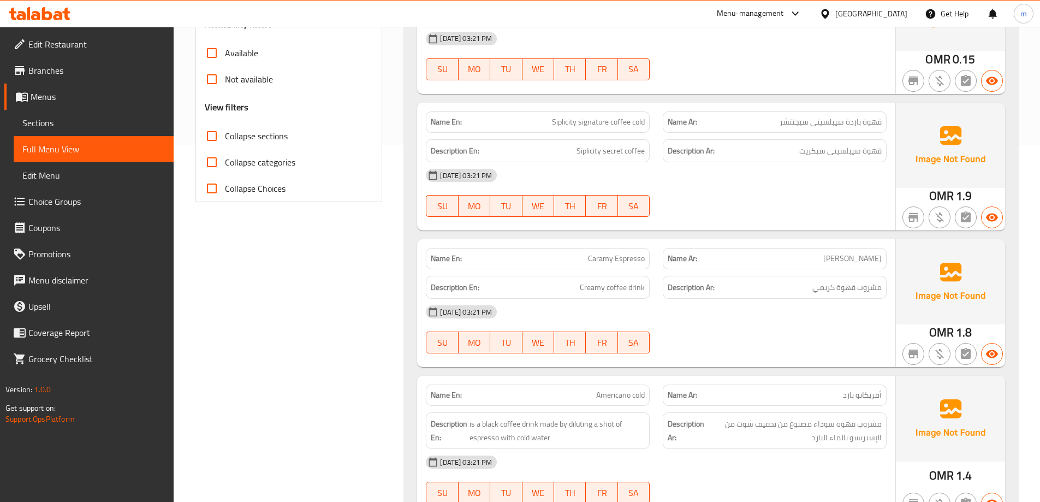
scroll to position [382, 0]
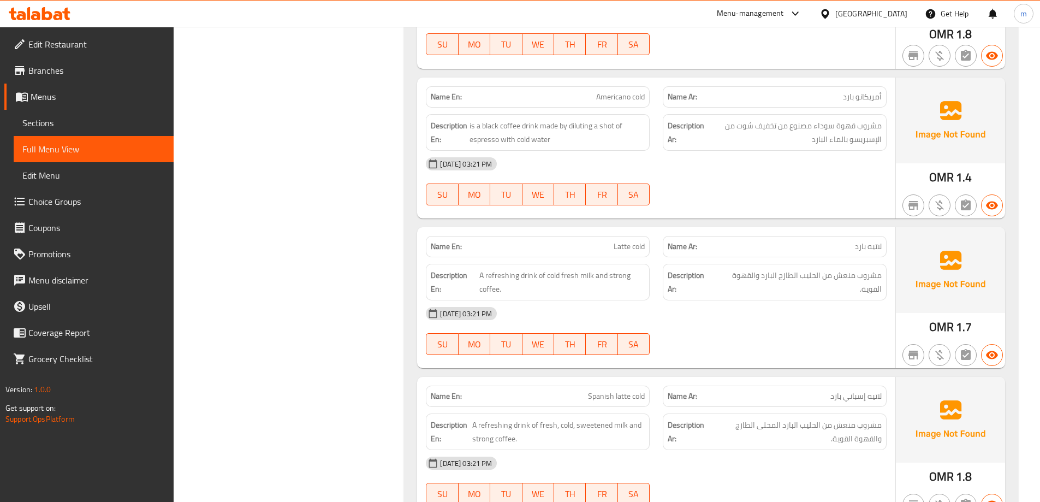
scroll to position [546, 0]
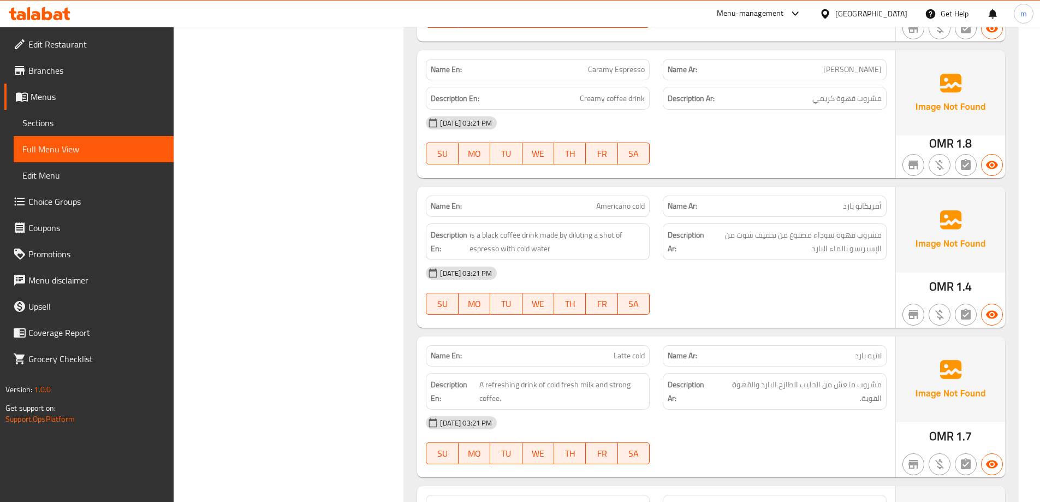
click at [708, 119] on div "[DATE] 03:21 PM" at bounding box center [656, 123] width 474 height 26
drag, startPoint x: 296, startPoint y: 281, endPoint x: 286, endPoint y: 284, distance: 10.5
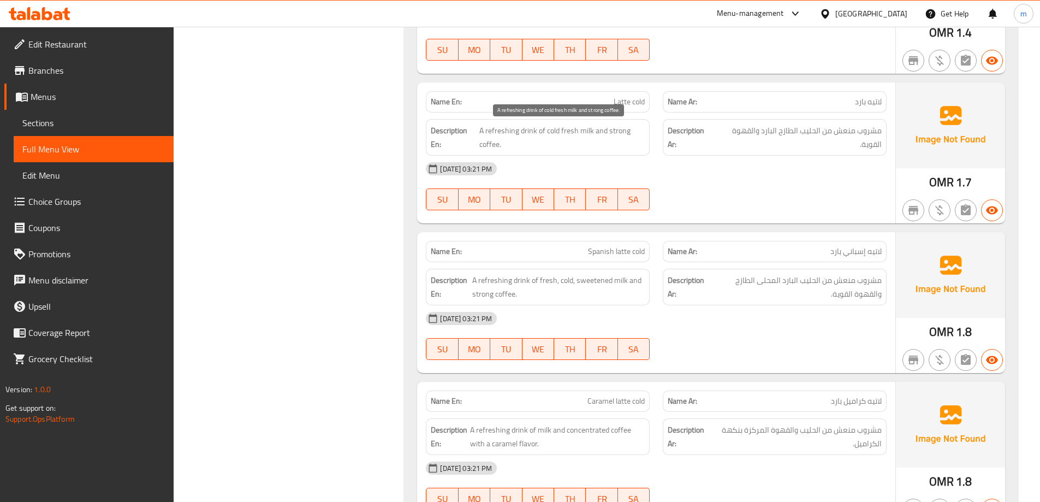
scroll to position [819, 0]
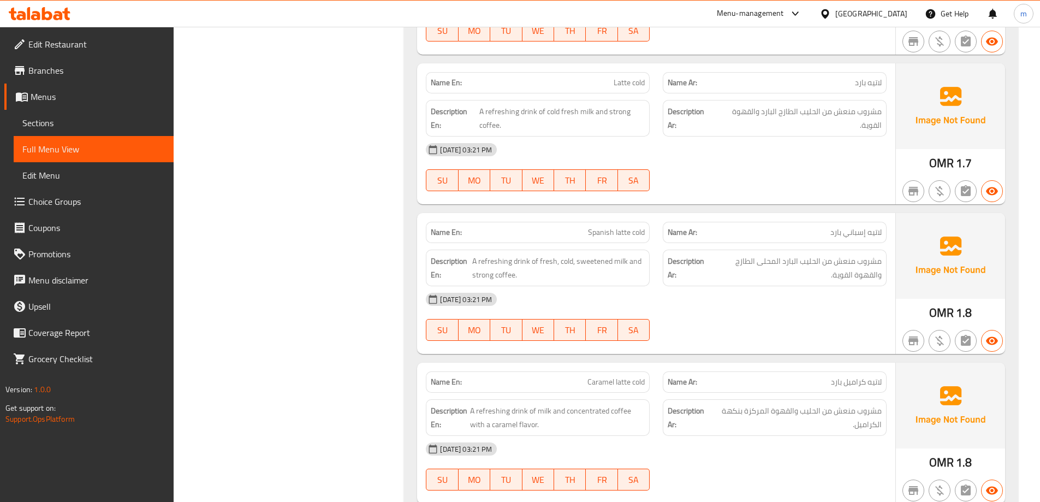
click at [363, 206] on div "Filter Branches Branches Popular filters Free items Branch specific items Has c…" at bounding box center [293, 294] width 209 height 1945
click at [380, 344] on div "Filter Branches Branches Popular filters Free items Branch specific items Has c…" at bounding box center [293, 294] width 209 height 1945
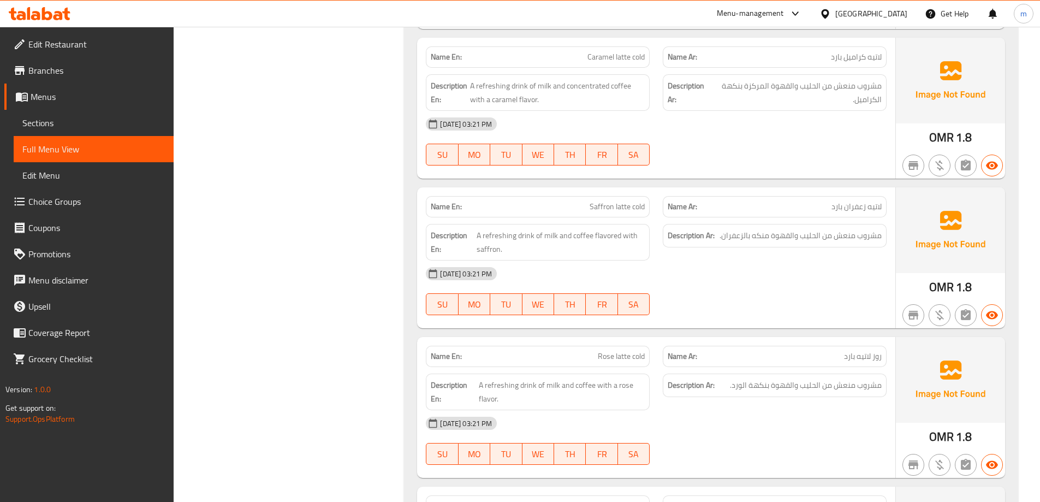
scroll to position [1146, 0]
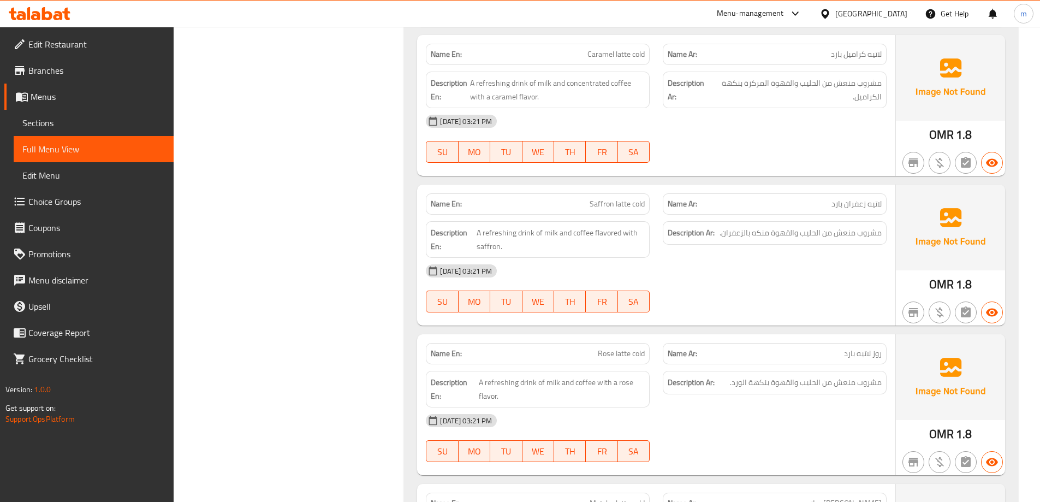
drag, startPoint x: 284, startPoint y: 145, endPoint x: 277, endPoint y: 146, distance: 7.7
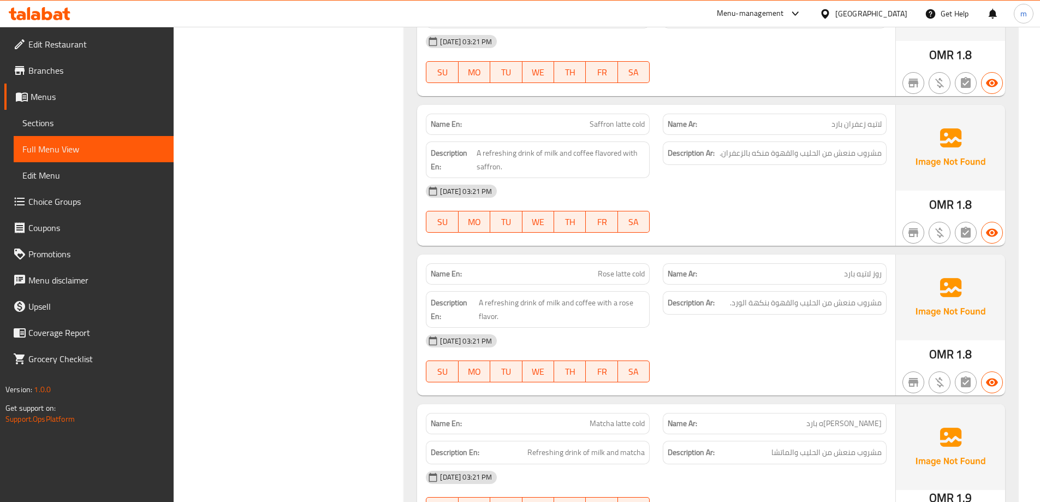
scroll to position [1310, 0]
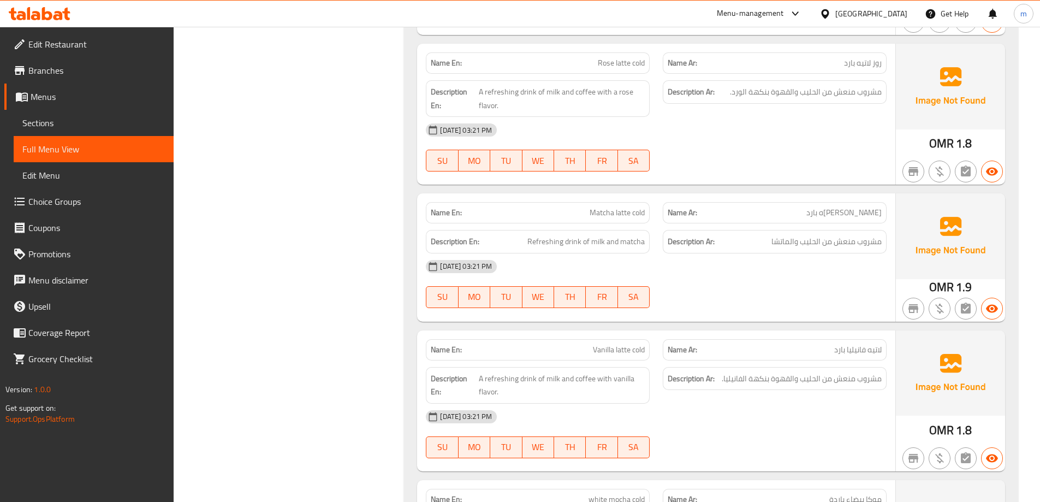
scroll to position [1419, 0]
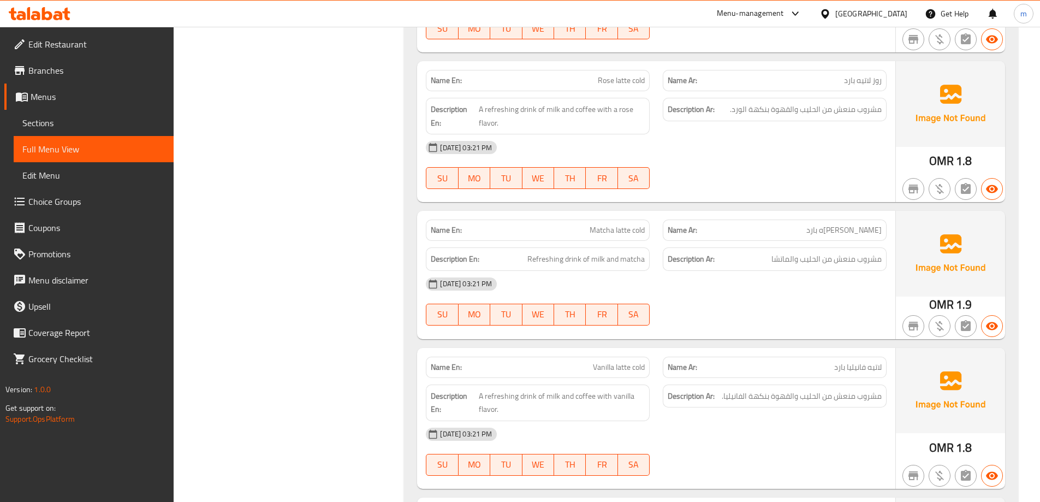
click at [619, 83] on span "Rose latte cold" at bounding box center [621, 80] width 47 height 11
click at [618, 85] on span "Rose latte cold" at bounding box center [621, 80] width 47 height 11
copy span "Rose latte cold"
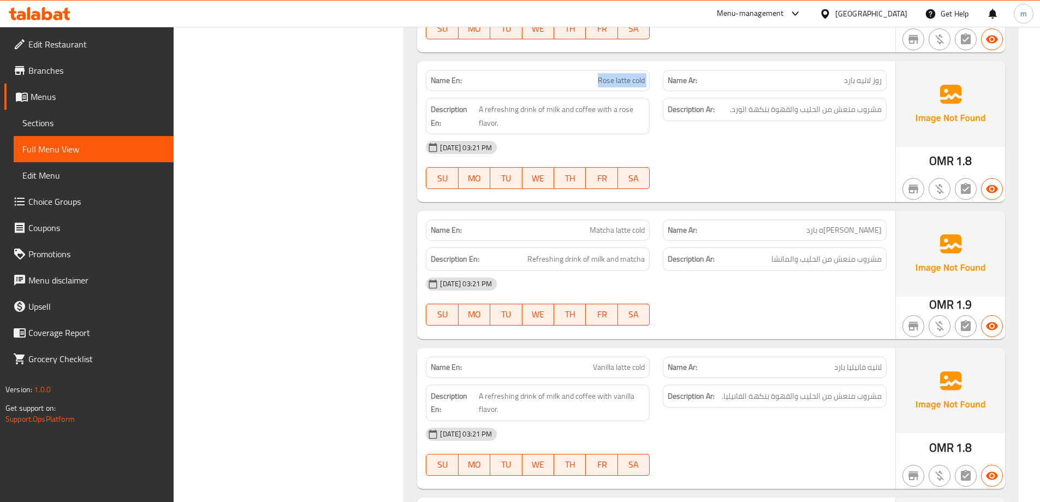
scroll to position [1474, 0]
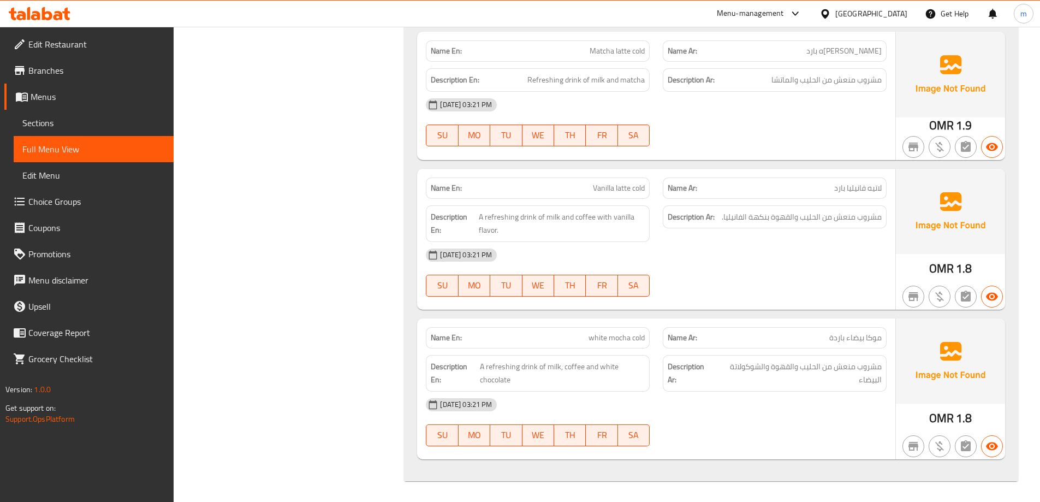
scroll to position [1599, 0]
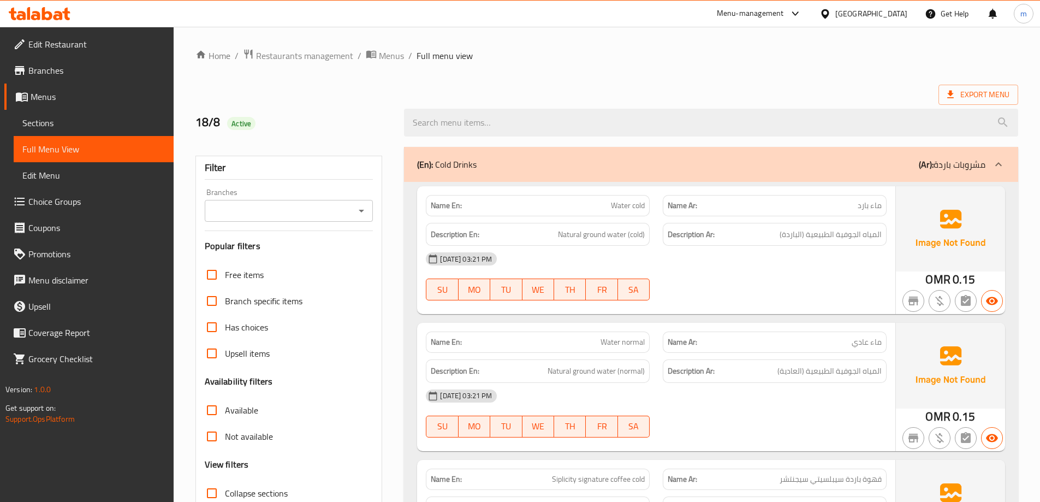
scroll to position [327, 0]
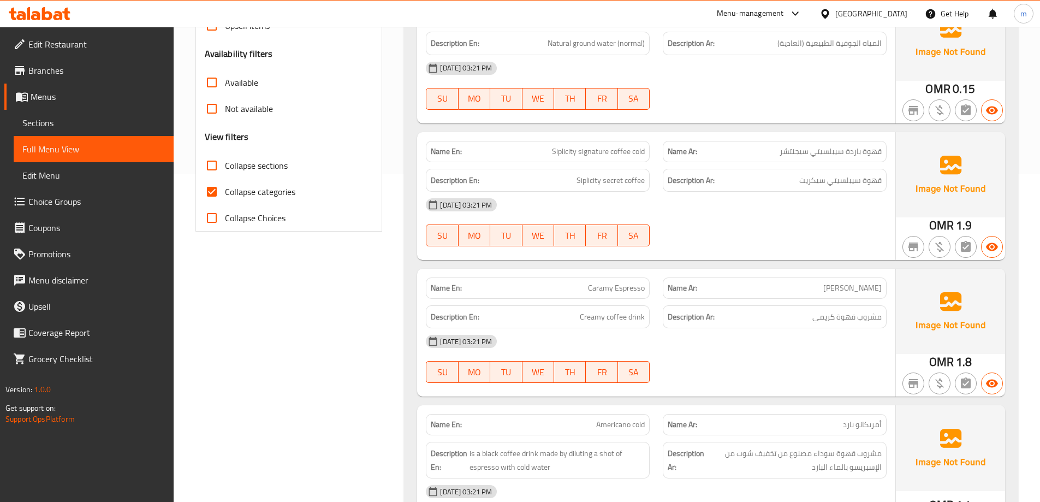
click at [210, 193] on input "Collapse categories" at bounding box center [212, 191] width 26 height 26
checkbox input "false"
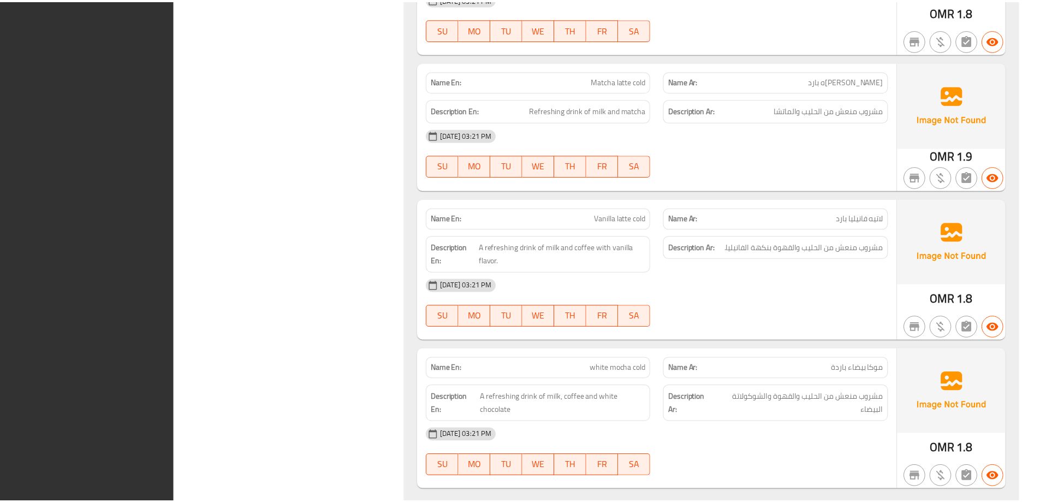
scroll to position [1599, 0]
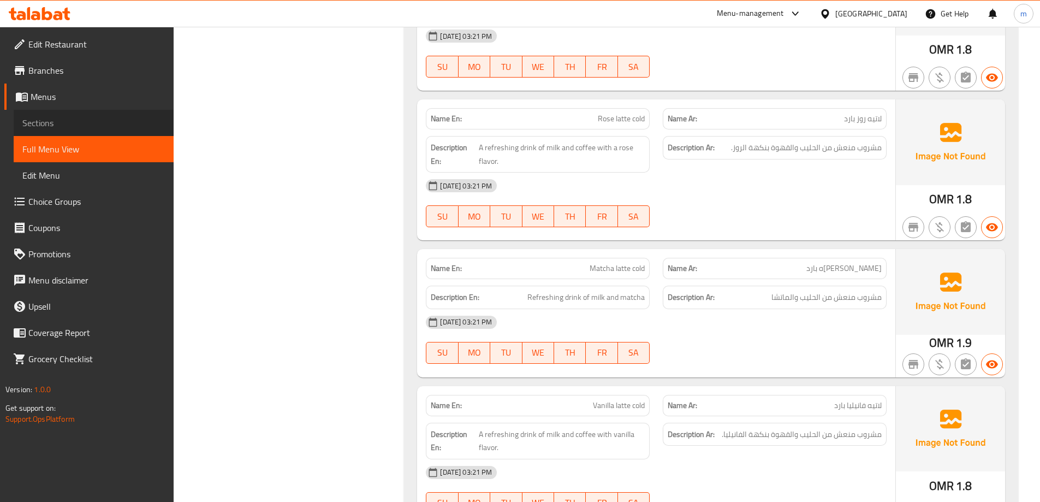
click at [80, 123] on span "Sections" at bounding box center [93, 122] width 142 height 13
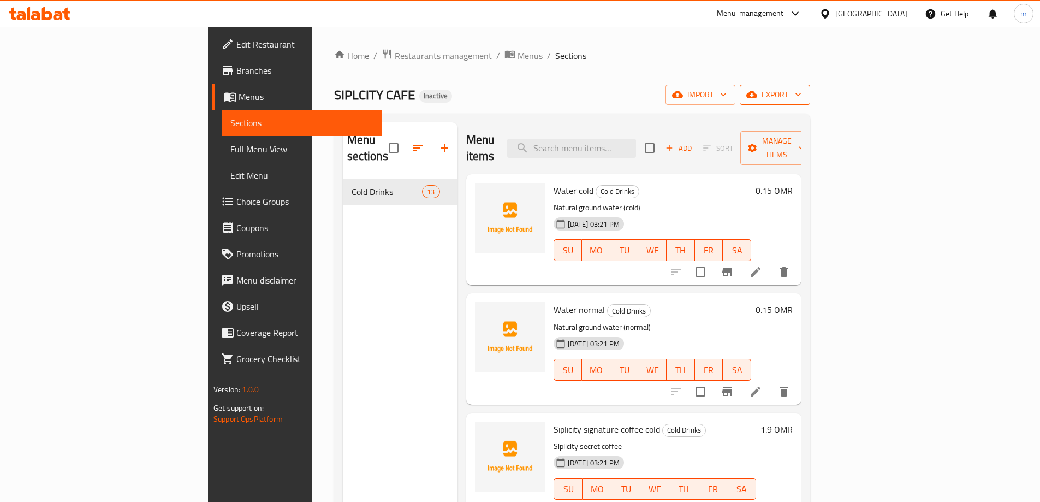
click at [801, 97] on span "export" at bounding box center [774, 95] width 53 height 14
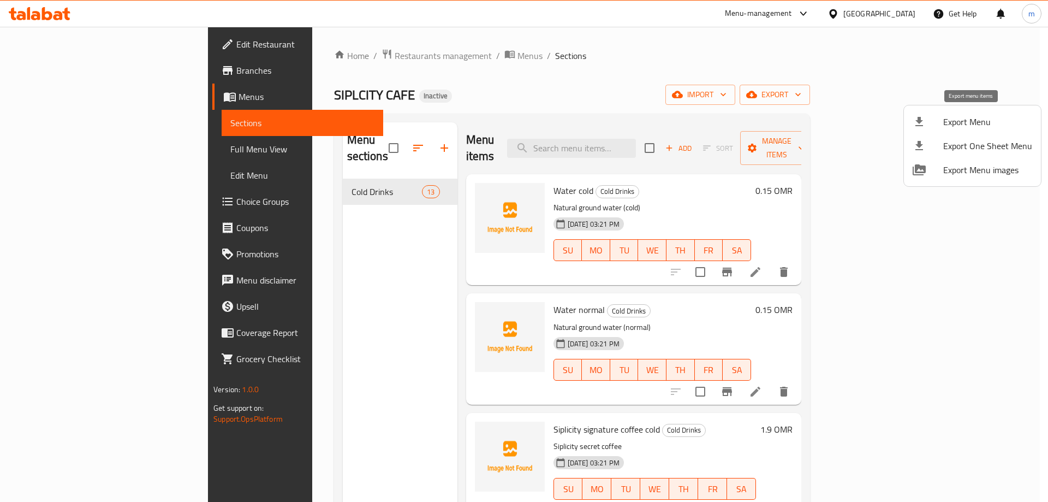
click at [927, 124] on div at bounding box center [927, 121] width 31 height 13
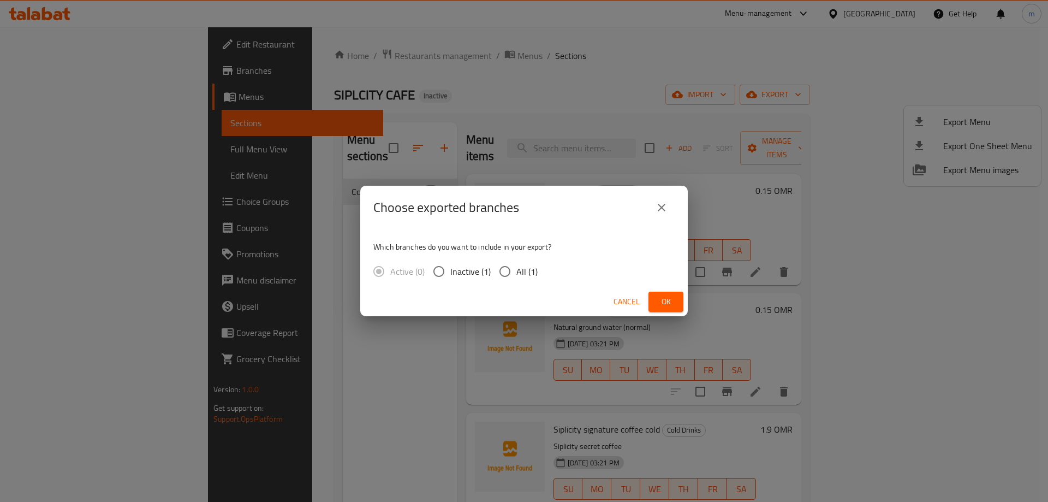
click at [520, 269] on span "All (1)" at bounding box center [526, 271] width 21 height 13
click at [516, 269] on input "All (1)" at bounding box center [504, 271] width 23 height 23
radio input "true"
click at [672, 300] on span "Ok" at bounding box center [665, 302] width 17 height 14
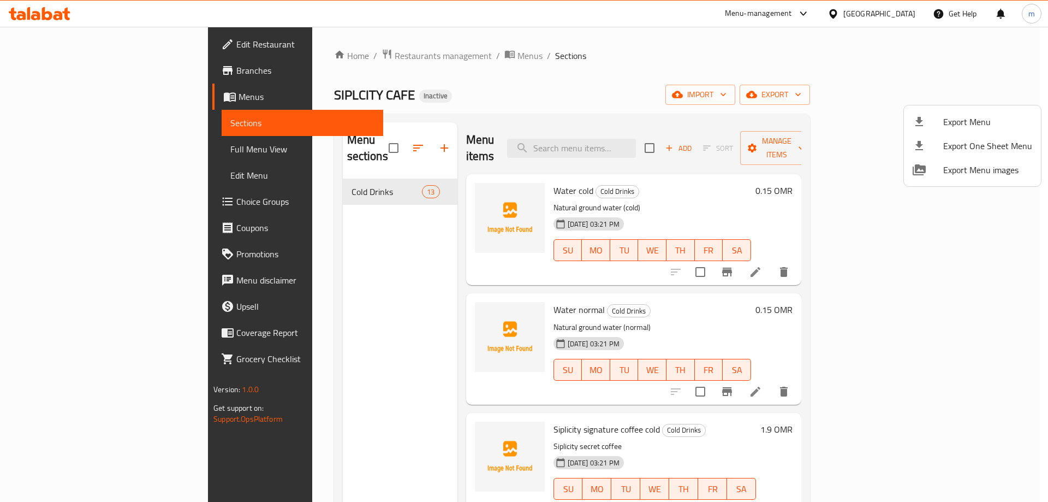
click at [282, 273] on div at bounding box center [524, 251] width 1048 height 502
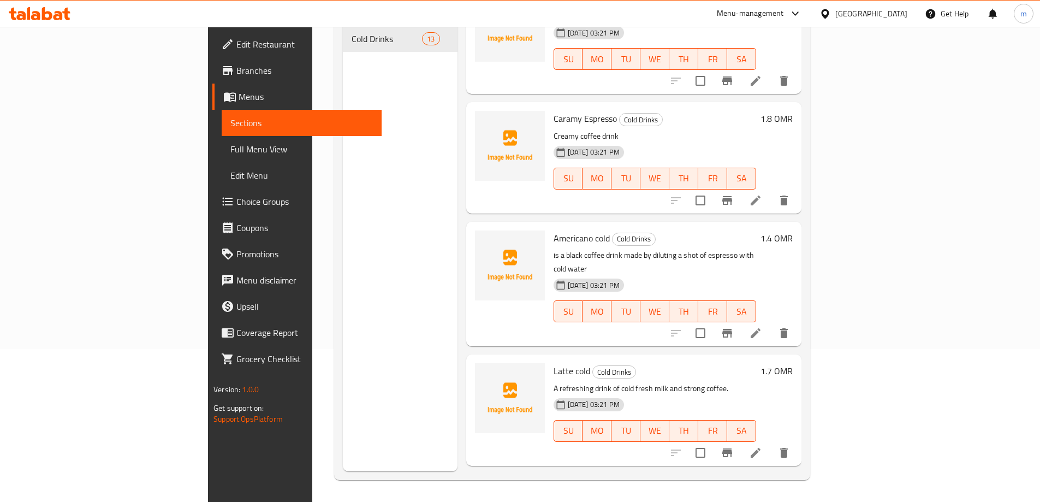
scroll to position [257, 0]
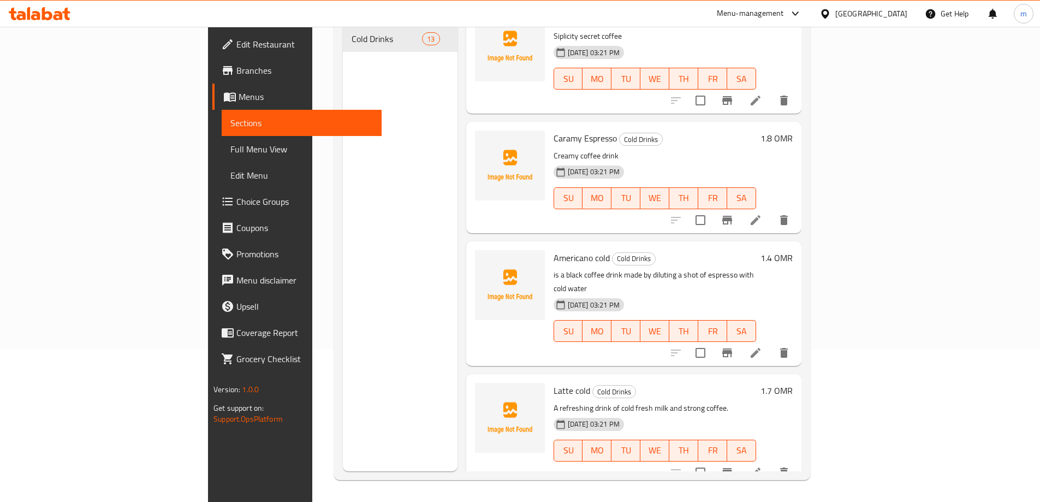
click at [762, 213] on icon at bounding box center [755, 219] width 13 height 13
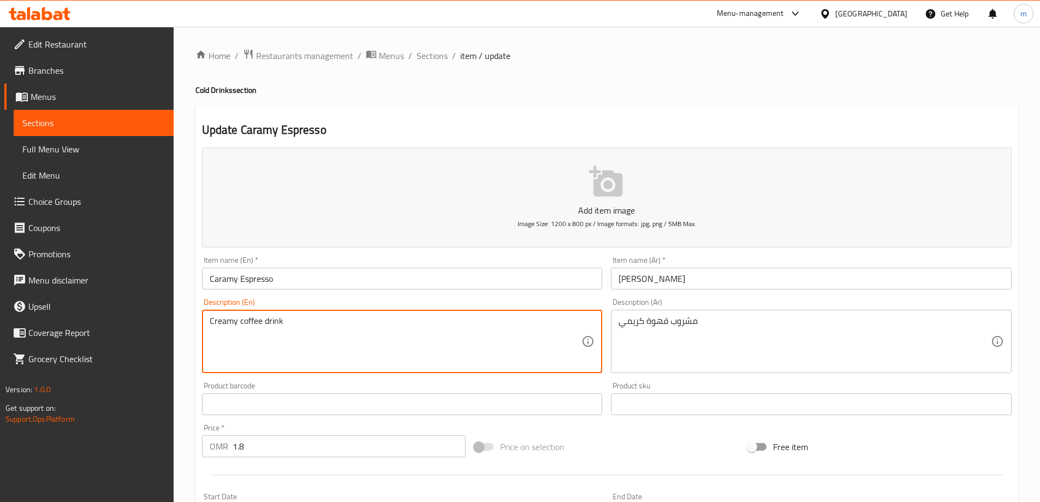
click at [224, 325] on textarea "Creamy coffee drink" at bounding box center [396, 341] width 372 height 52
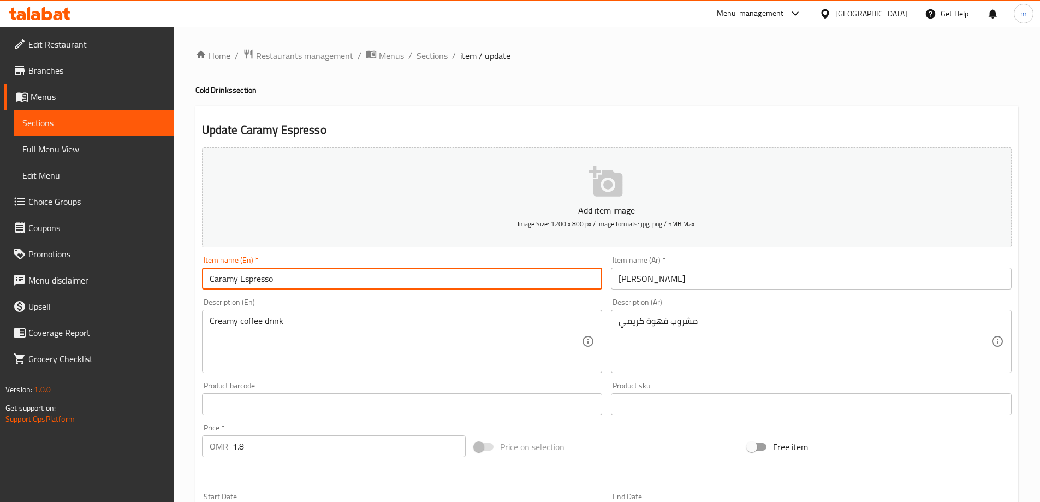
click at [217, 286] on input "Caramy Espresso" at bounding box center [402, 278] width 401 height 22
paste input "re"
type input "Creamy Espresso"
click at [628, 282] on input "[PERSON_NAME]" at bounding box center [811, 278] width 401 height 22
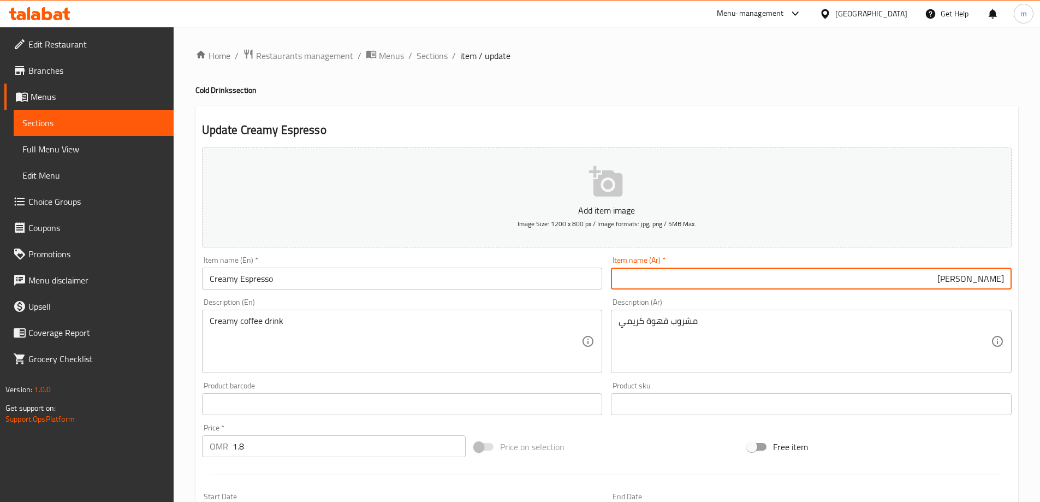
type input "[PERSON_NAME]"
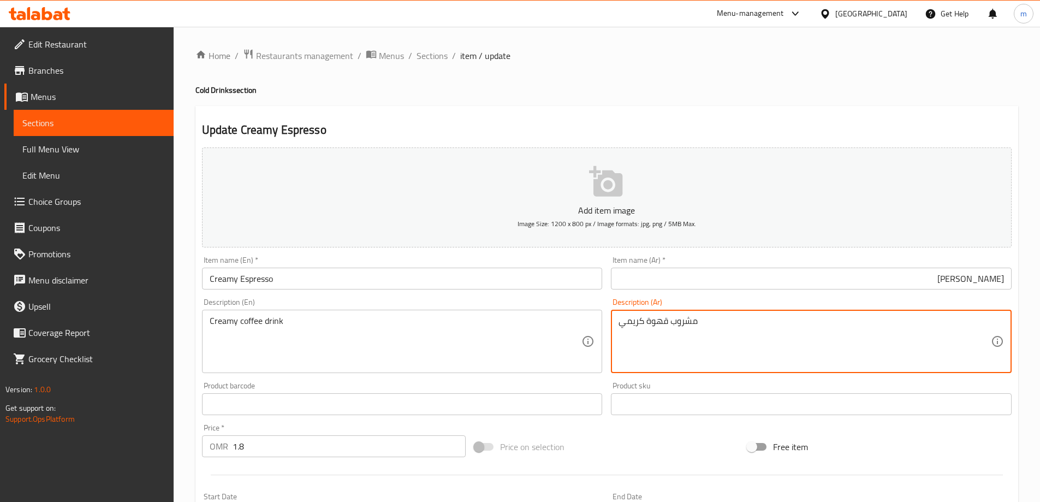
click at [699, 326] on textarea "مشروب قهوة كريمي" at bounding box center [804, 341] width 372 height 52
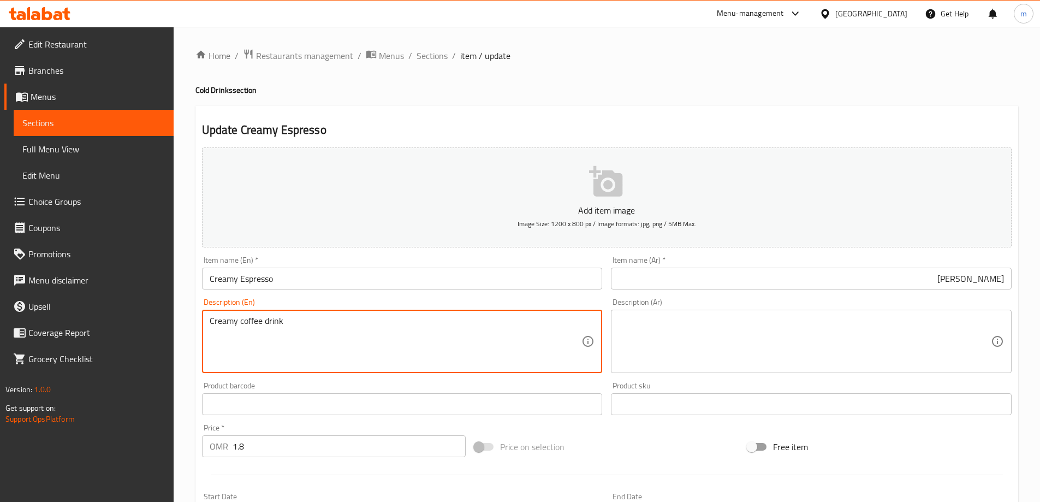
click at [344, 350] on textarea "Creamy coffee drink" at bounding box center [396, 341] width 372 height 52
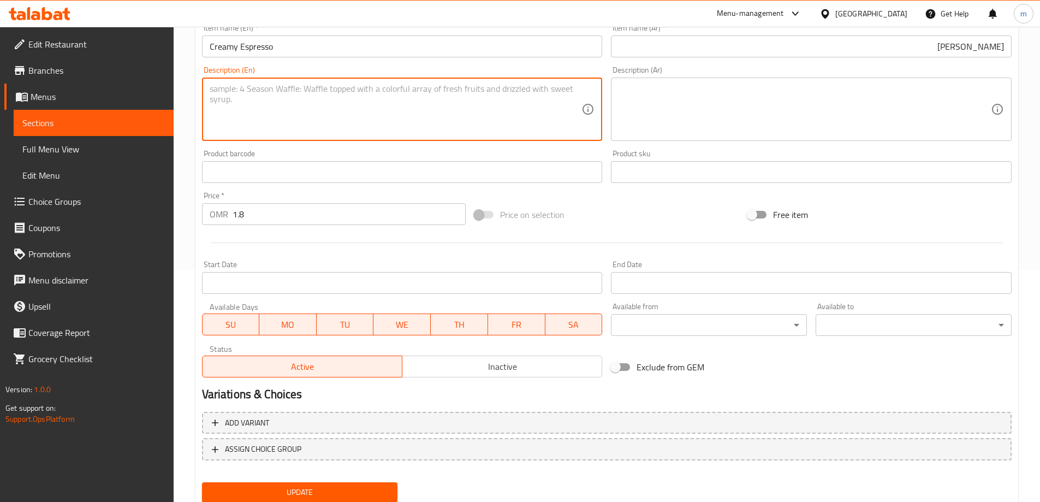
scroll to position [270, 0]
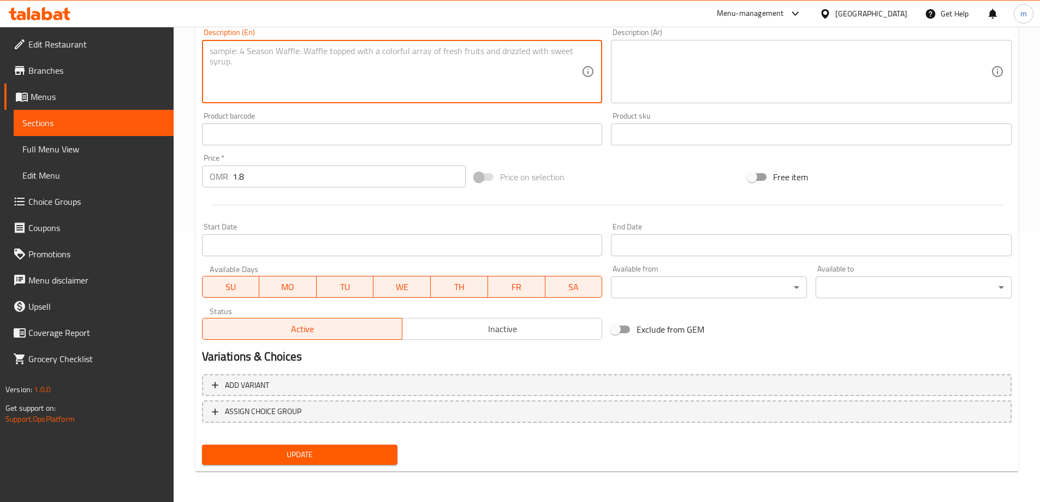
click at [323, 448] on span "Update" at bounding box center [300, 455] width 178 height 14
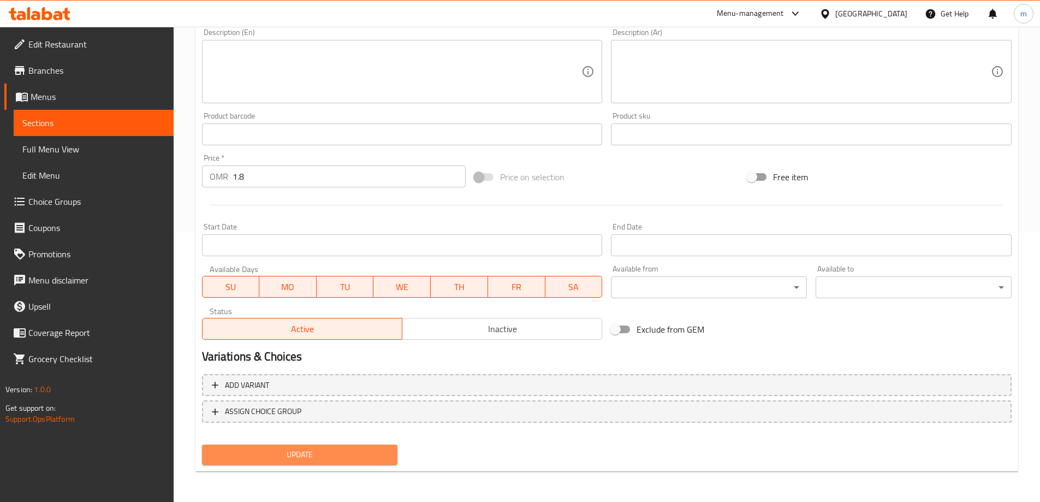
click at [257, 460] on span "Update" at bounding box center [300, 455] width 178 height 14
